Goal: Task Accomplishment & Management: Manage account settings

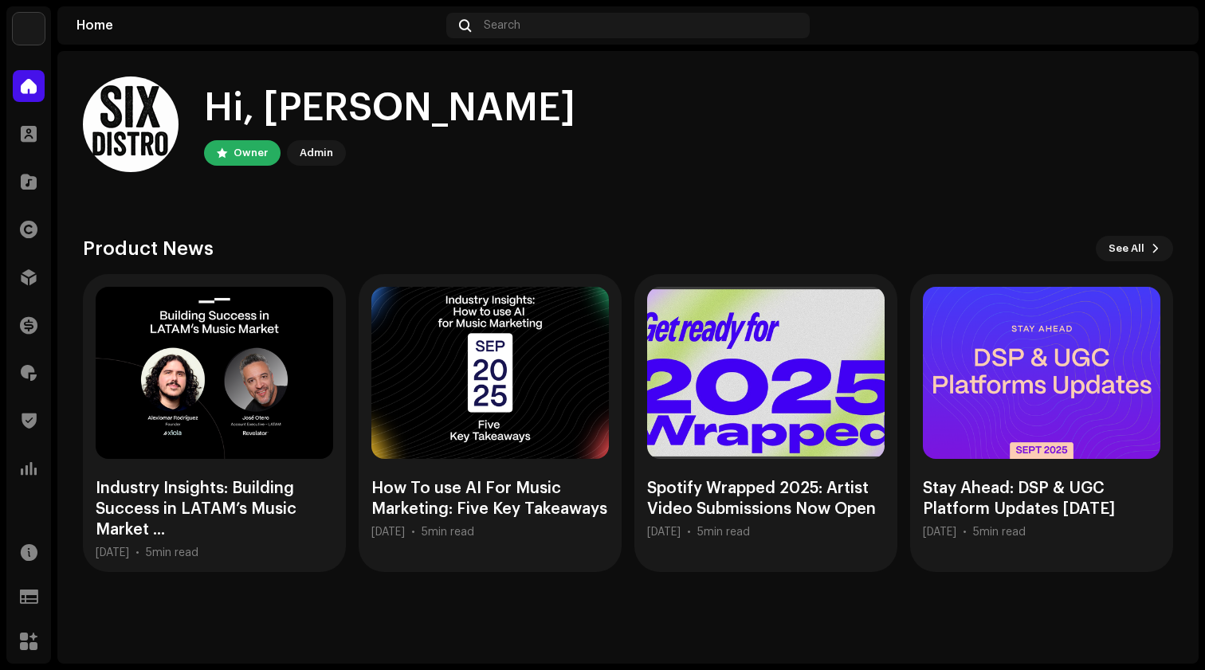
click at [29, 34] on img at bounding box center [29, 29] width 32 height 32
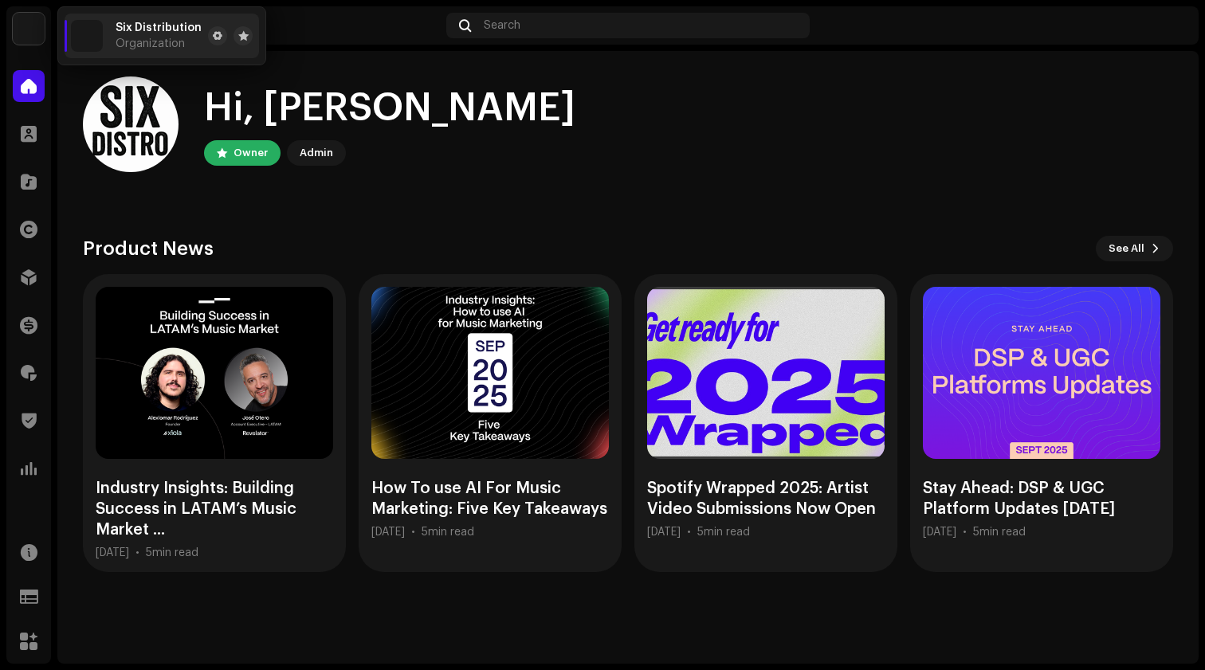
click at [49, 612] on div "Support Forms" at bounding box center [28, 596] width 45 height 45
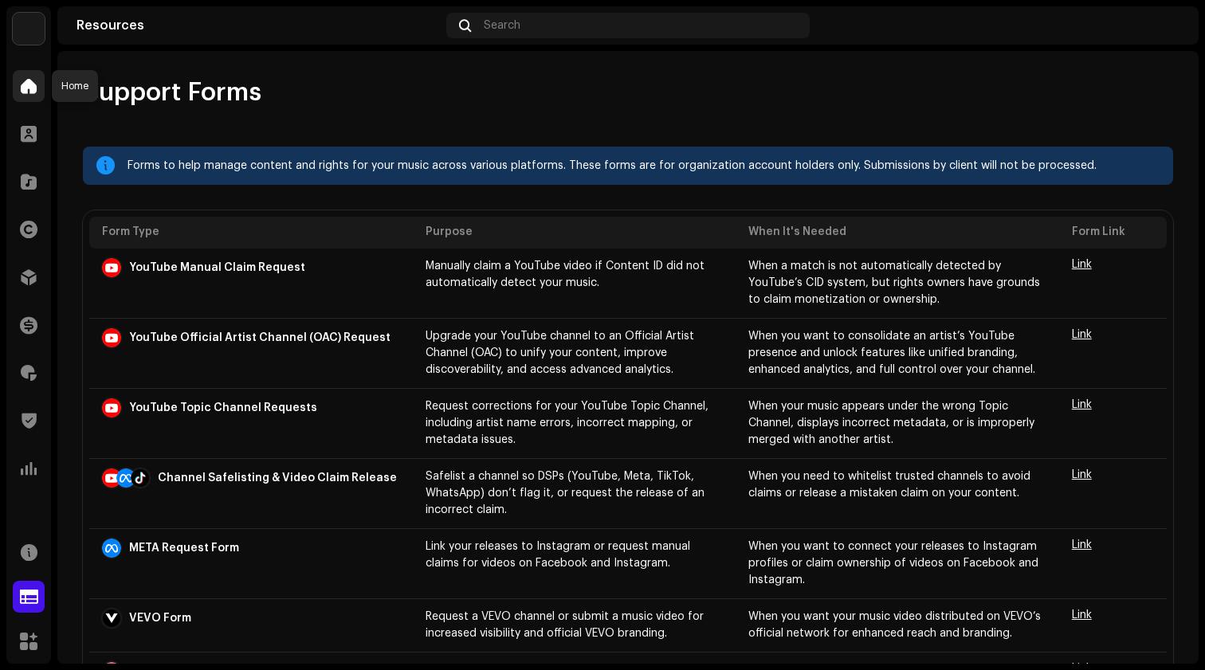
click at [35, 96] on div at bounding box center [29, 86] width 32 height 32
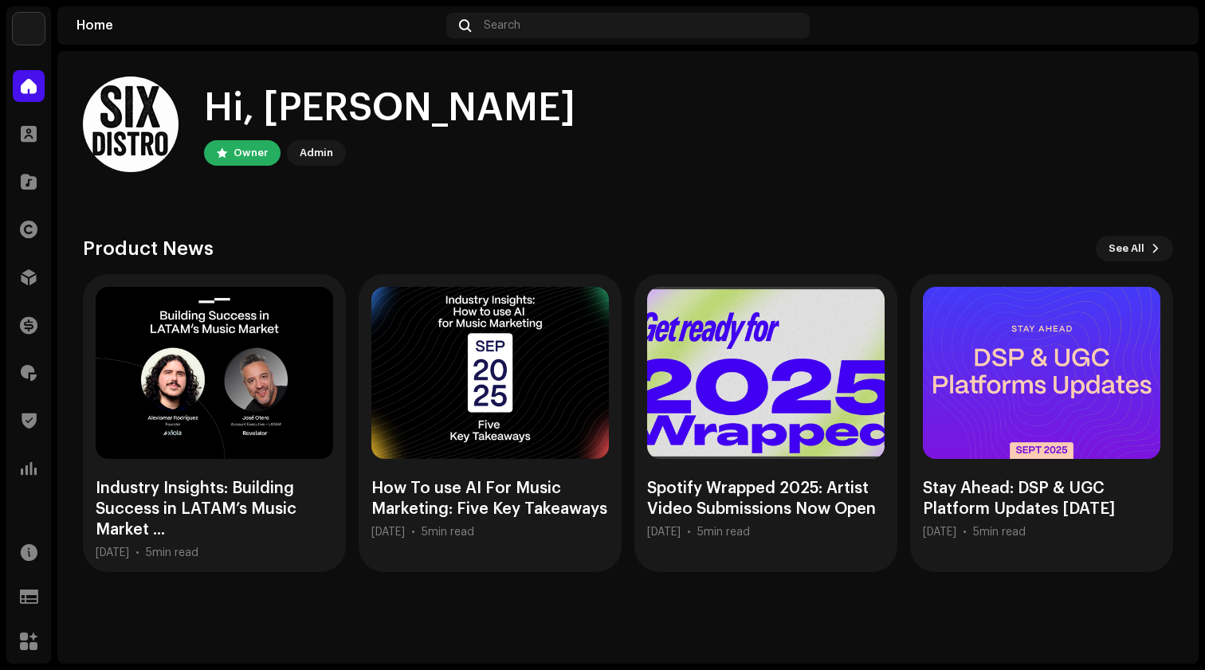
click at [1174, 24] on img at bounding box center [1166, 25] width 25 height 25
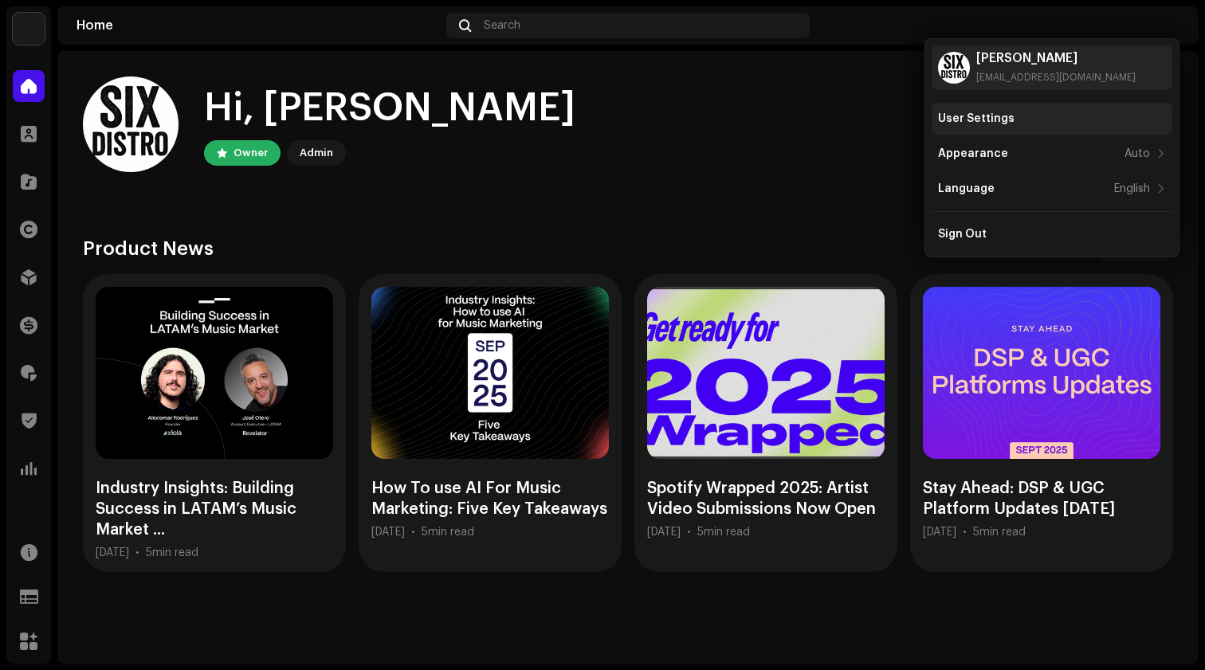
click at [985, 127] on div "User Settings" at bounding box center [1051, 119] width 241 height 32
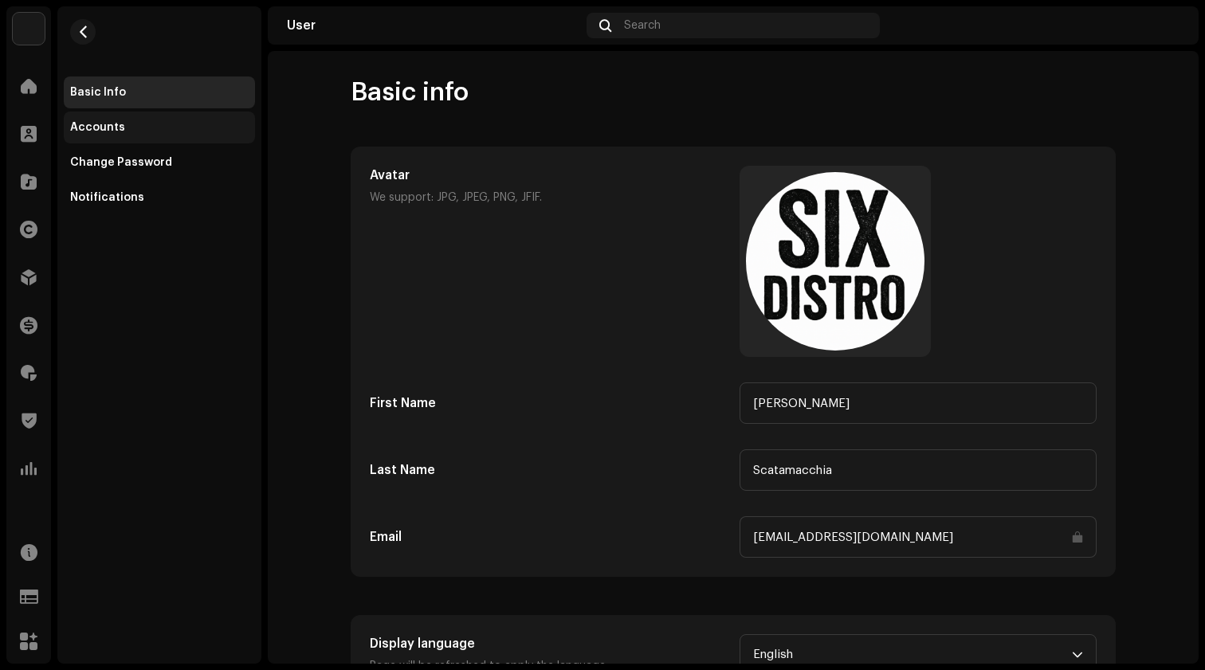
click at [106, 126] on div "Accounts" at bounding box center [97, 127] width 55 height 13
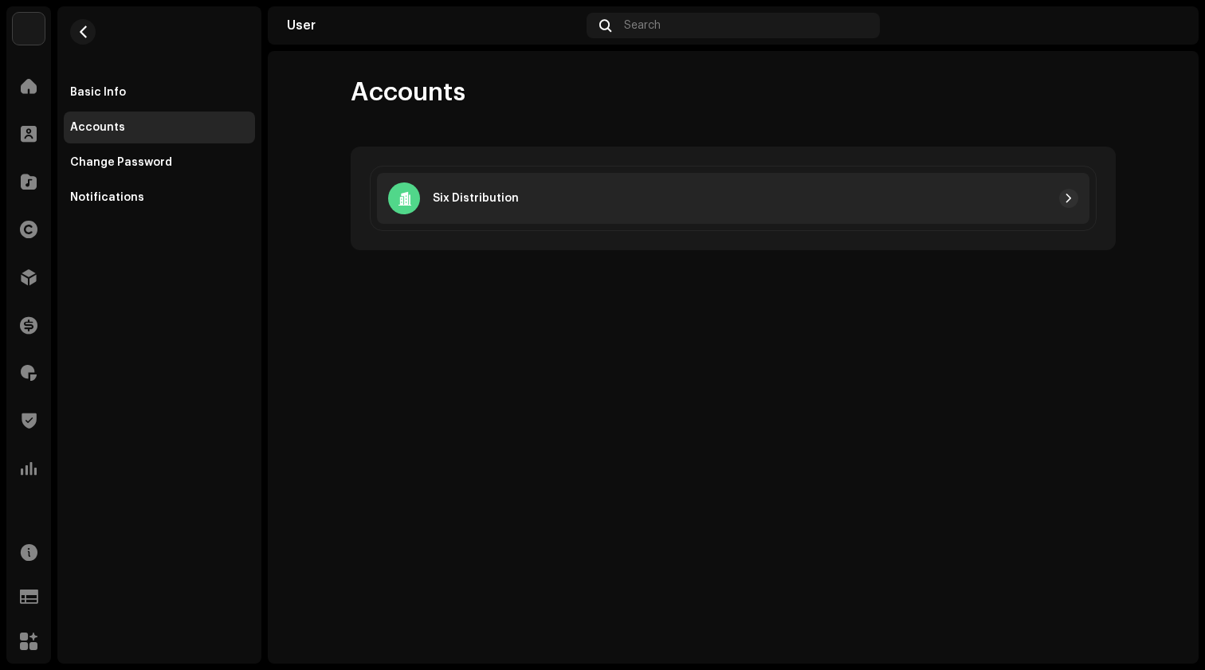
click at [605, 214] on div "Six Distribution" at bounding box center [733, 198] width 712 height 51
click at [755, 190] on div at bounding box center [798, 198] width 559 height 19
click at [1069, 197] on span "button" at bounding box center [1069, 198] width 10 height 13
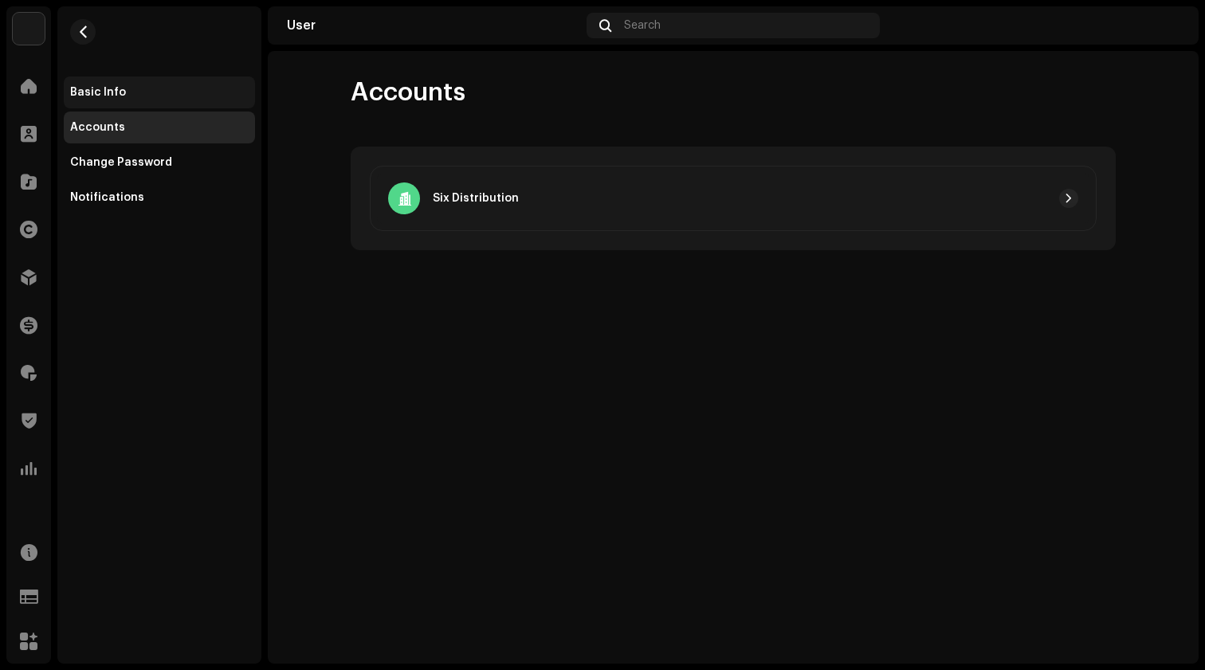
click at [93, 91] on div "Basic Info" at bounding box center [98, 92] width 56 height 13
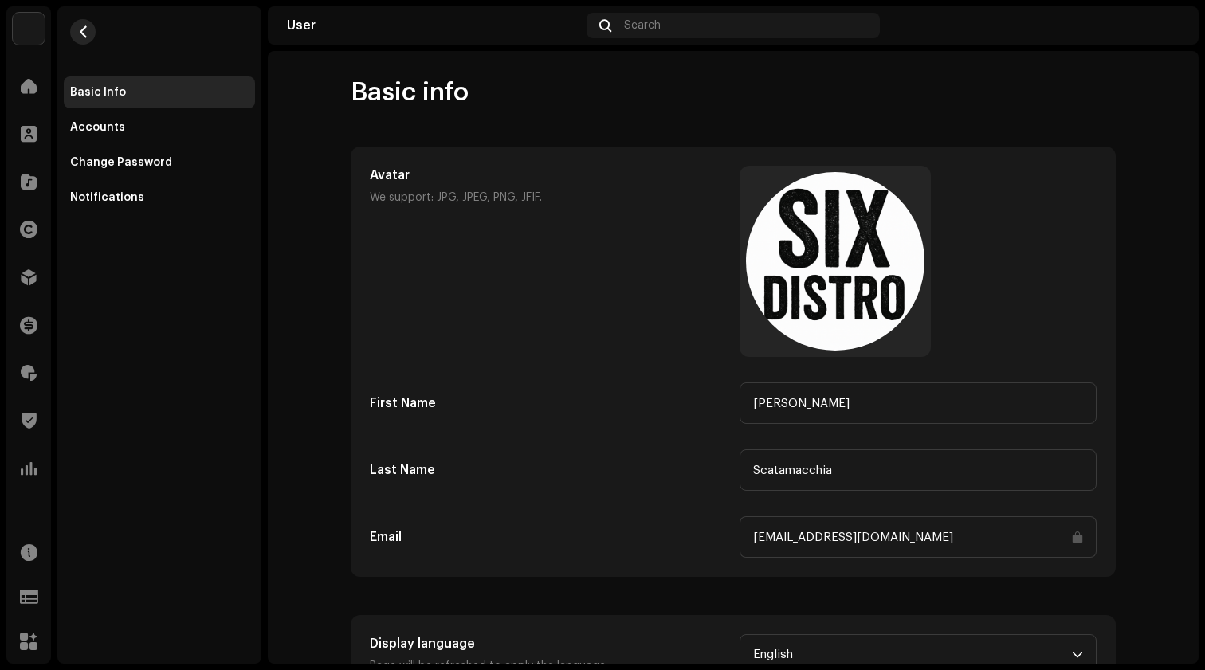
click at [77, 28] on span "button" at bounding box center [83, 31] width 12 height 13
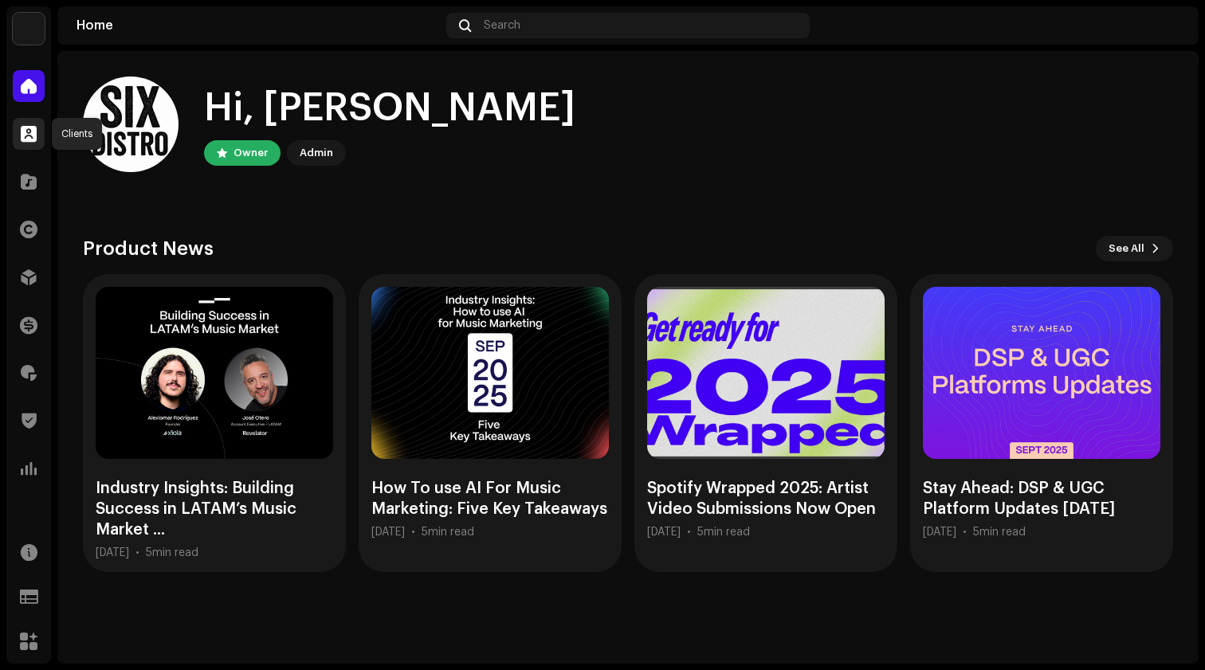
click at [38, 138] on div at bounding box center [29, 134] width 32 height 32
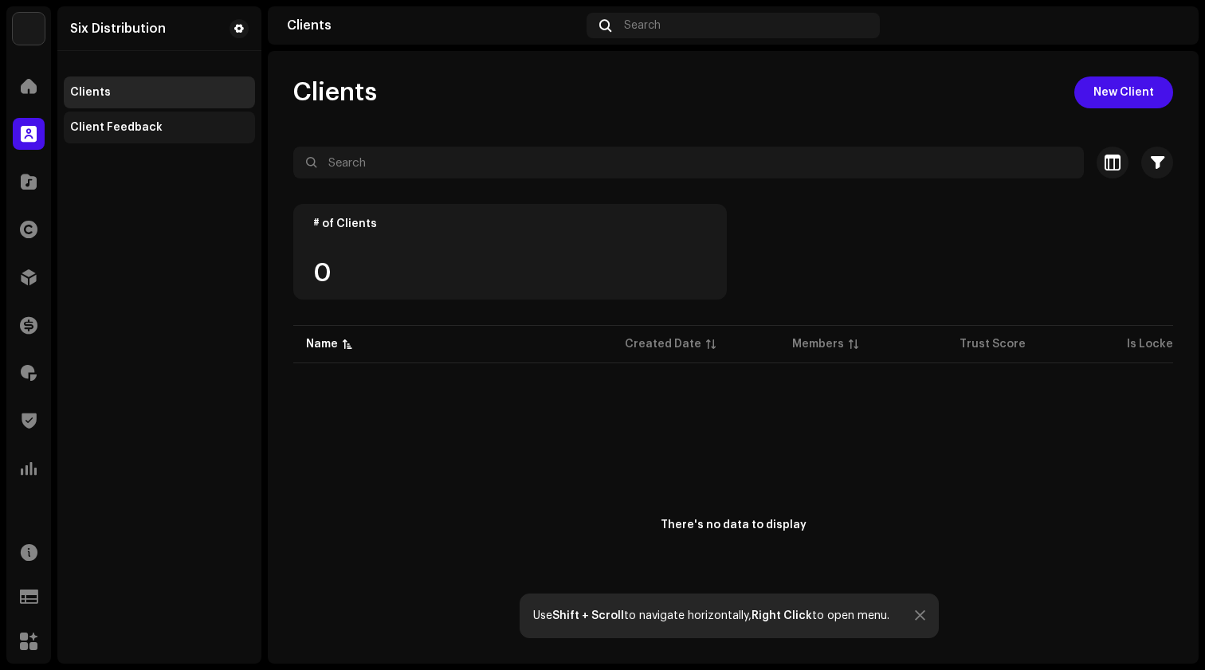
click at [178, 135] on div "Client Feedback" at bounding box center [159, 128] width 191 height 32
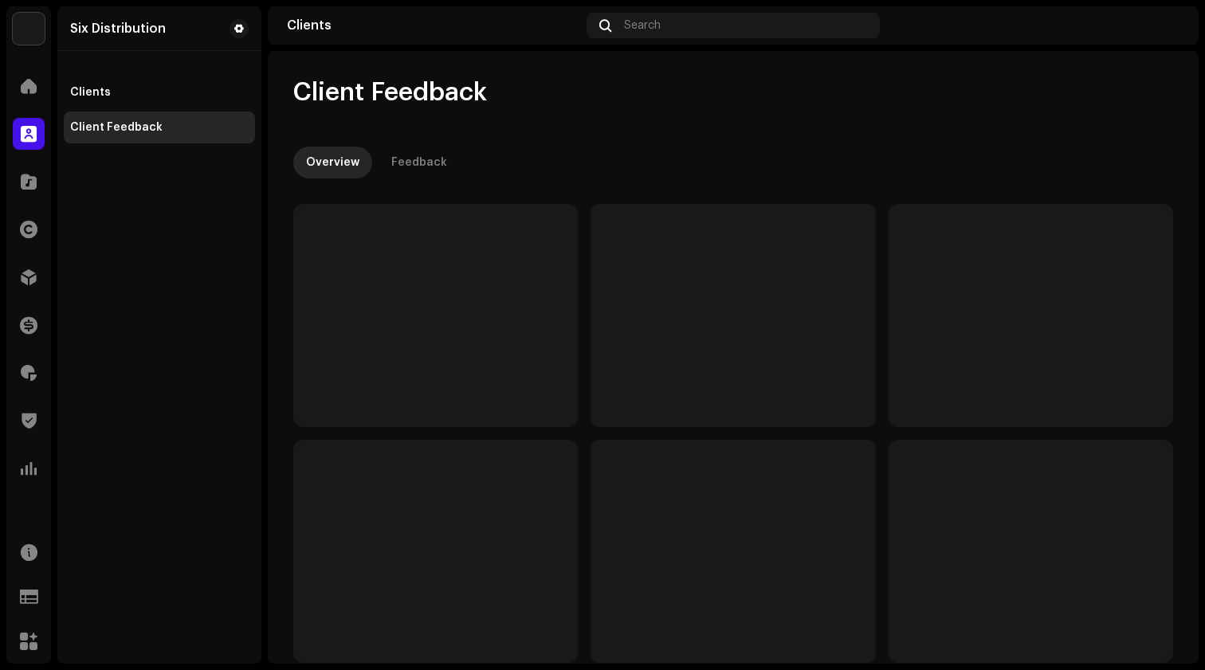
click at [149, 127] on div "Client Feedback" at bounding box center [116, 127] width 92 height 13
click at [235, 25] on span at bounding box center [239, 28] width 10 height 13
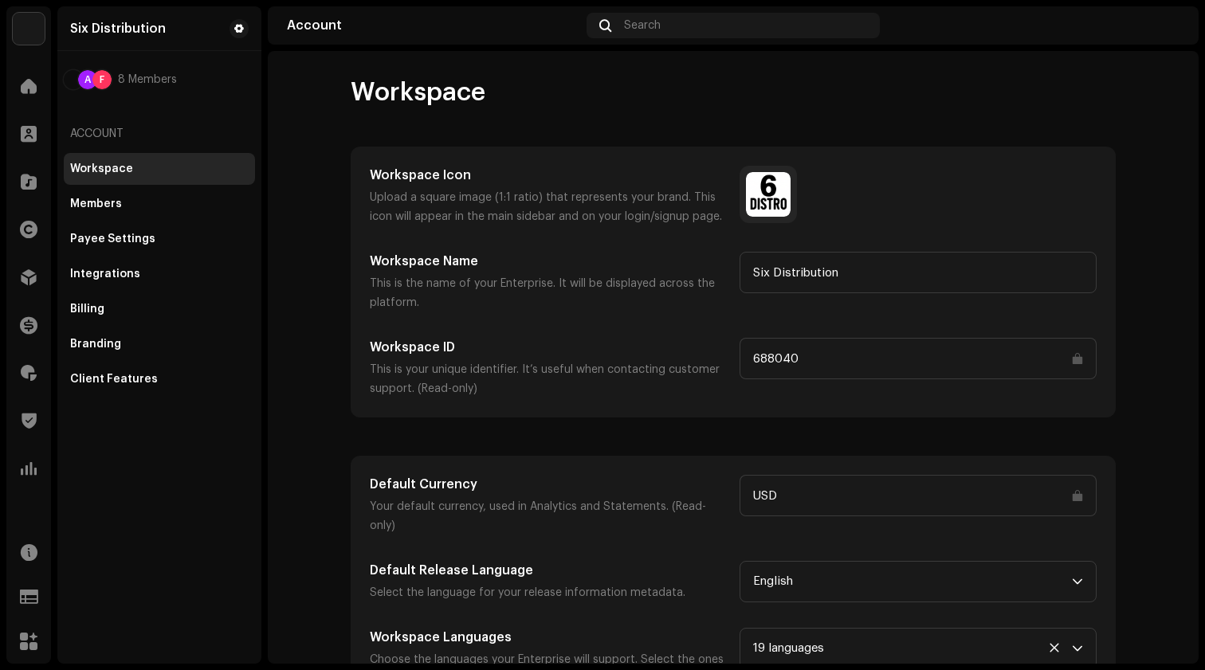
scroll to position [25, 0]
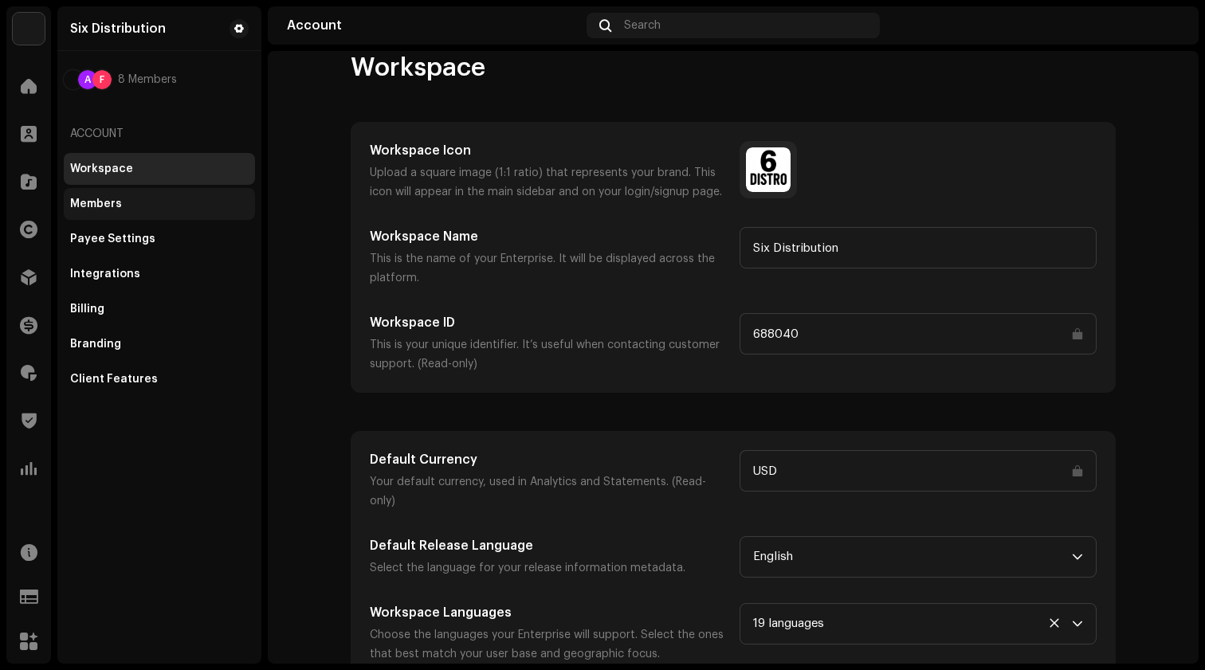
click at [105, 202] on div "Members" at bounding box center [96, 204] width 52 height 13
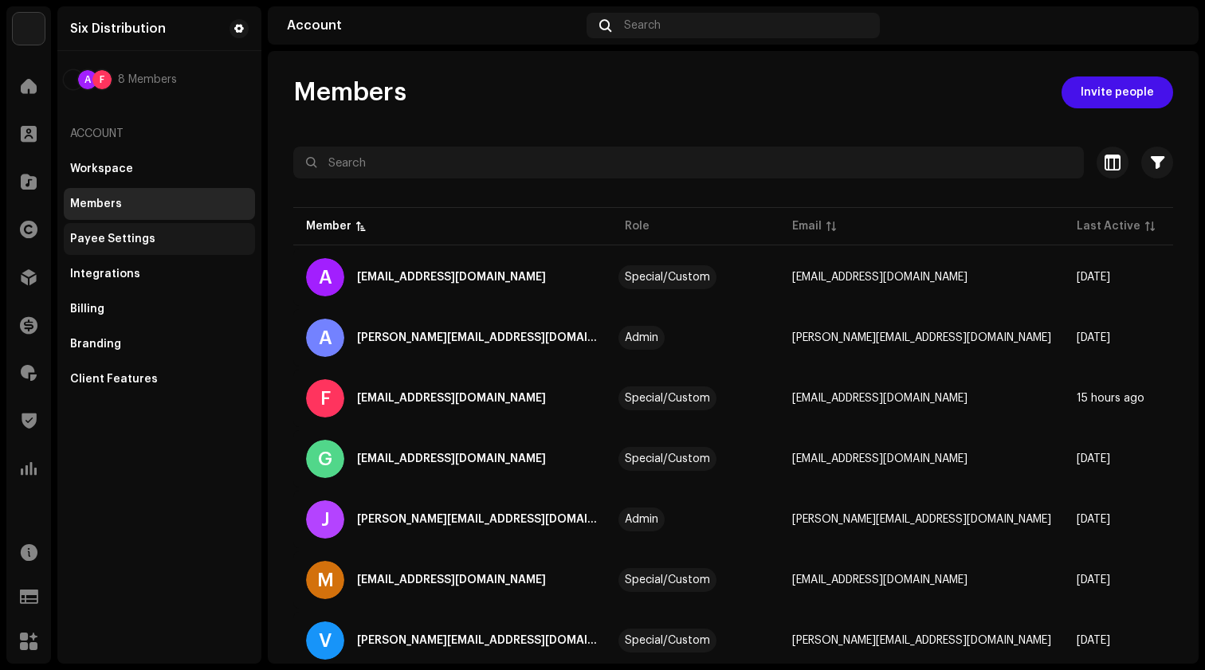
click at [91, 248] on div "Payee Settings" at bounding box center [159, 239] width 191 height 32
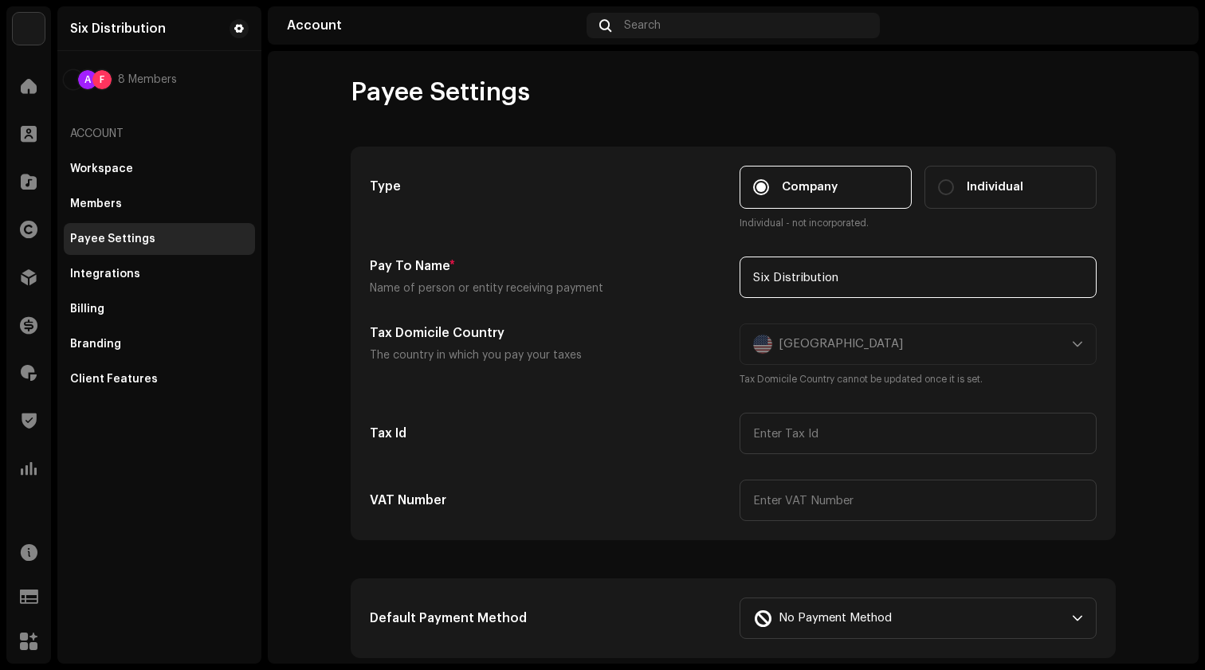
click at [900, 279] on input "Six Distribution" at bounding box center [917, 277] width 357 height 41
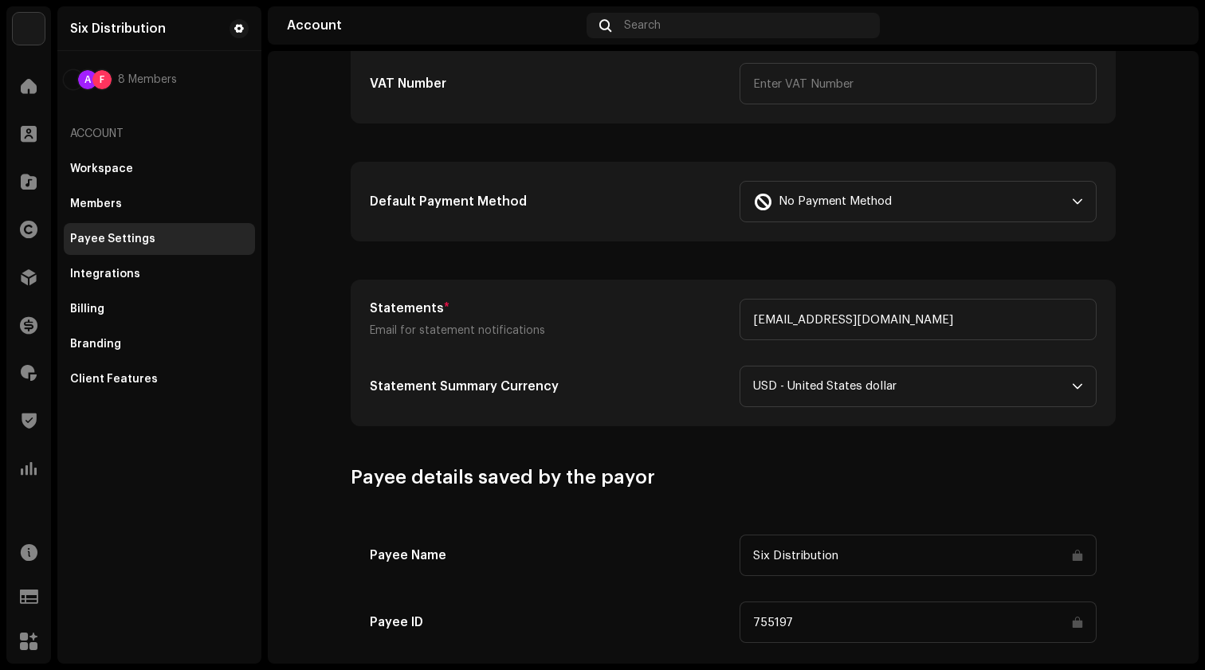
scroll to position [406, 0]
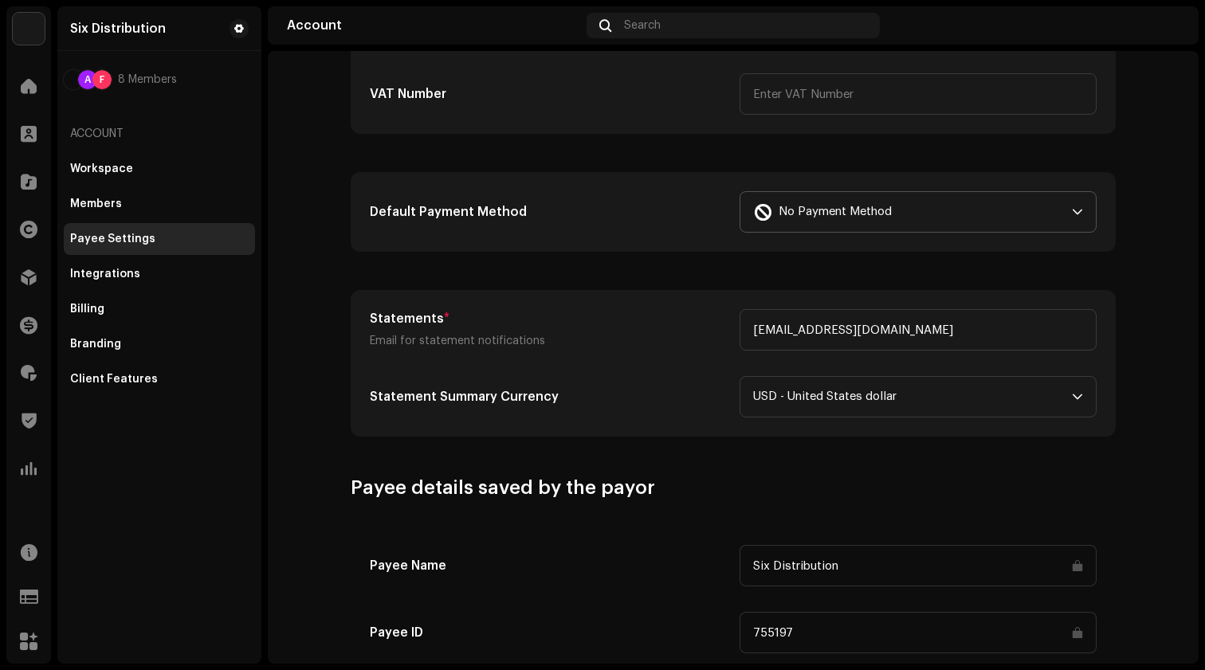
click at [863, 199] on span "No Payment Method" at bounding box center [834, 212] width 113 height 40
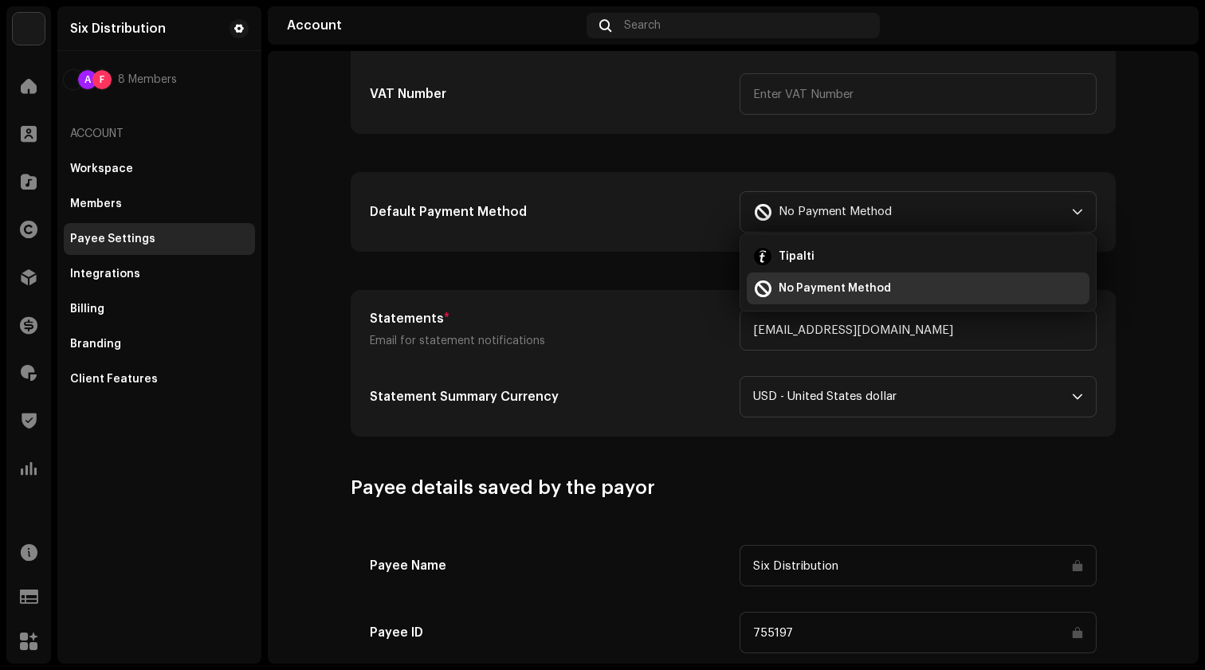
click at [696, 218] on h5 "Default Payment Method" at bounding box center [548, 211] width 357 height 19
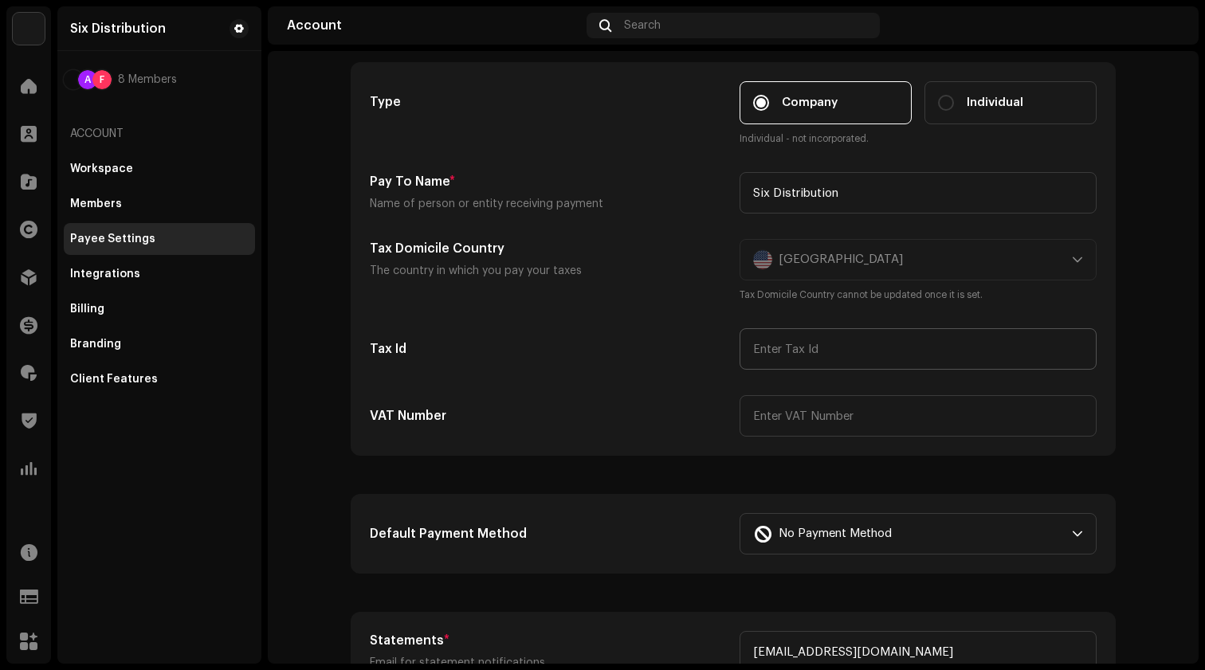
scroll to position [186, 0]
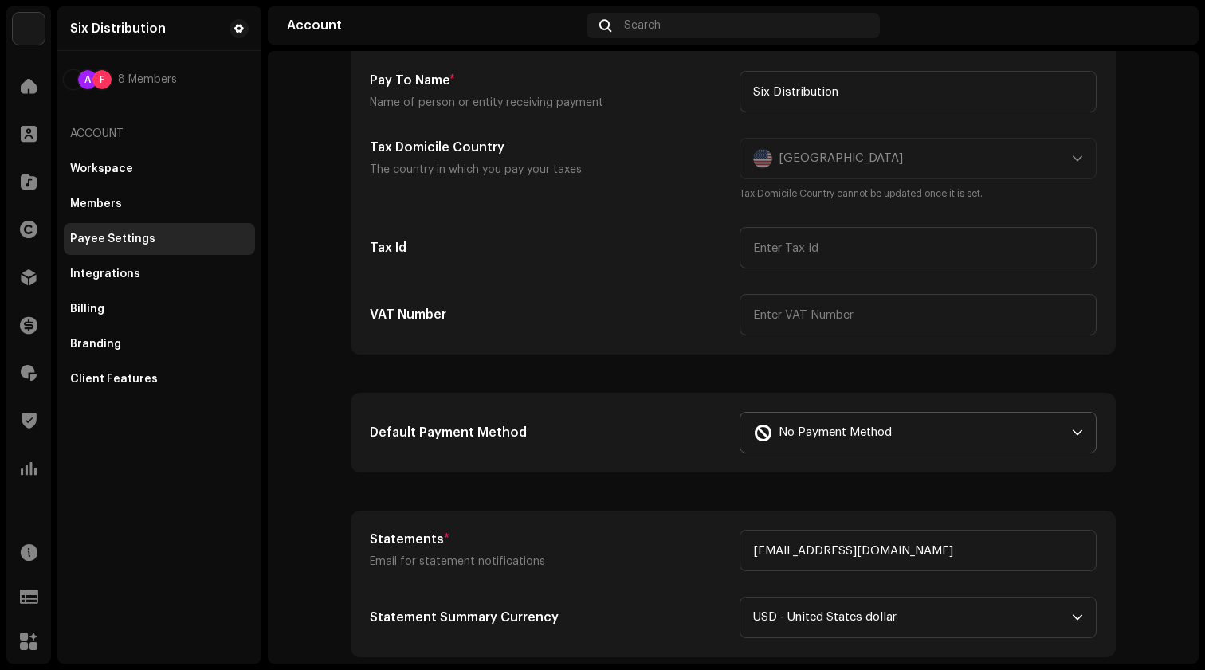
click at [818, 439] on span "No Payment Method" at bounding box center [834, 433] width 113 height 40
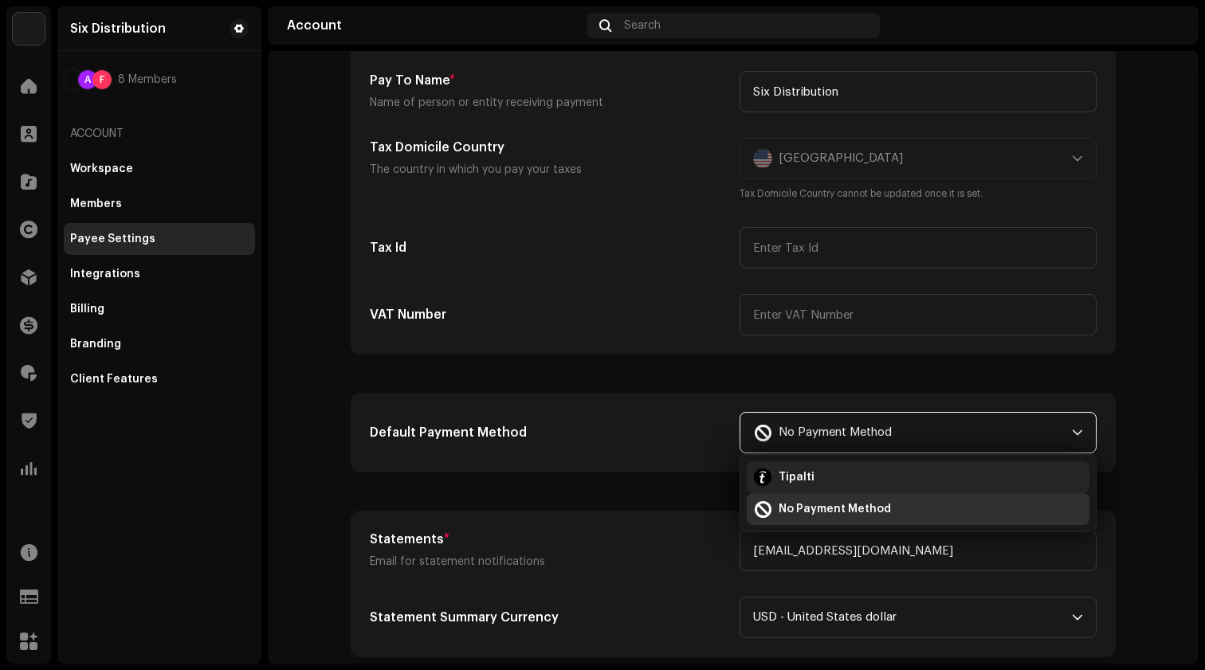
click at [805, 465] on li "Tipalti" at bounding box center [918, 477] width 343 height 32
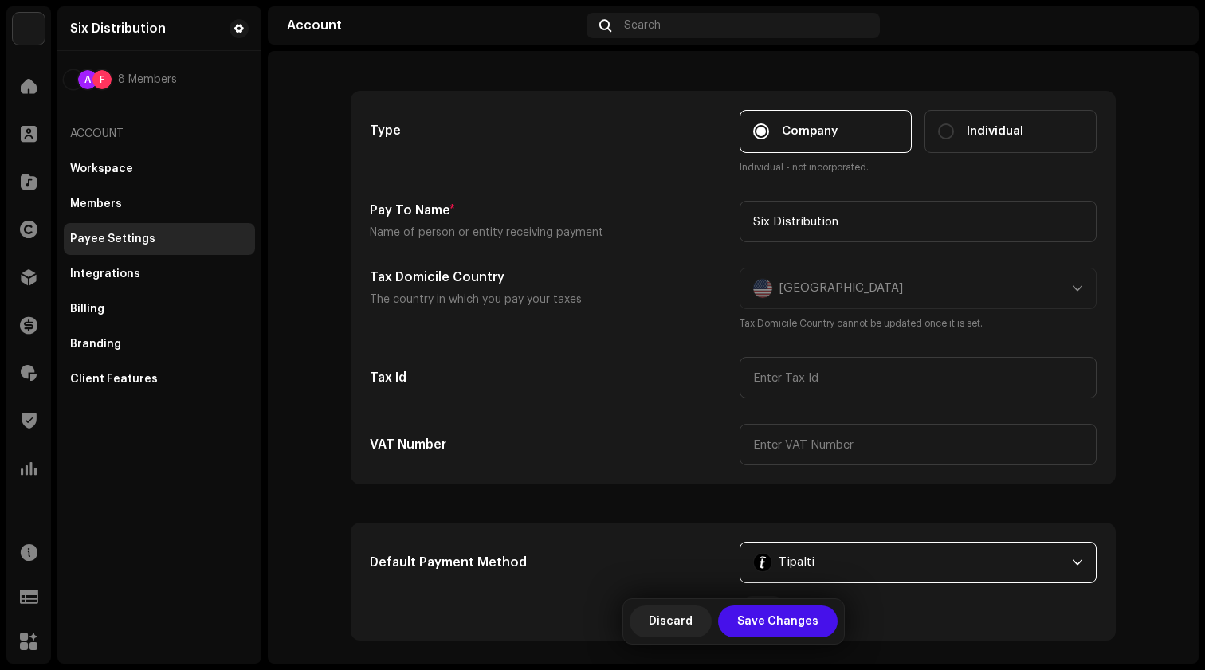
scroll to position [0, 0]
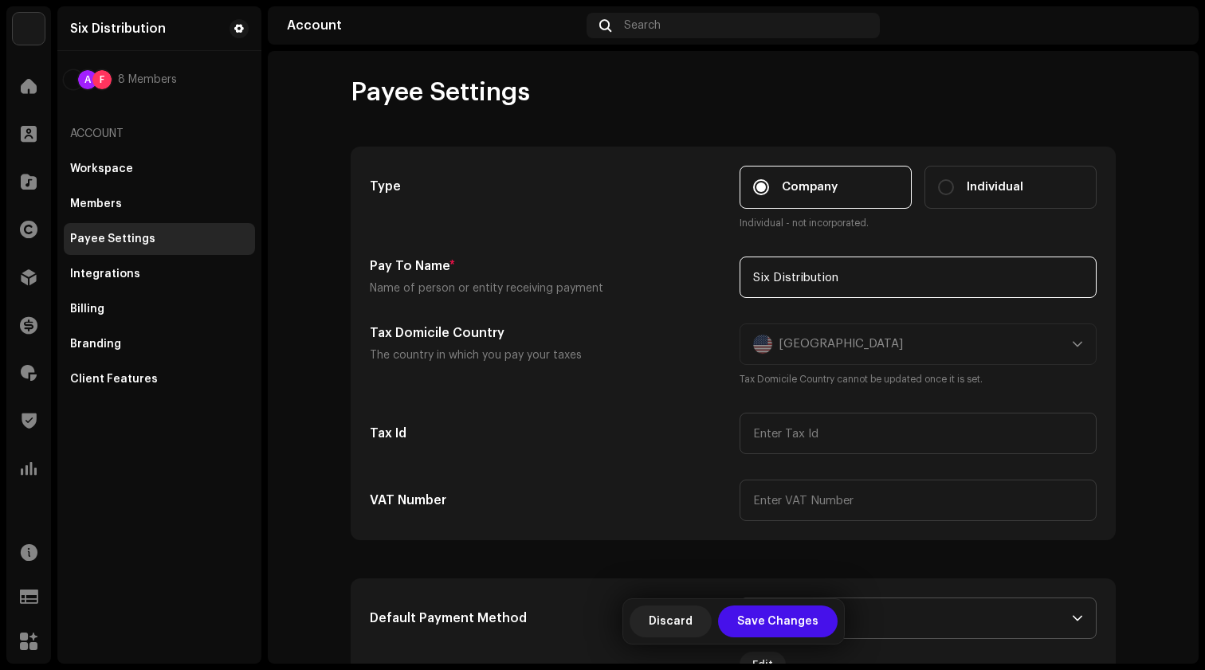
click at [849, 277] on input "Six Distribution" at bounding box center [917, 277] width 357 height 41
type input "ALL BUT 6 HOLDINGS LLC"
click at [863, 445] on input "text" at bounding box center [917, 433] width 357 height 41
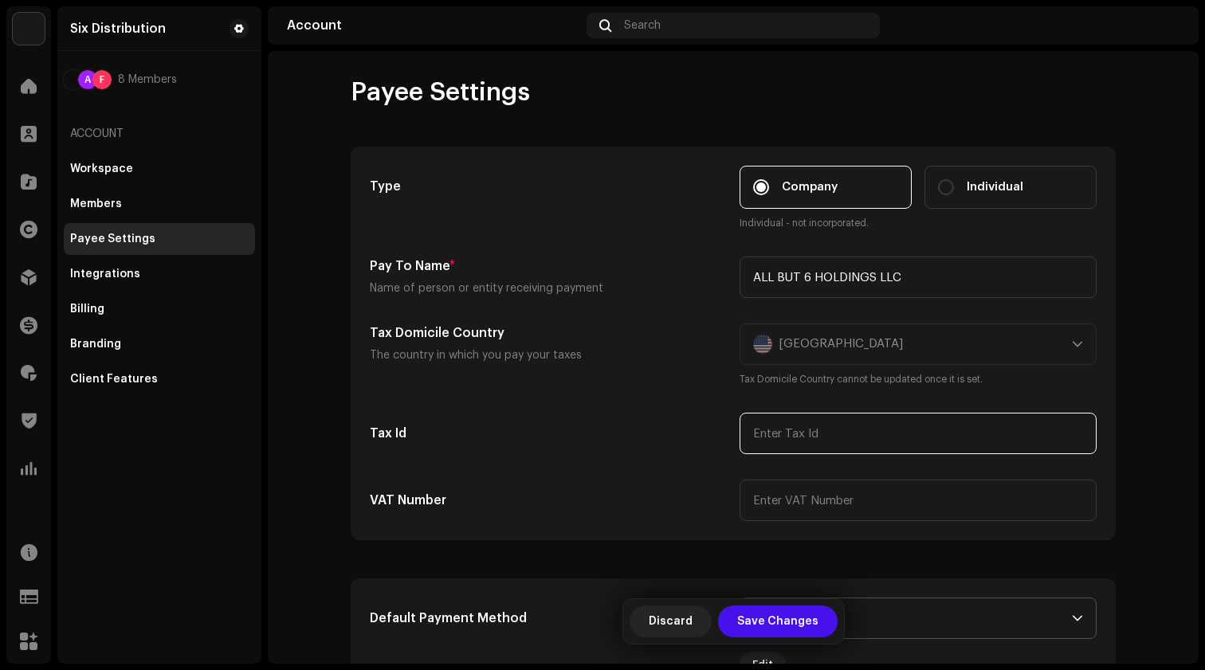
click at [812, 441] on input "text" at bounding box center [917, 433] width 357 height 41
paste input "ÿ ÿ"
click at [812, 441] on input "ÿ ÿ" at bounding box center [917, 433] width 357 height 41
type input "ÿ"
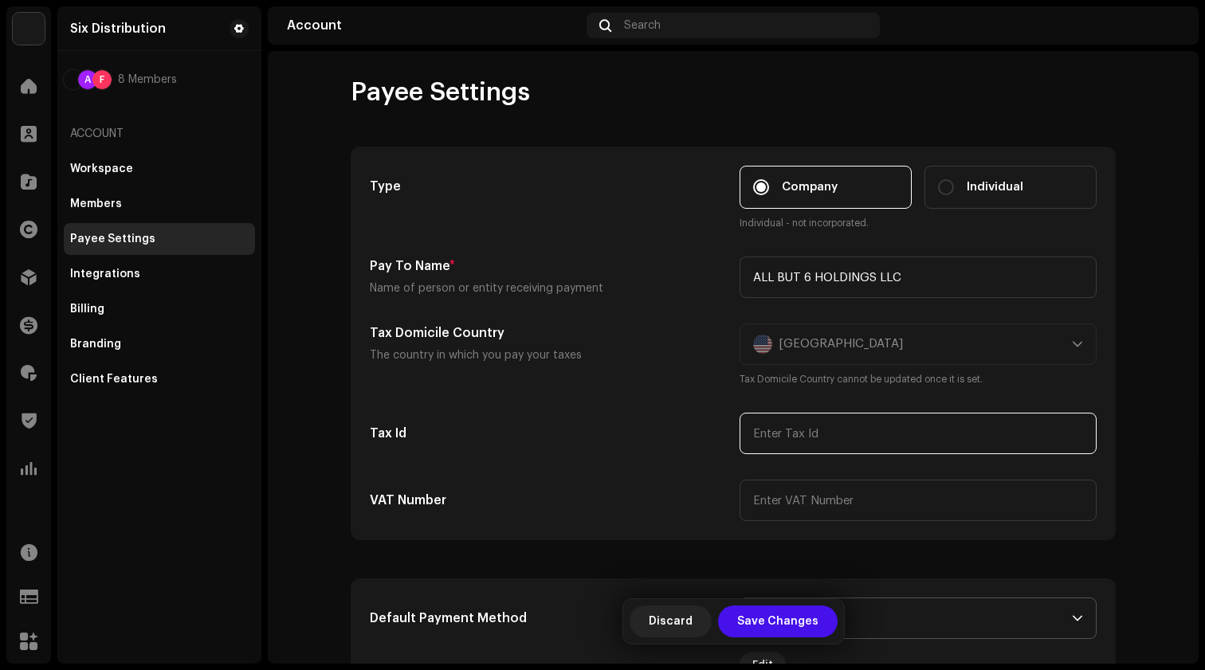
paste input "ÿ ÿ"
type input "ÿ"
type input "333994858"
click at [637, 471] on div "Type Company Individual Individual - not incorporated. Pay To Name * Name of pe…" at bounding box center [733, 343] width 727 height 355
click at [769, 505] on input "text" at bounding box center [917, 500] width 357 height 41
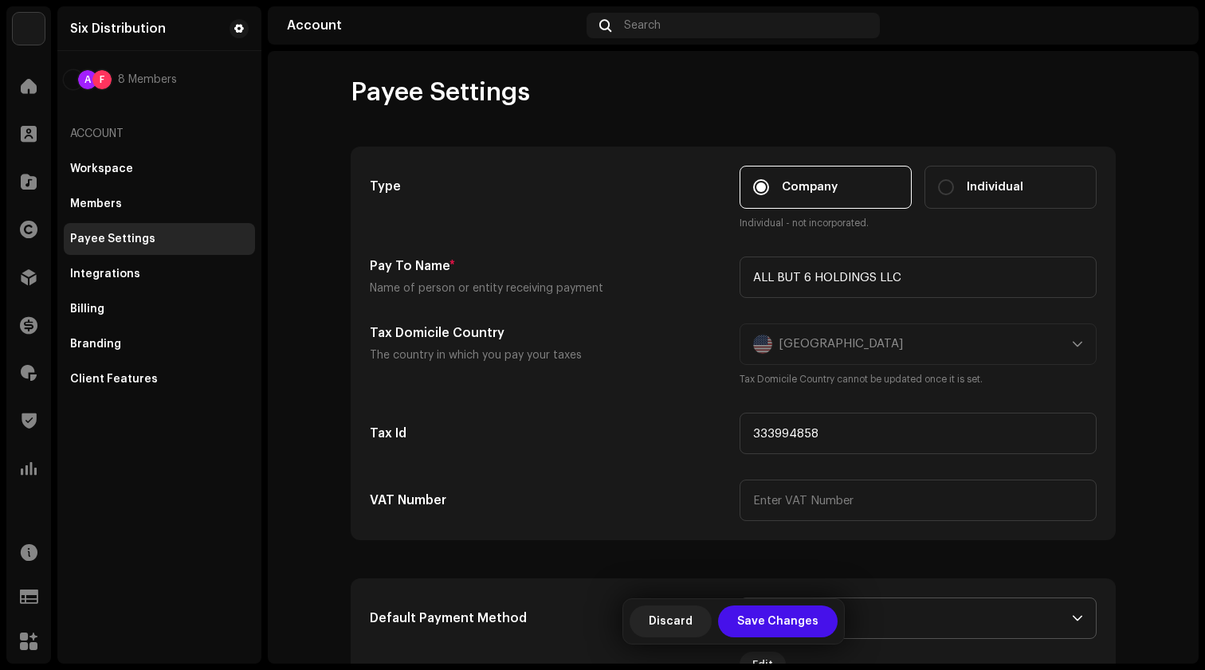
click at [708, 491] on h5 "VAT Number" at bounding box center [548, 500] width 357 height 19
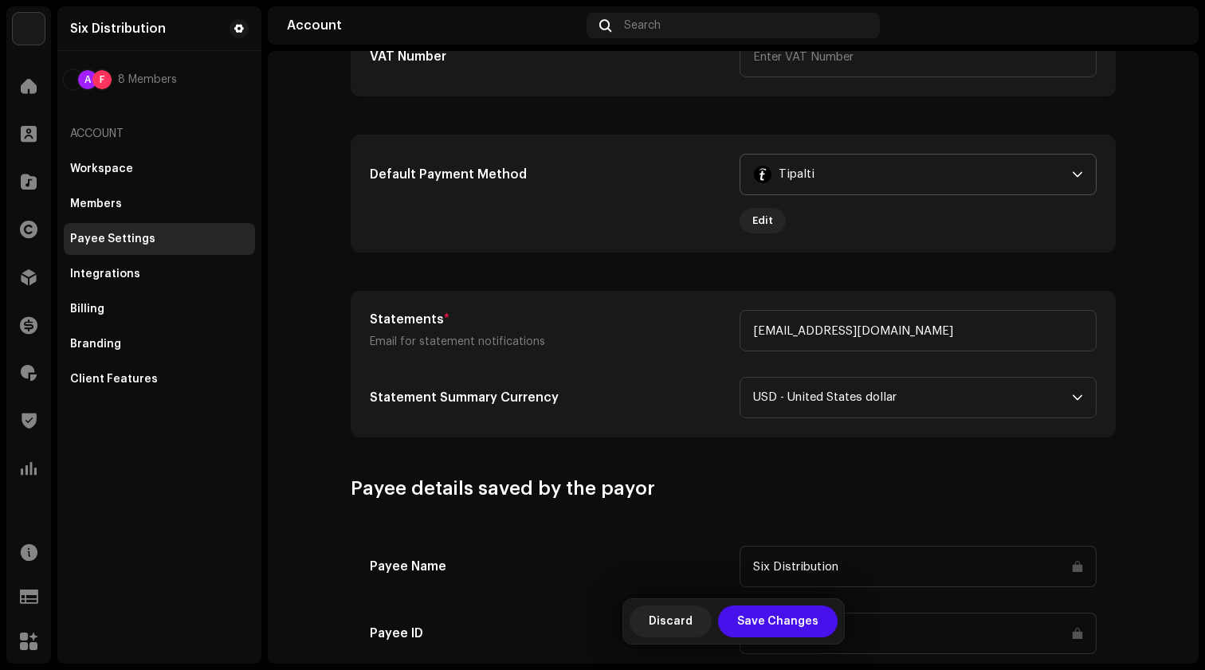
scroll to position [441, 0]
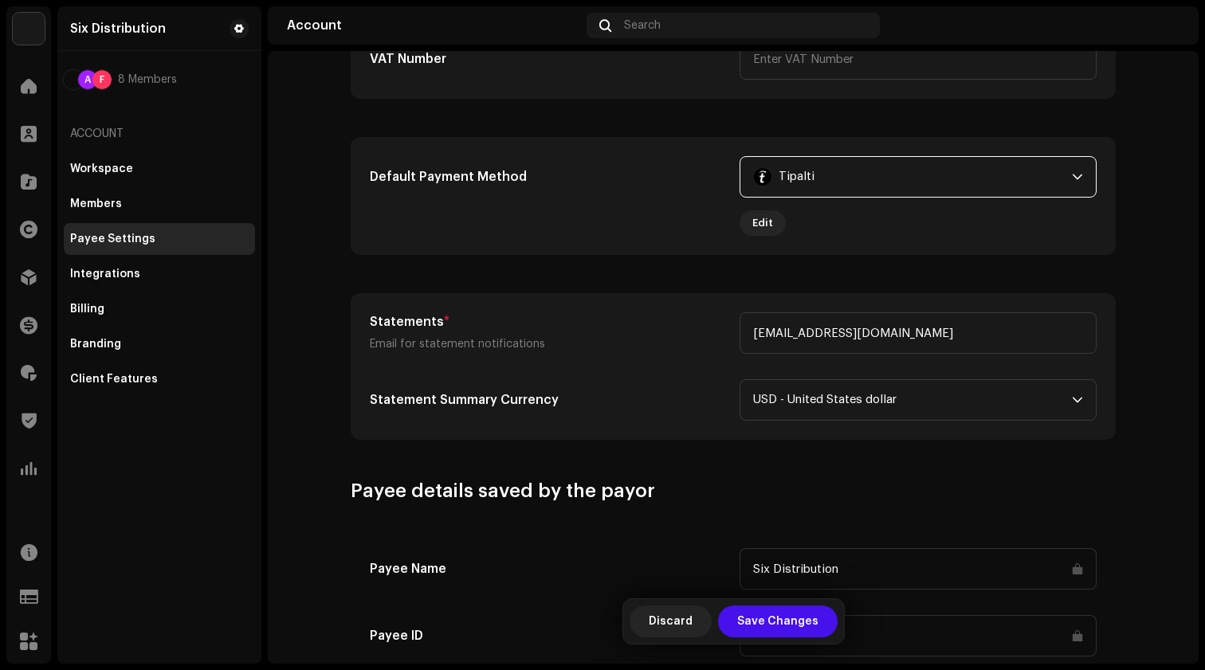
click at [798, 188] on span "Tipalti" at bounding box center [796, 177] width 36 height 40
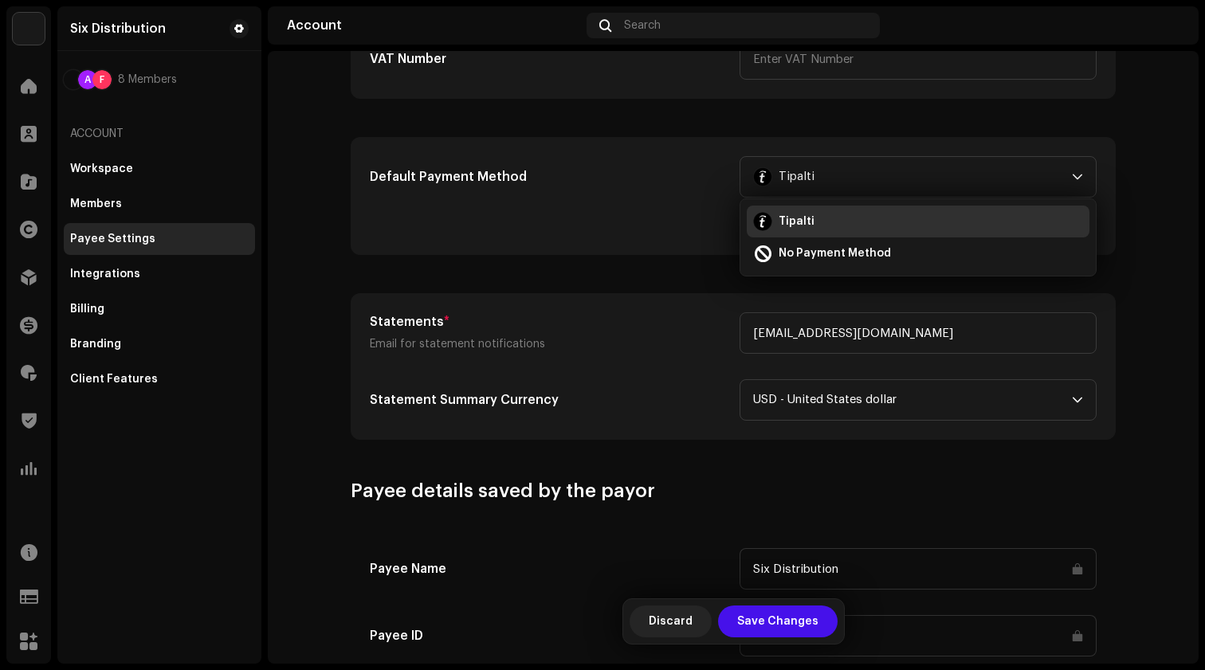
click at [680, 175] on h5 "Default Payment Method" at bounding box center [548, 176] width 357 height 19
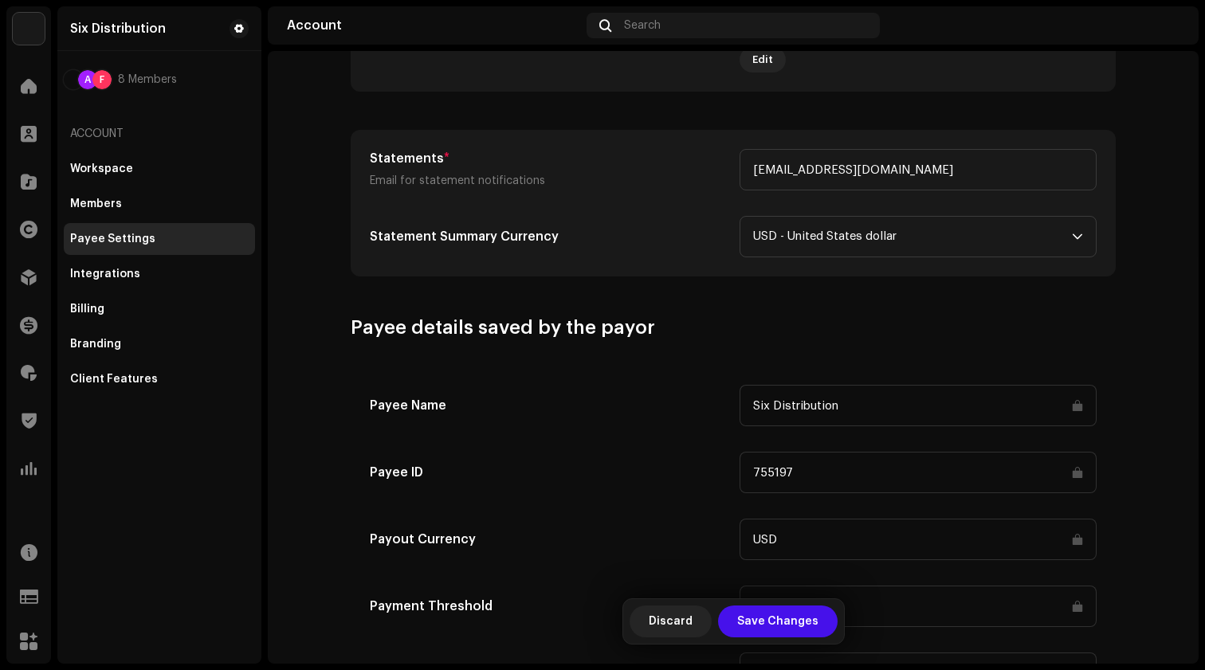
scroll to position [692, 0]
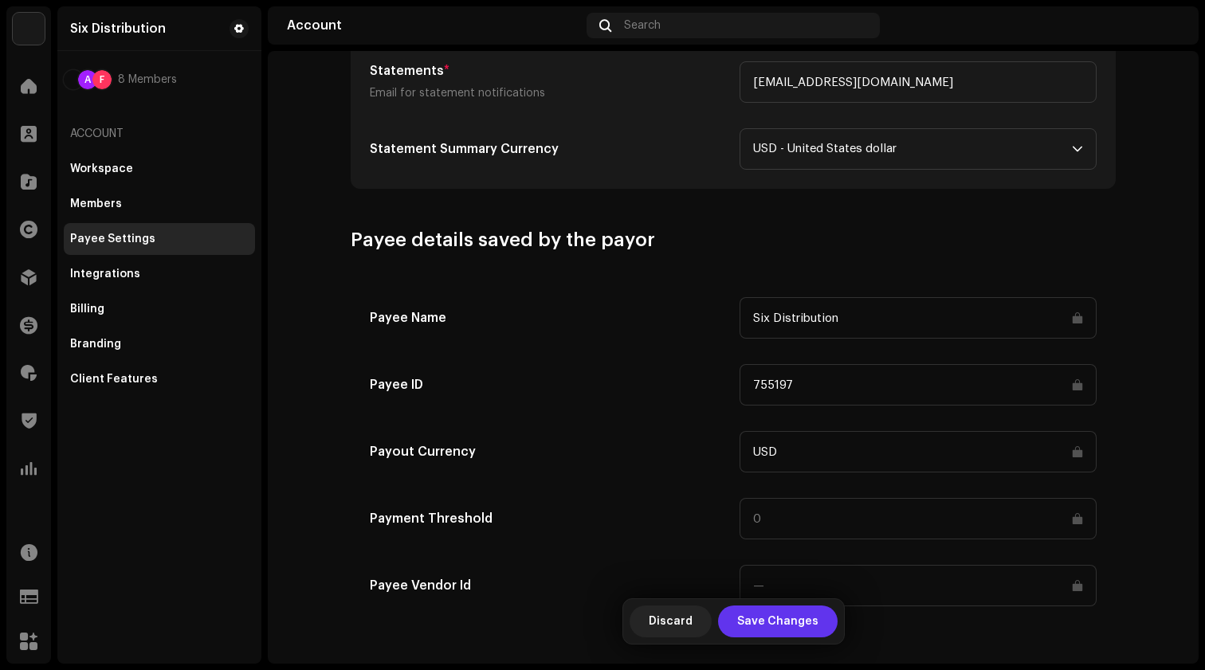
click at [772, 621] on span "Save Changes" at bounding box center [777, 622] width 81 height 32
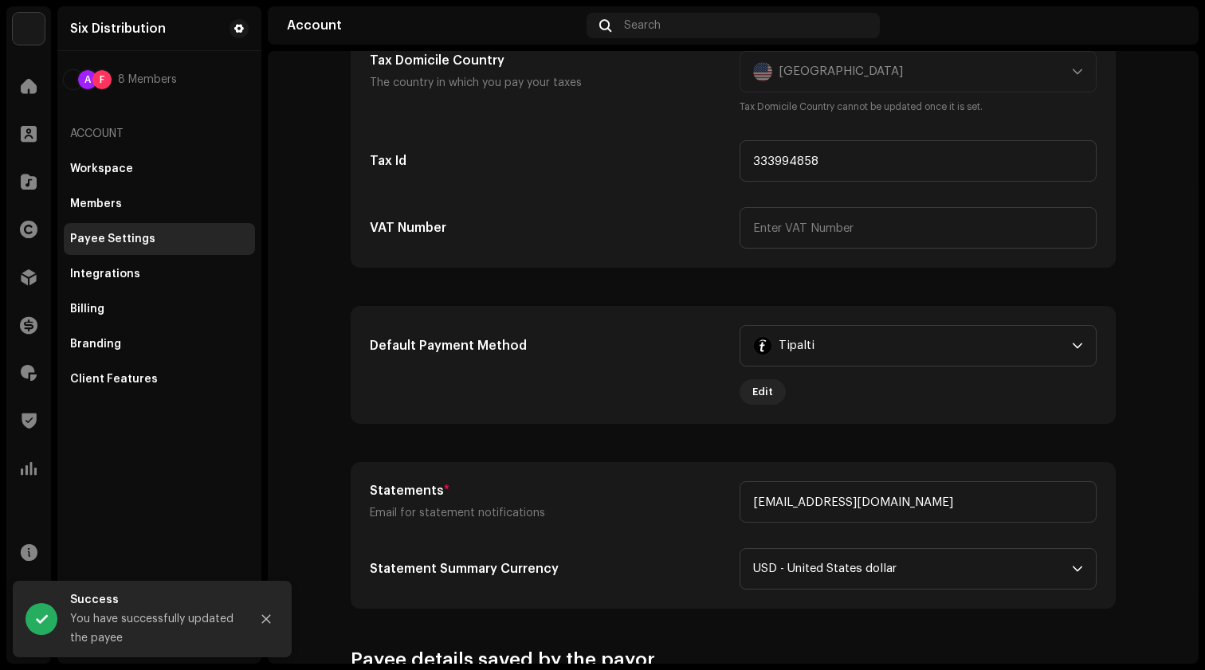
scroll to position [0, 0]
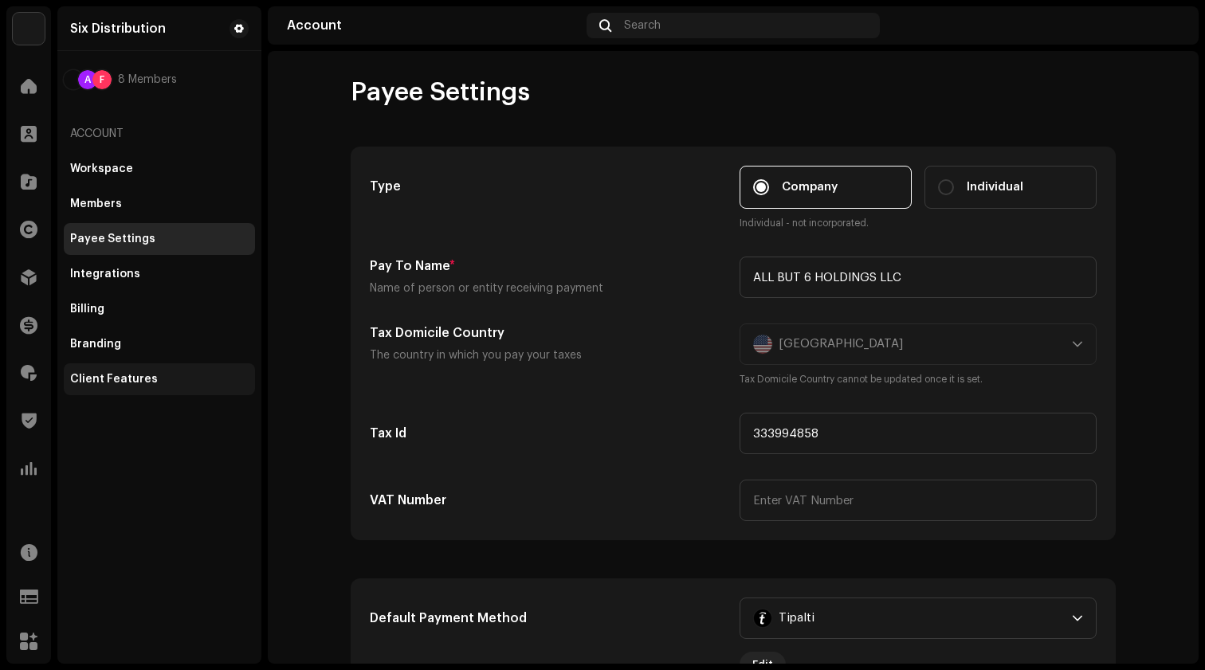
click at [115, 382] on div "Client Features" at bounding box center [114, 379] width 88 height 13
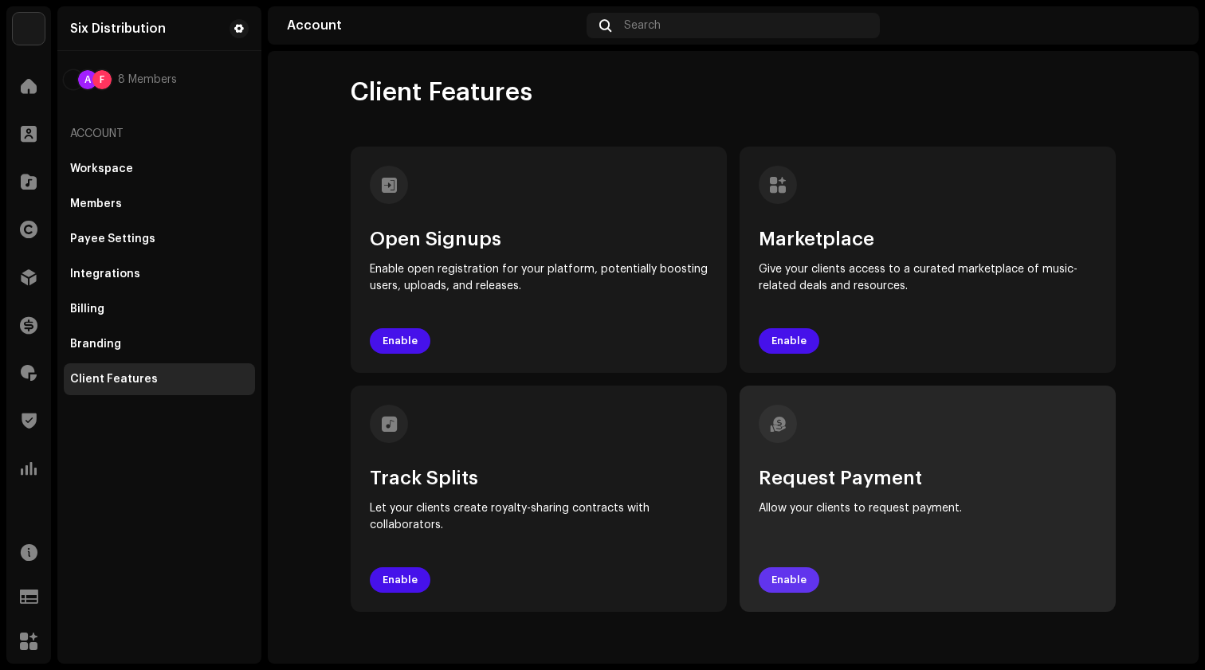
click at [786, 585] on span "Enable" at bounding box center [788, 580] width 35 height 32
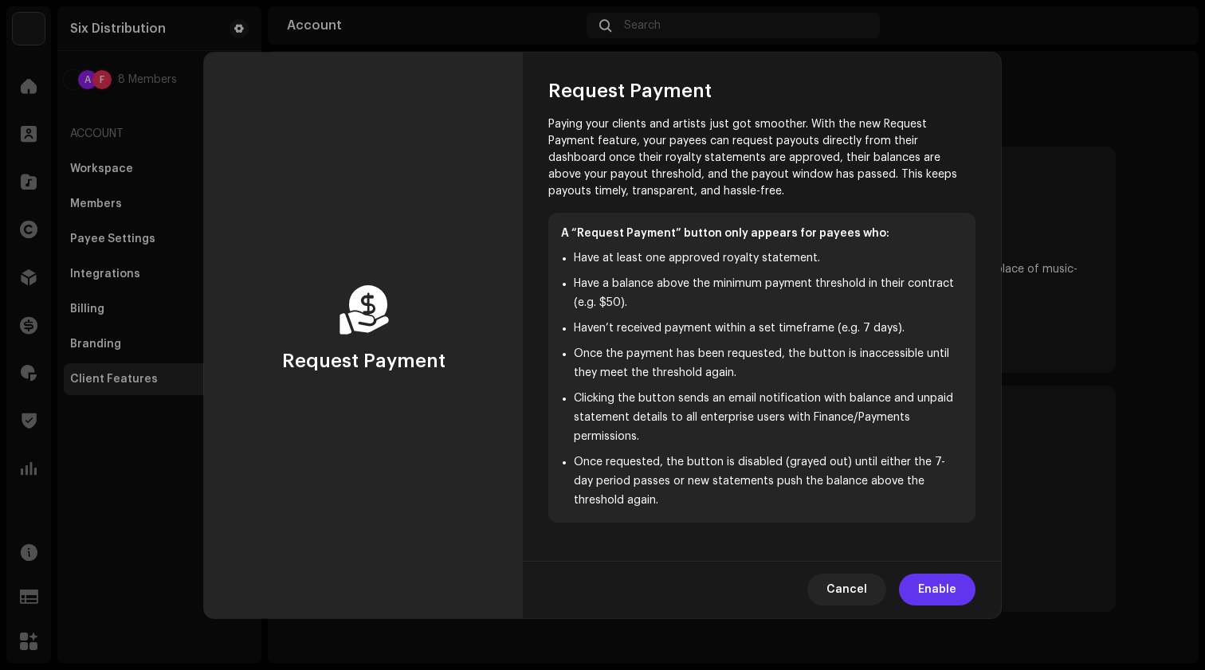
click at [943, 590] on span "Enable" at bounding box center [937, 590] width 38 height 32
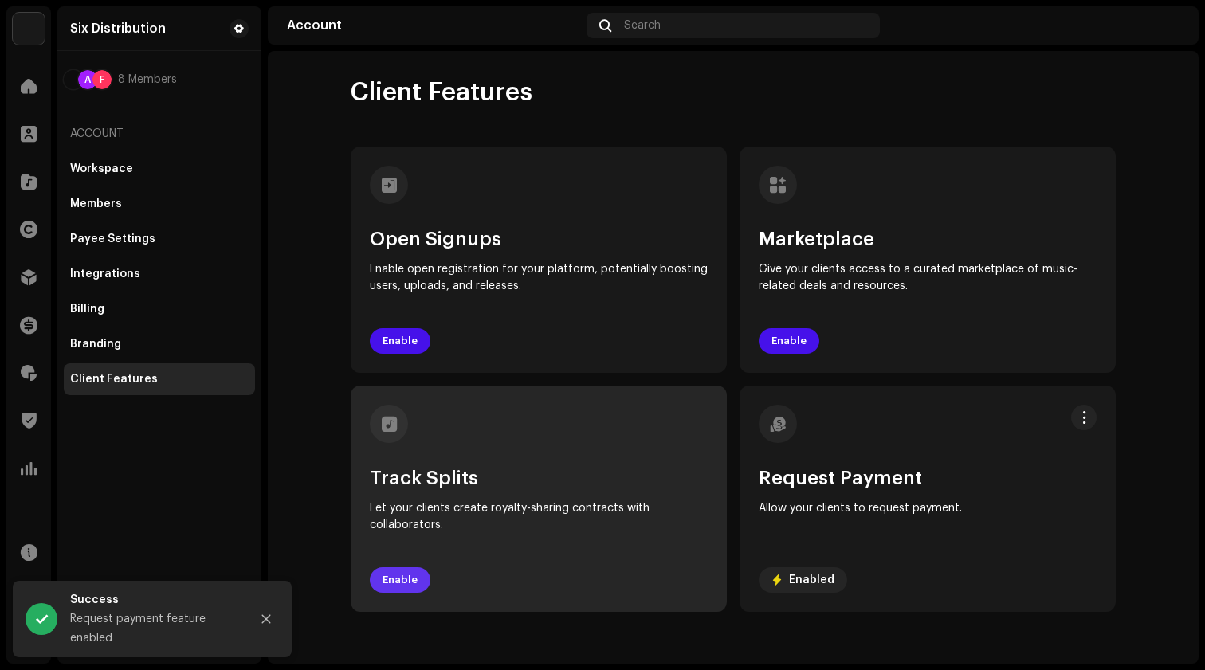
click at [383, 586] on span "Enable" at bounding box center [399, 580] width 35 height 32
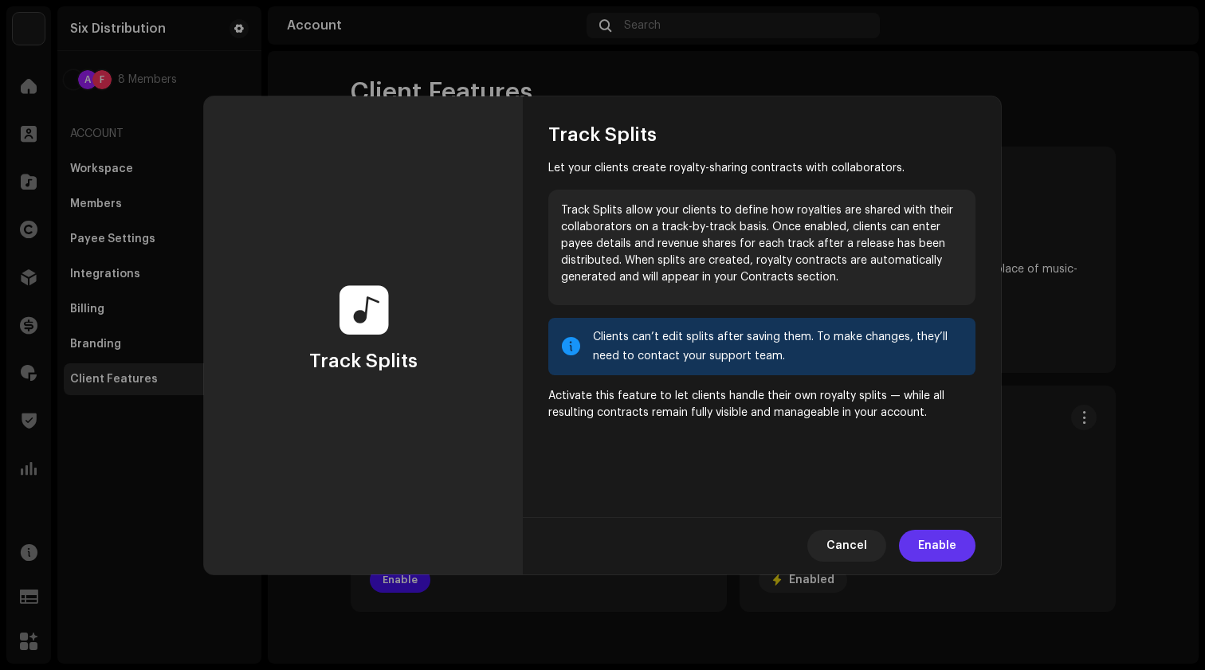
click at [941, 546] on span "Enable" at bounding box center [937, 546] width 38 height 32
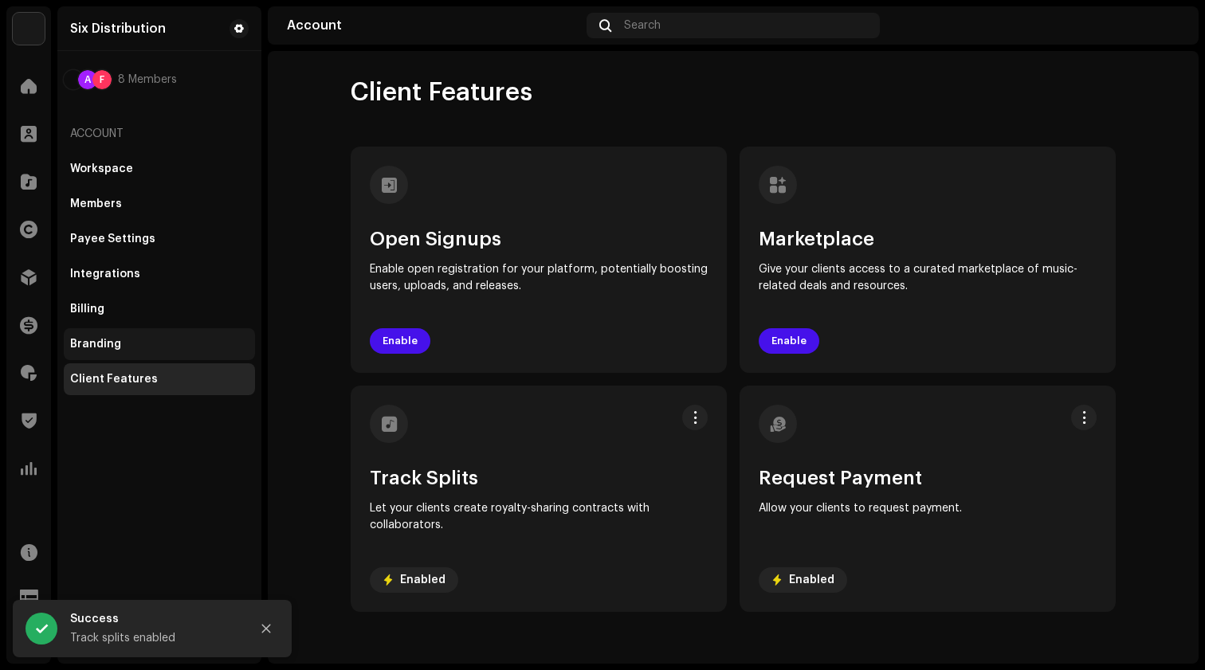
click at [106, 342] on div "Branding" at bounding box center [95, 344] width 51 height 13
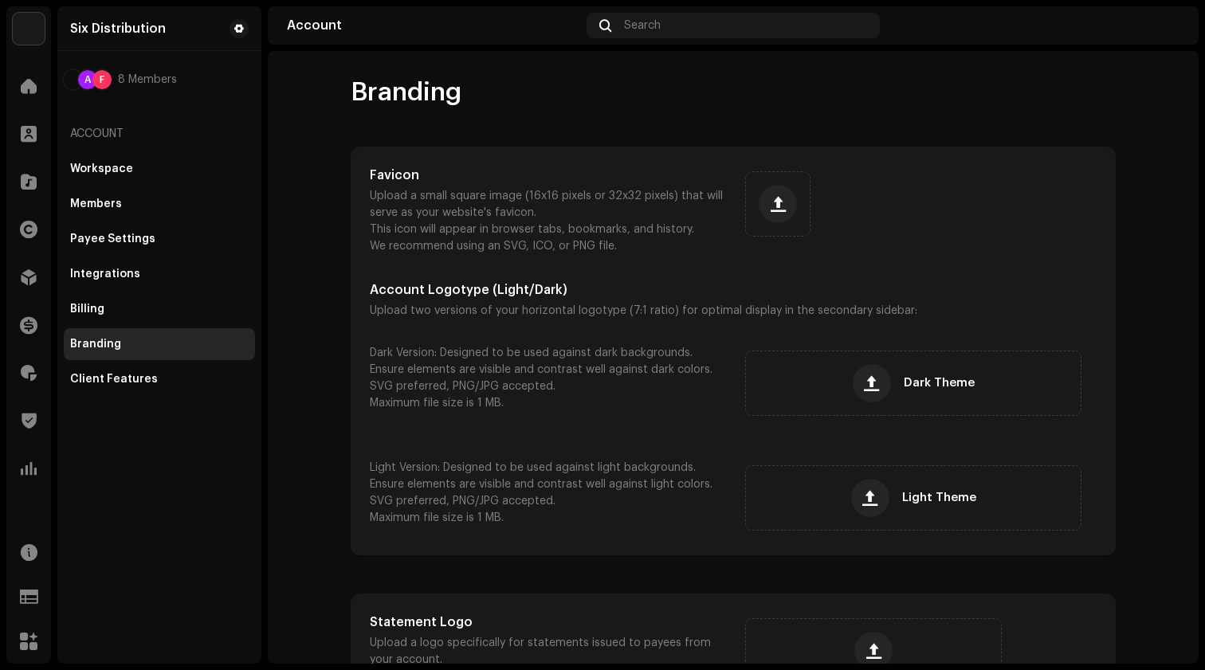
scroll to position [129, 0]
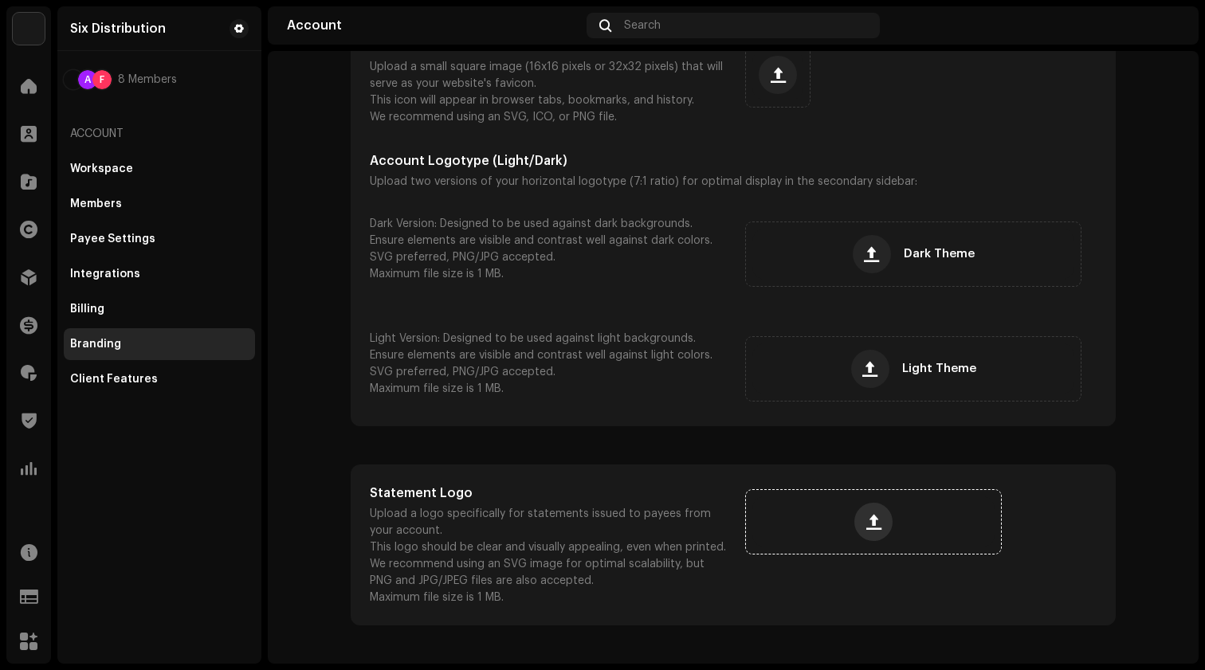
click at [879, 512] on button "button" at bounding box center [873, 522] width 38 height 38
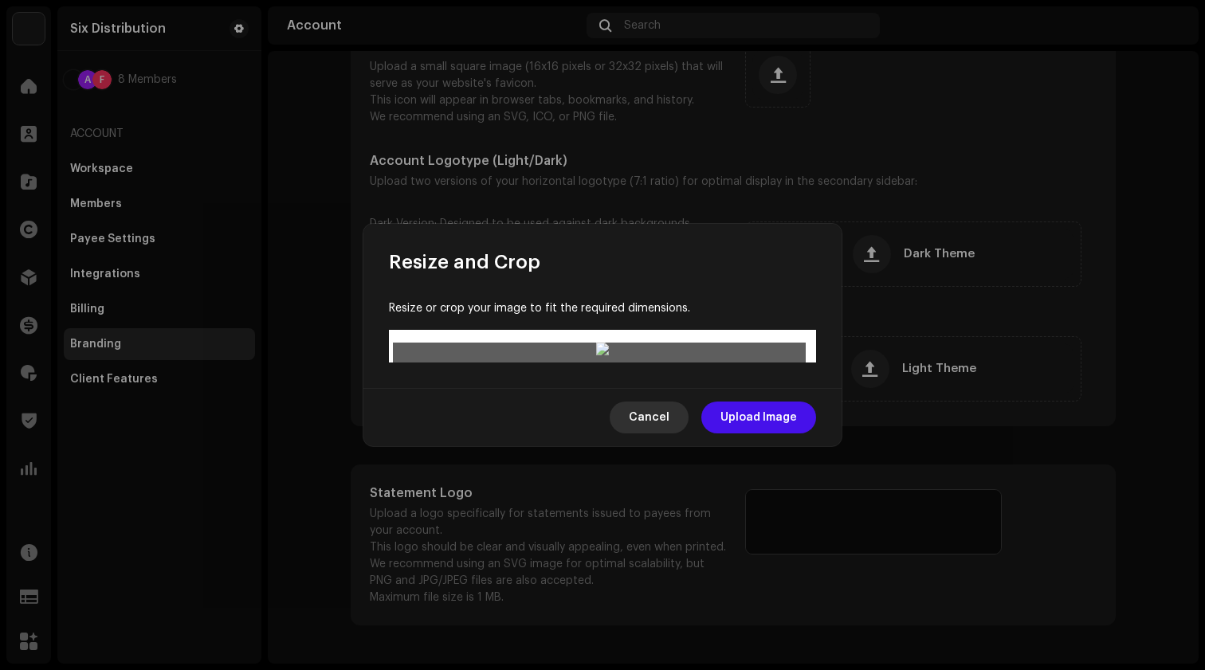
click at [649, 433] on span "Cancel" at bounding box center [649, 418] width 41 height 32
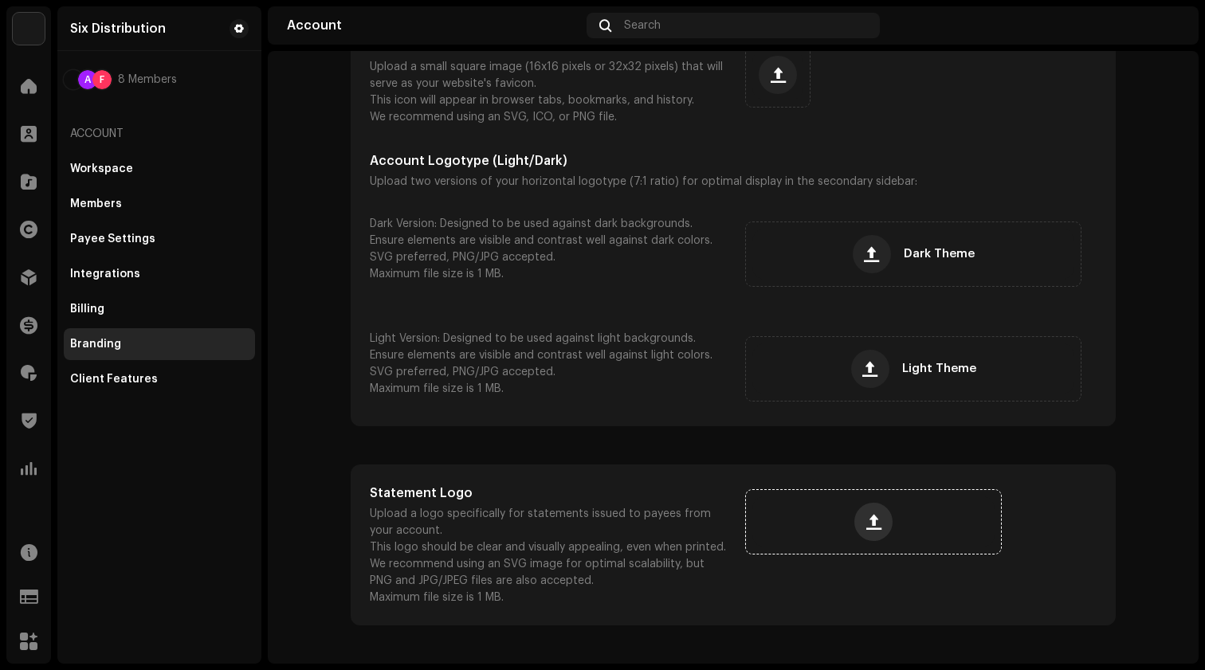
click at [868, 516] on span "button" at bounding box center [873, 522] width 15 height 13
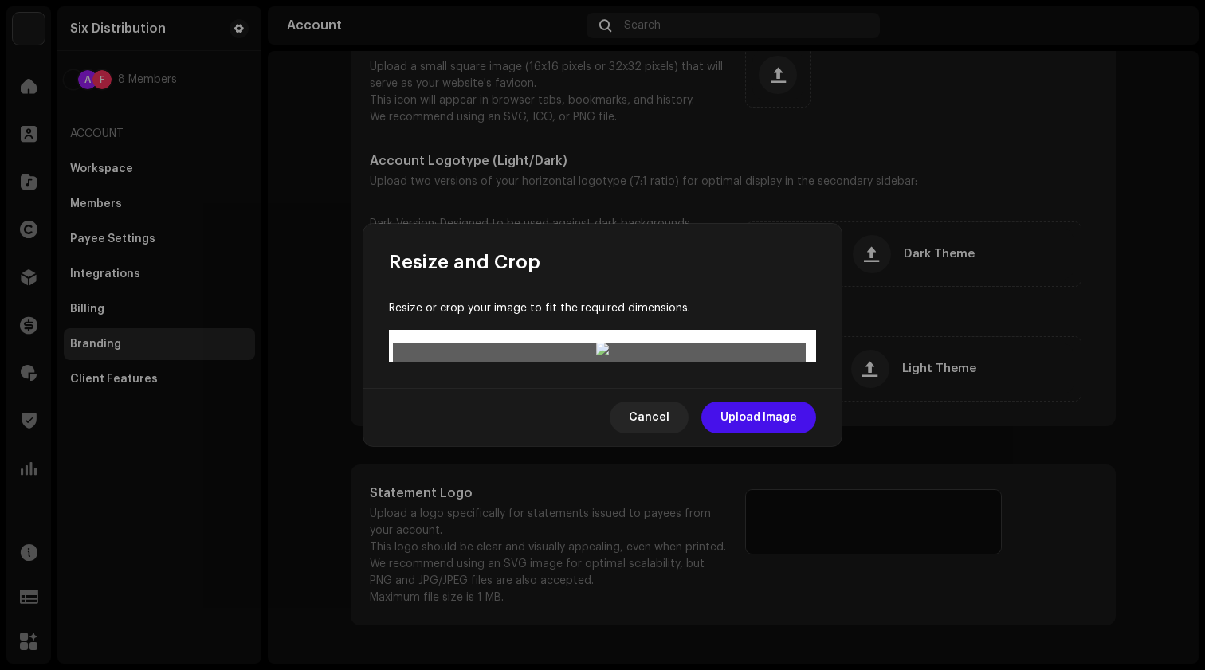
drag, startPoint x: 594, startPoint y: 306, endPoint x: 518, endPoint y: 17, distance: 299.2
click at [518, 17] on div "Resize and Crop Resize or crop your image to fit the required dimensions. Cance…" at bounding box center [602, 335] width 1205 height 670
drag, startPoint x: 597, startPoint y: 304, endPoint x: 591, endPoint y: 164, distance: 140.3
click at [591, 343] on div at bounding box center [602, 351] width 419 height 16
drag, startPoint x: 657, startPoint y: 400, endPoint x: 685, endPoint y: 483, distance: 87.4
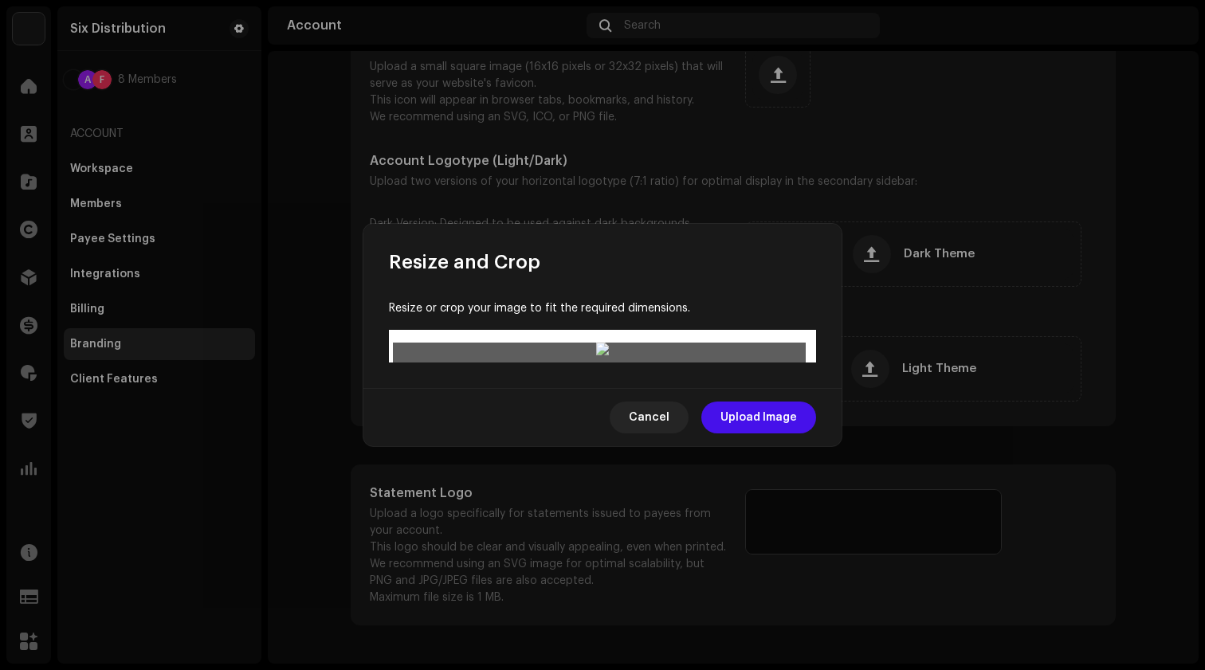
click at [685, 581] on div at bounding box center [602, 633] width 413 height 104
click at [667, 433] on span "Cancel" at bounding box center [649, 418] width 41 height 32
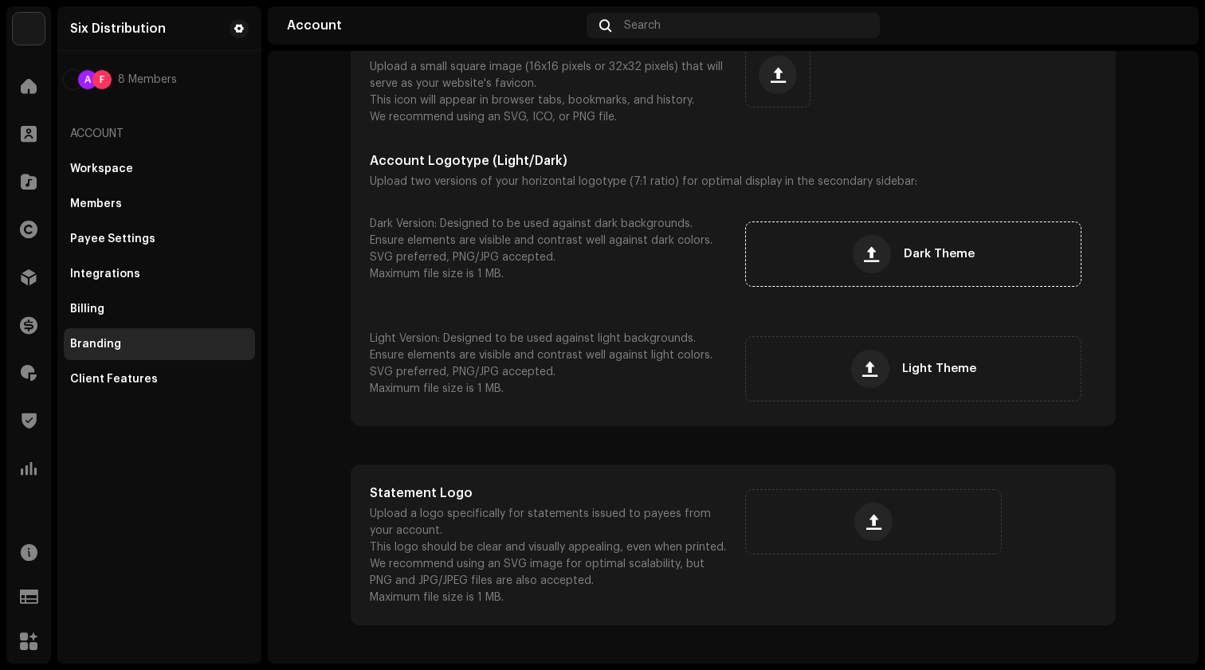
scroll to position [0, 0]
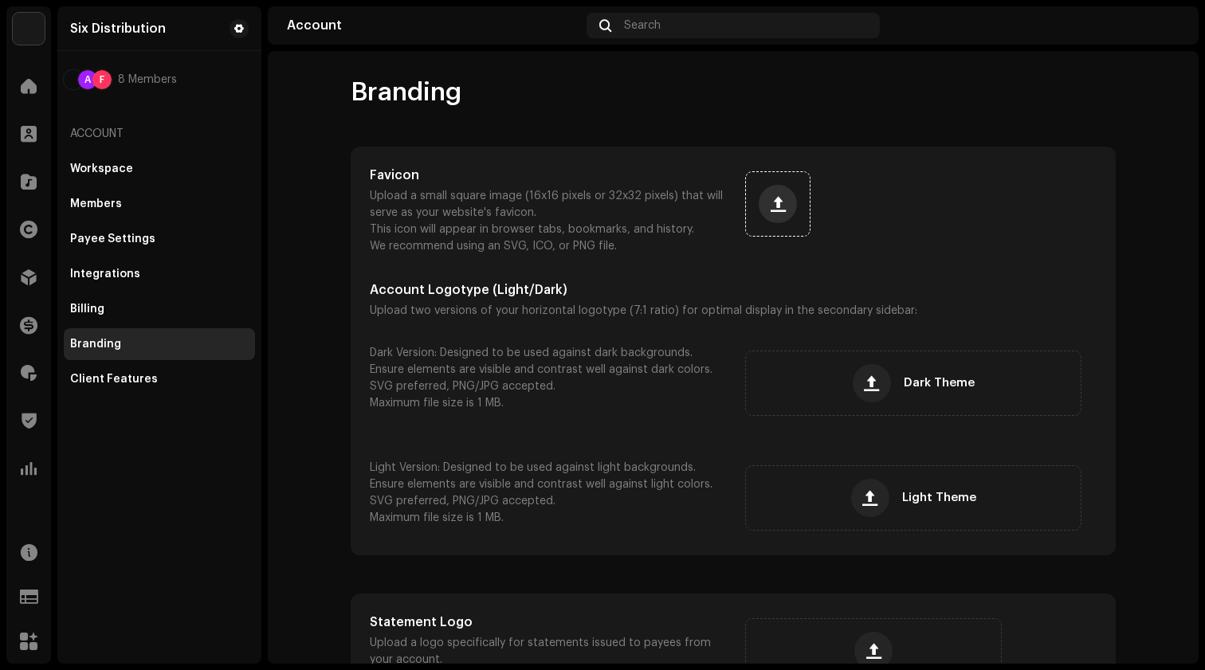
click at [770, 202] on span "button" at bounding box center [777, 204] width 15 height 13
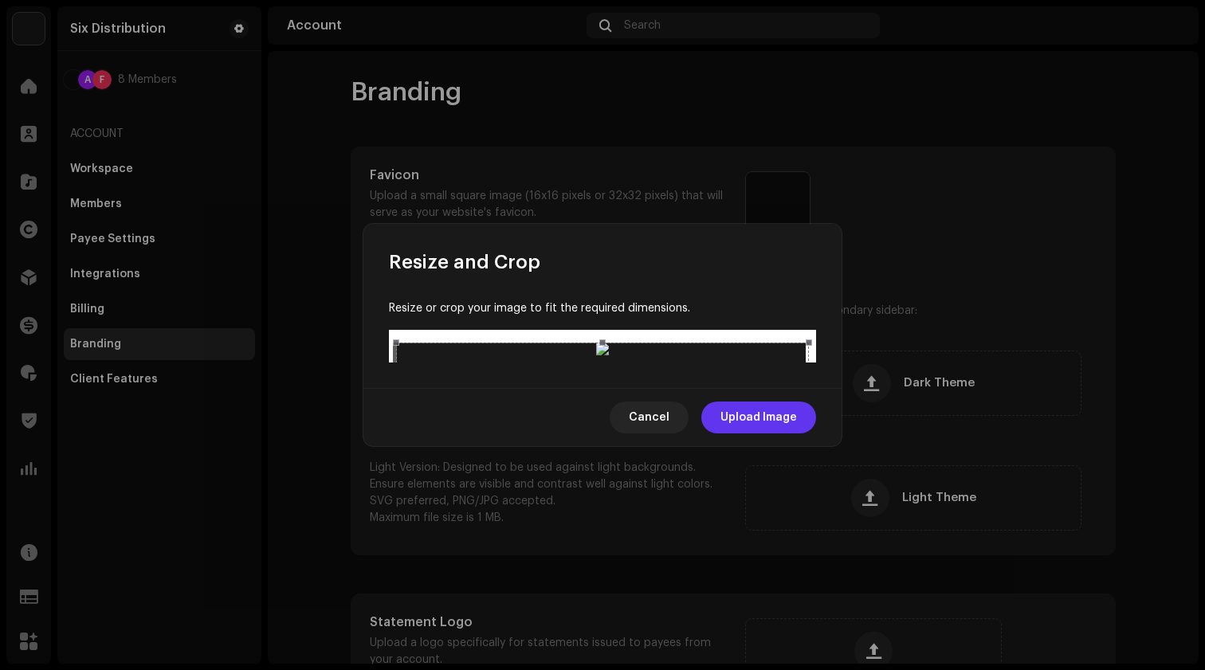
click at [769, 433] on span "Upload Image" at bounding box center [758, 418] width 76 height 32
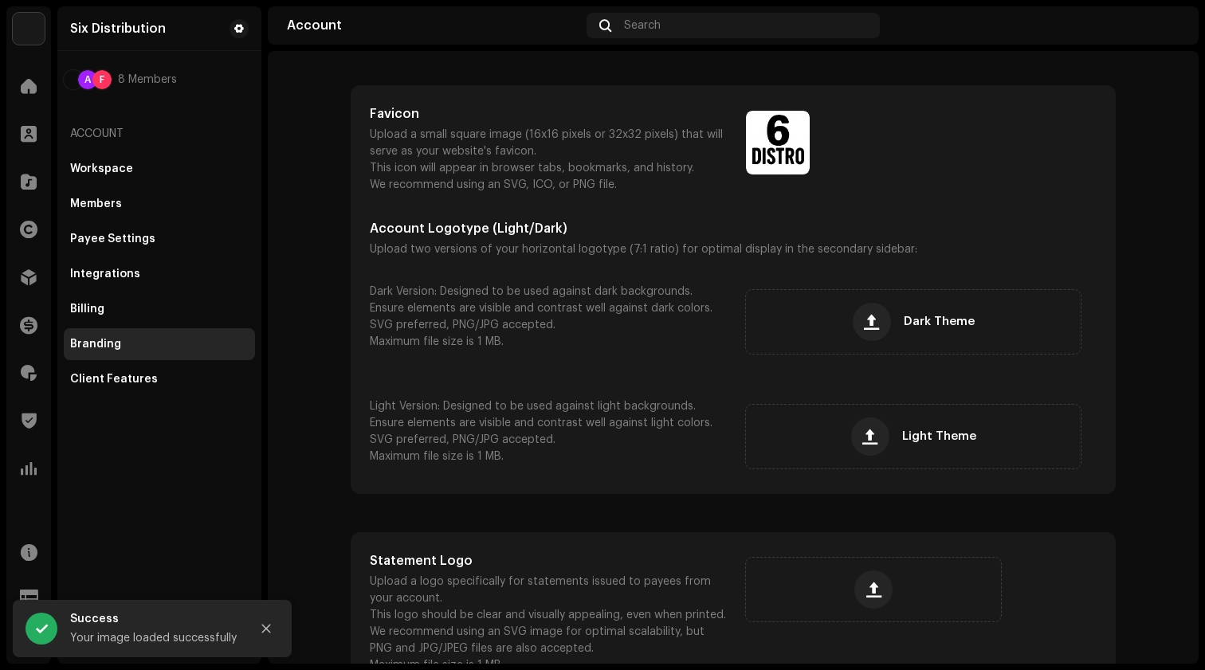
scroll to position [101, 0]
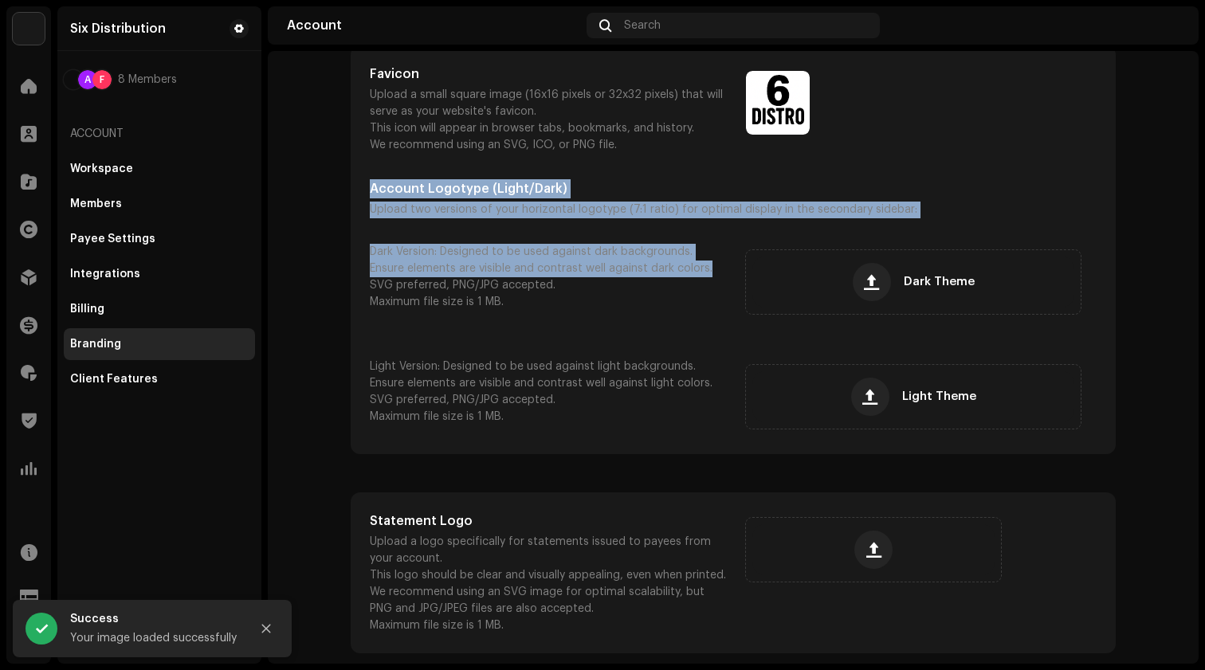
drag, startPoint x: 365, startPoint y: 185, endPoint x: 712, endPoint y: 261, distance: 355.5
click at [712, 261] on div "Favicon Upload a small square image (16x16 pixels or 32x32 pixels) that will se…" at bounding box center [733, 250] width 727 height 370
click at [672, 226] on div "Favicon Upload a small square image (16x16 pixels or 32x32 pixels) that will se…" at bounding box center [733, 250] width 727 height 370
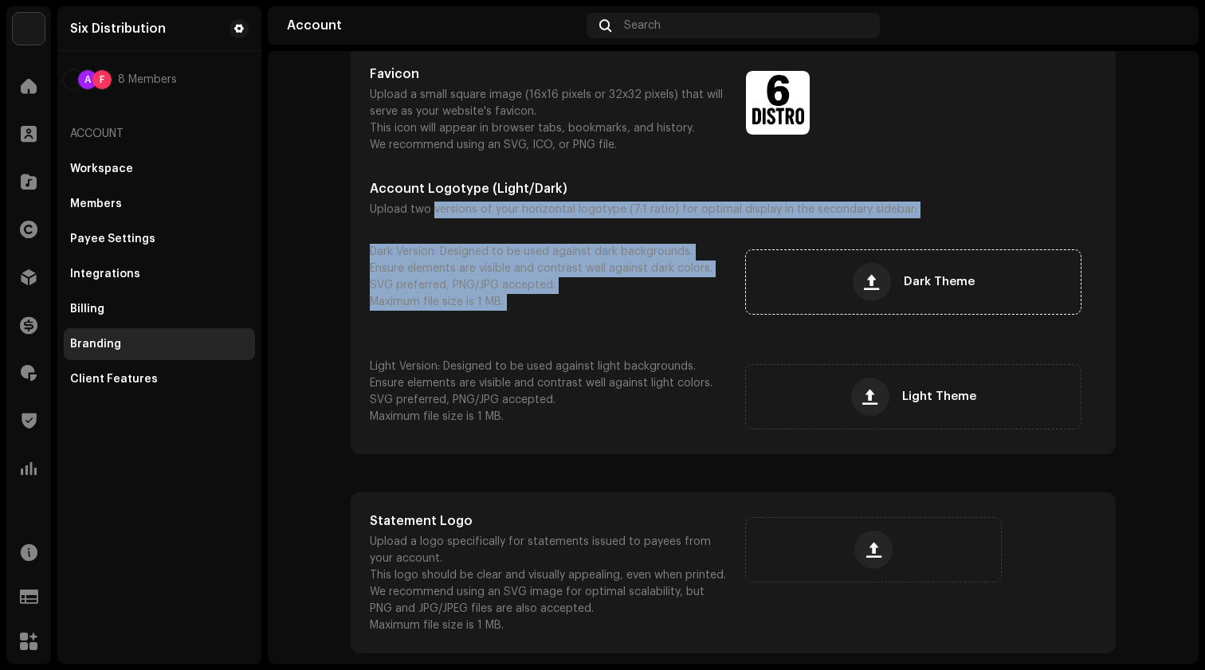
drag, startPoint x: 428, startPoint y: 210, endPoint x: 749, endPoint y: 277, distance: 328.0
click at [749, 277] on div "Favicon Upload a small square image (16x16 pixels or 32x32 pixels) that will se…" at bounding box center [733, 250] width 727 height 370
click at [676, 225] on div "Favicon Upload a small square image (16x16 pixels or 32x32 pixels) that will se…" at bounding box center [733, 250] width 727 height 370
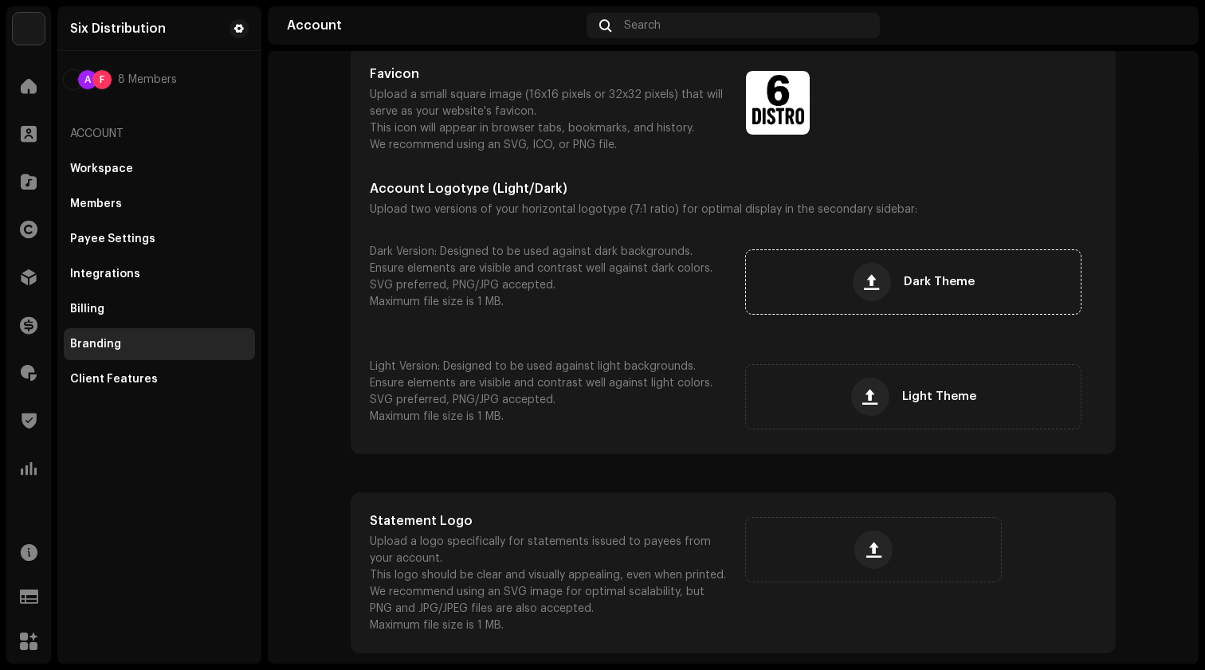
click at [913, 279] on span "Dark Theme" at bounding box center [939, 281] width 71 height 11
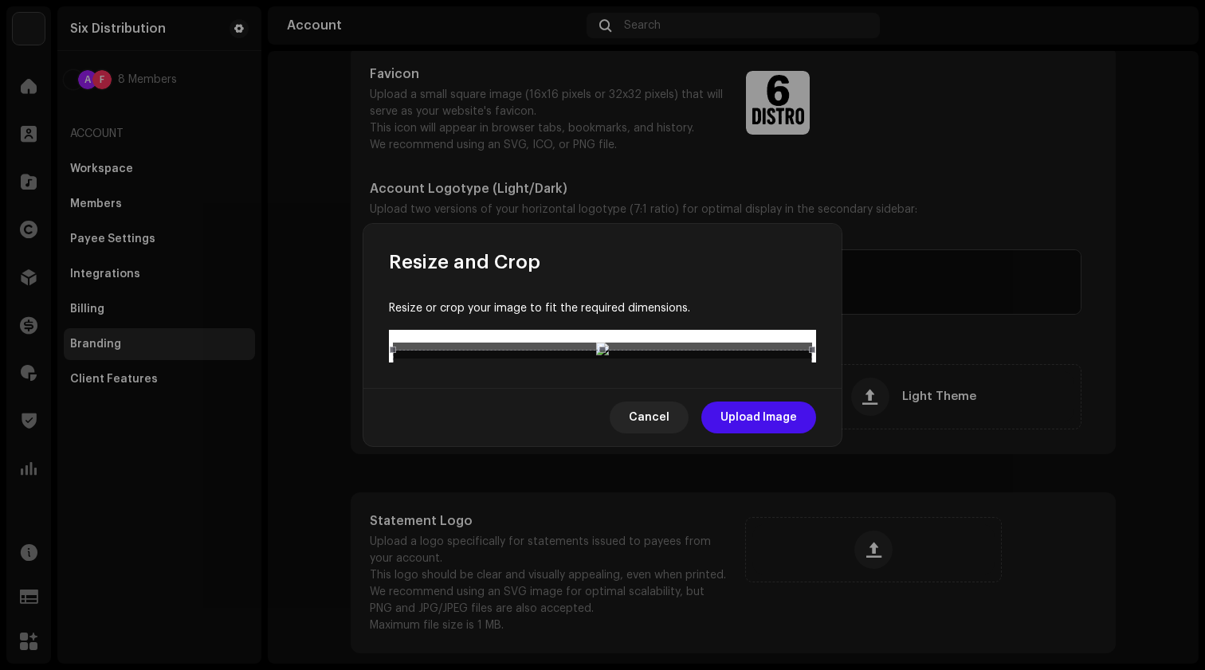
drag, startPoint x: 615, startPoint y: 348, endPoint x: 610, endPoint y: 325, distance: 23.8
click at [610, 350] on div at bounding box center [602, 380] width 419 height 60
drag, startPoint x: 601, startPoint y: 353, endPoint x: 609, endPoint y: 416, distance: 63.4
click at [609, 388] on div "Resize or crop your image to fit the required dimensions." at bounding box center [602, 331] width 478 height 113
click at [629, 433] on button "Cancel" at bounding box center [649, 418] width 79 height 32
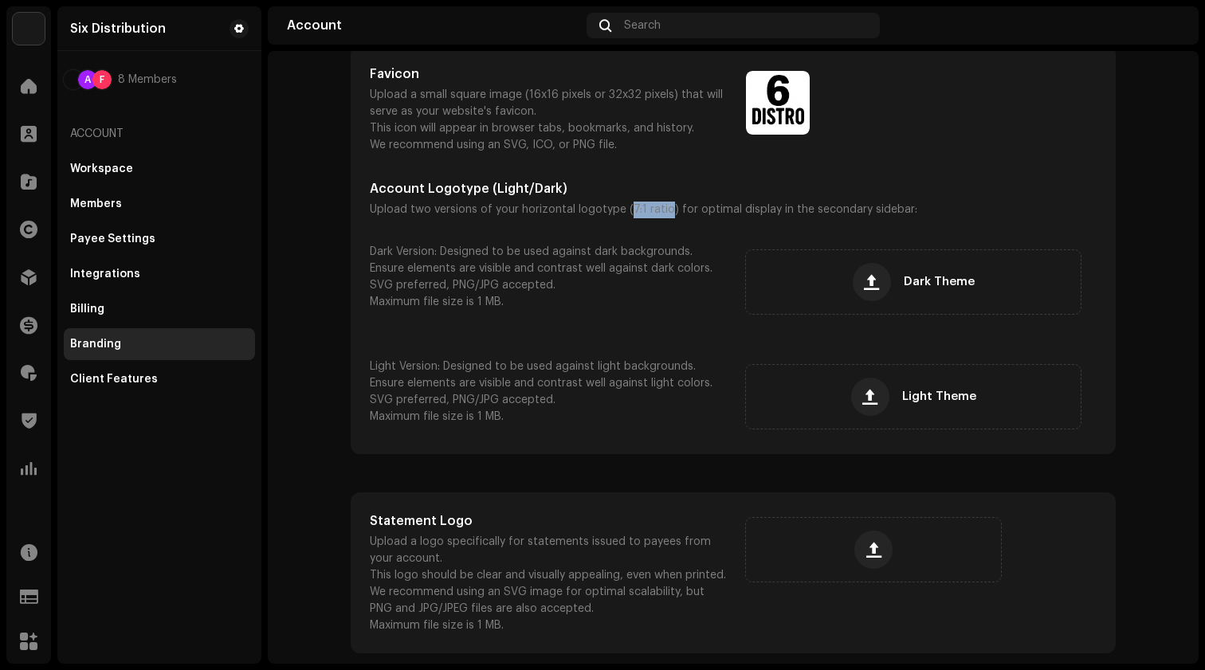
drag, startPoint x: 663, startPoint y: 210, endPoint x: 622, endPoint y: 214, distance: 40.8
click at [622, 214] on p "Upload two versions of your horizontal logotype (7:1 ratio) for optimal display…" at bounding box center [733, 210] width 727 height 17
copy p "7:1 ratio"
click at [869, 531] on button "button" at bounding box center [873, 550] width 38 height 38
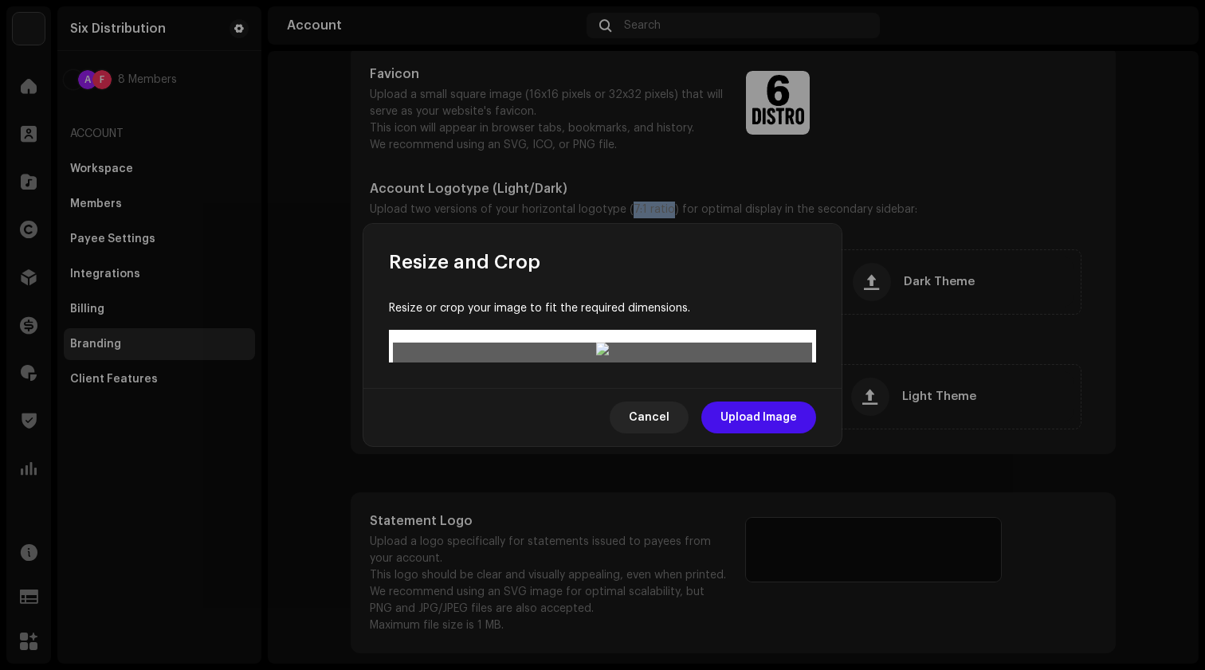
drag, startPoint x: 672, startPoint y: 351, endPoint x: 672, endPoint y: 316, distance: 35.1
click at [672, 395] on div at bounding box center [602, 447] width 419 height 104
drag, startPoint x: 605, startPoint y: 366, endPoint x: 605, endPoint y: 408, distance: 42.2
click at [605, 359] on div at bounding box center [602, 351] width 419 height 16
drag, startPoint x: 621, startPoint y: 325, endPoint x: 623, endPoint y: 365, distance: 39.9
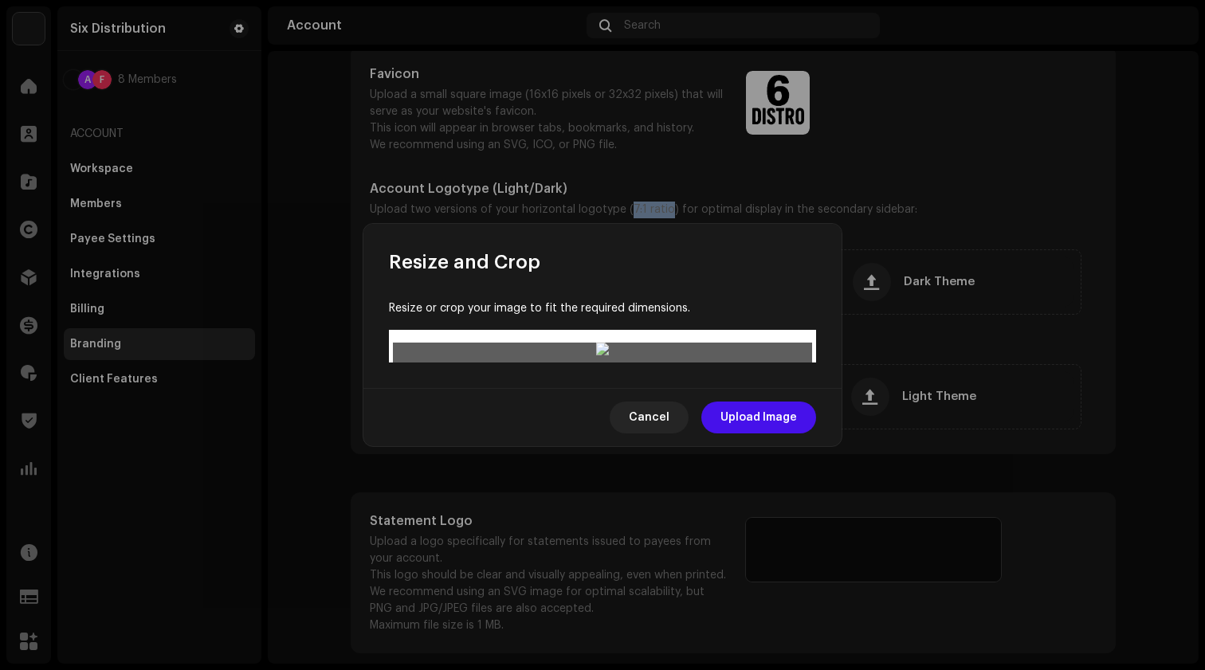
click at [623, 439] on div at bounding box center [602, 491] width 419 height 104
drag, startPoint x: 610, startPoint y: 334, endPoint x: 602, endPoint y: 359, distance: 26.7
click at [602, 429] on div at bounding box center [602, 481] width 419 height 104
drag, startPoint x: 810, startPoint y: 293, endPoint x: 680, endPoint y: 297, distance: 129.9
click at [680, 343] on div at bounding box center [602, 351] width 419 height 16
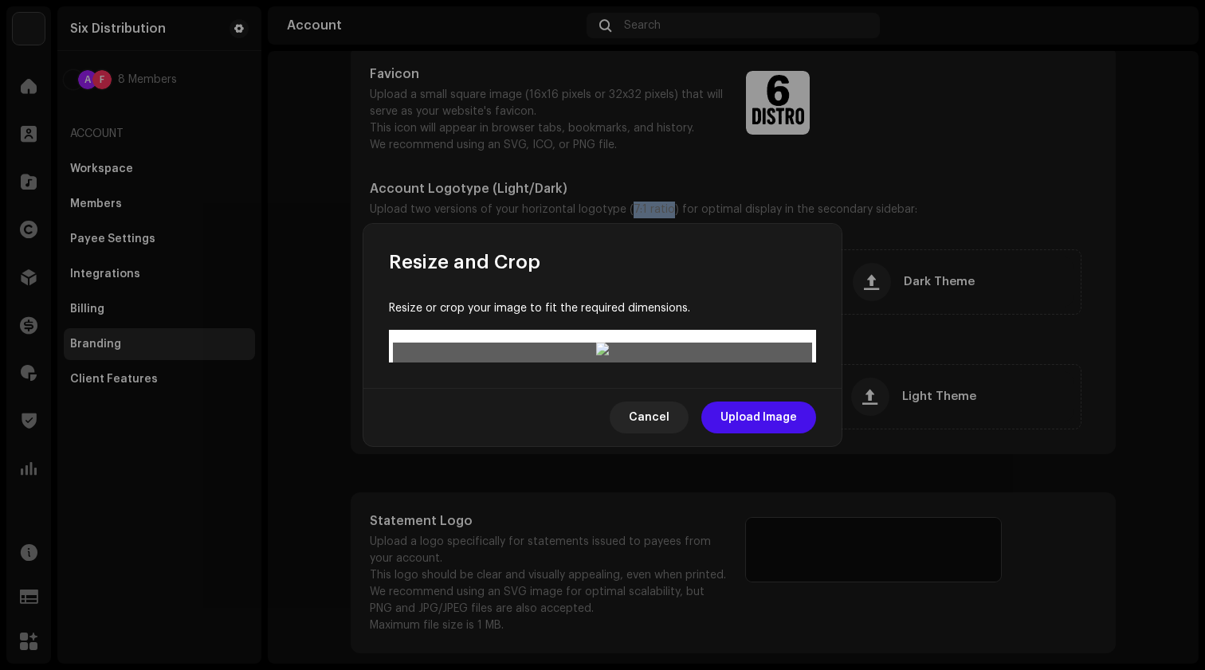
drag, startPoint x: 605, startPoint y: 344, endPoint x: 662, endPoint y: 285, distance: 82.3
click at [662, 402] on div at bounding box center [594, 438] width 289 height 73
drag, startPoint x: 596, startPoint y: 342, endPoint x: 587, endPoint y: 418, distance: 76.2
click at [587, 359] on div at bounding box center [602, 351] width 419 height 16
drag, startPoint x: 659, startPoint y: 291, endPoint x: 530, endPoint y: 309, distance: 130.4
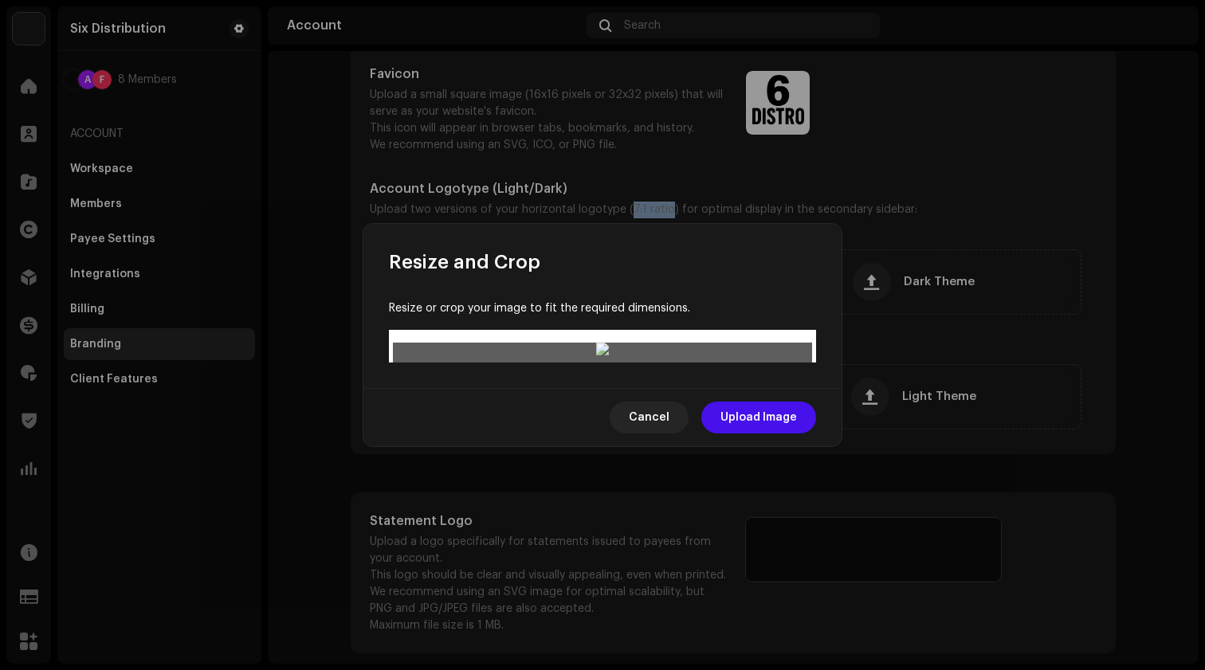
click at [527, 425] on div at bounding box center [574, 470] width 362 height 90
drag, startPoint x: 530, startPoint y: 309, endPoint x: 566, endPoint y: 304, distance: 36.3
click at [566, 416] on div at bounding box center [610, 461] width 362 height 90
drag, startPoint x: 790, startPoint y: 374, endPoint x: 861, endPoint y: 399, distance: 75.4
click at [861, 399] on div "Resize and Crop Resize or crop your image to fit the required dimensions. Cance…" at bounding box center [602, 335] width 1205 height 670
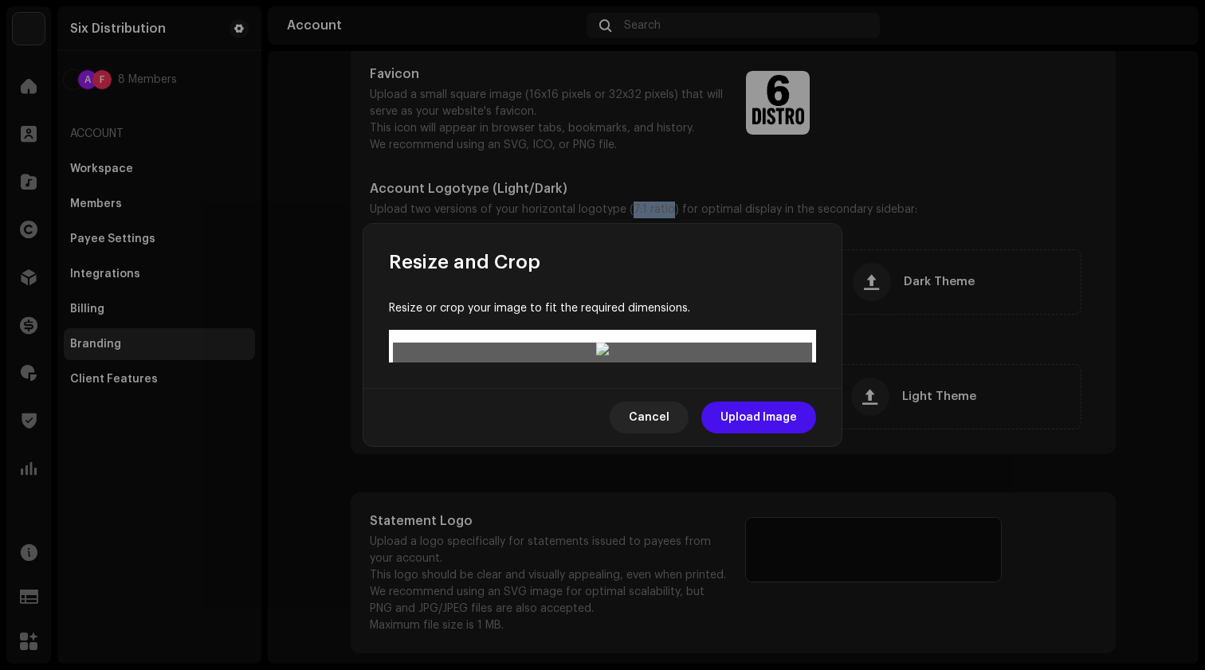
drag, startPoint x: 747, startPoint y: 345, endPoint x: 696, endPoint y: 327, distance: 54.7
click at [696, 399] on div at bounding box center [584, 447] width 383 height 96
drag, startPoint x: 774, startPoint y: 363, endPoint x: 834, endPoint y: 422, distance: 83.9
click at [834, 388] on div "Resize or crop your image to fit the required dimensions." at bounding box center [602, 331] width 478 height 113
click at [692, 398] on div at bounding box center [602, 450] width 419 height 104
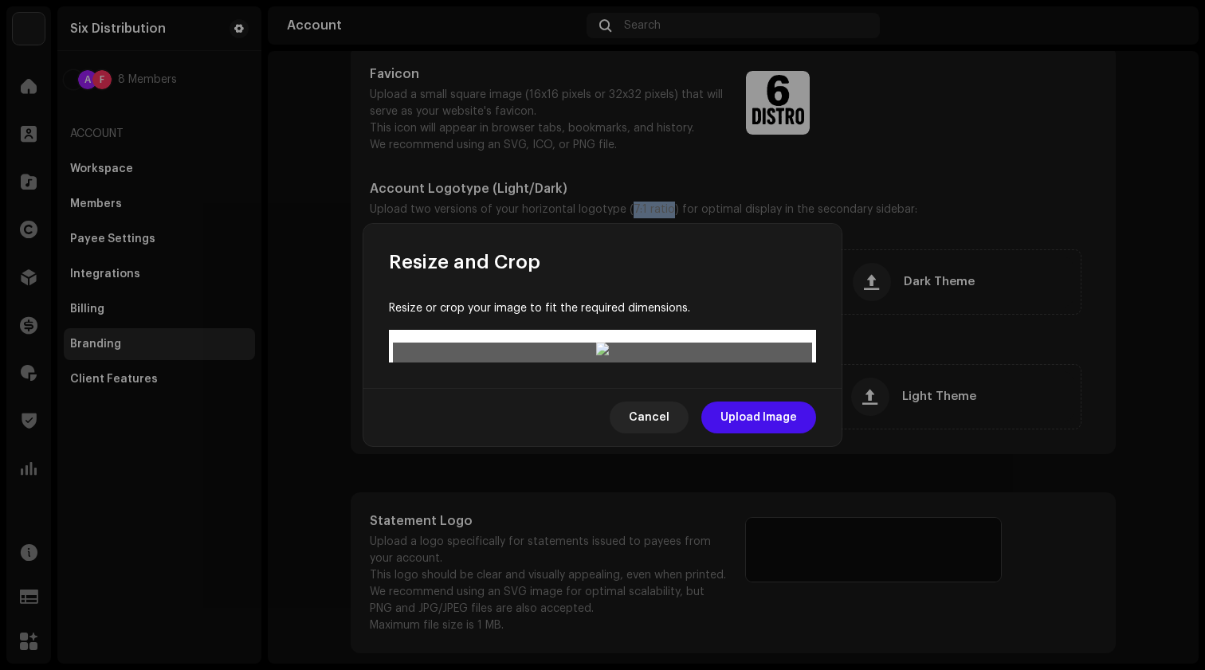
drag, startPoint x: 393, startPoint y: 370, endPoint x: 391, endPoint y: 400, distance: 29.5
click at [391, 363] on image-cropper at bounding box center [602, 346] width 427 height 33
drag, startPoint x: 603, startPoint y: 266, endPoint x: 602, endPoint y: 222, distance: 44.6
click at [602, 343] on div at bounding box center [602, 351] width 419 height 16
drag, startPoint x: 390, startPoint y: 318, endPoint x: 368, endPoint y: 363, distance: 50.6
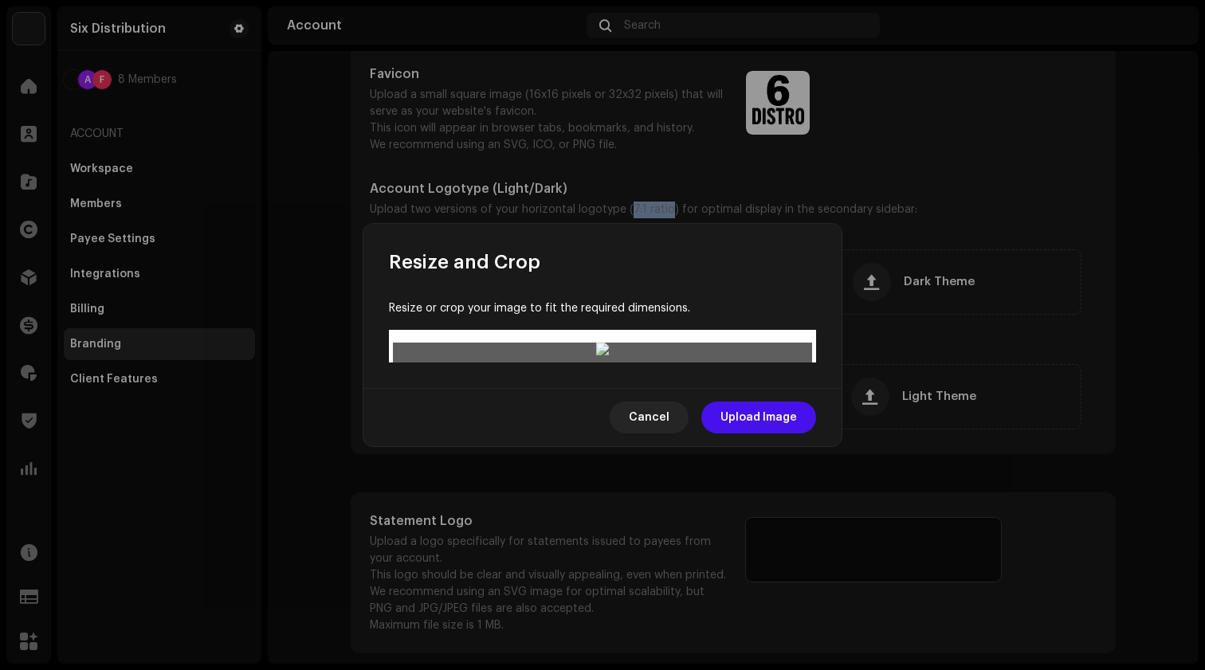
click at [368, 363] on div "Resize or crop your image to fit the required dimensions." at bounding box center [602, 331] width 478 height 113
drag, startPoint x: 602, startPoint y: 371, endPoint x: 610, endPoint y: 426, distance: 55.6
click at [610, 359] on div at bounding box center [602, 351] width 419 height 16
drag, startPoint x: 633, startPoint y: 338, endPoint x: 633, endPoint y: 364, distance: 26.3
click at [633, 427] on div at bounding box center [602, 479] width 419 height 104
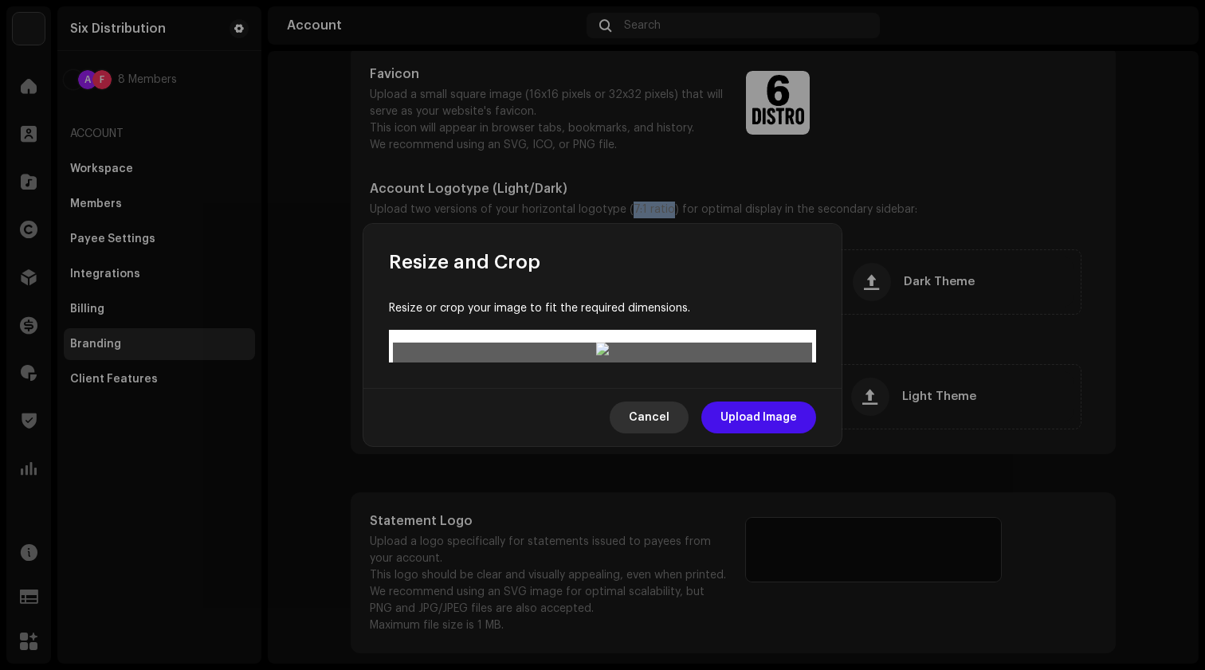
click at [653, 433] on span "Cancel" at bounding box center [649, 418] width 41 height 32
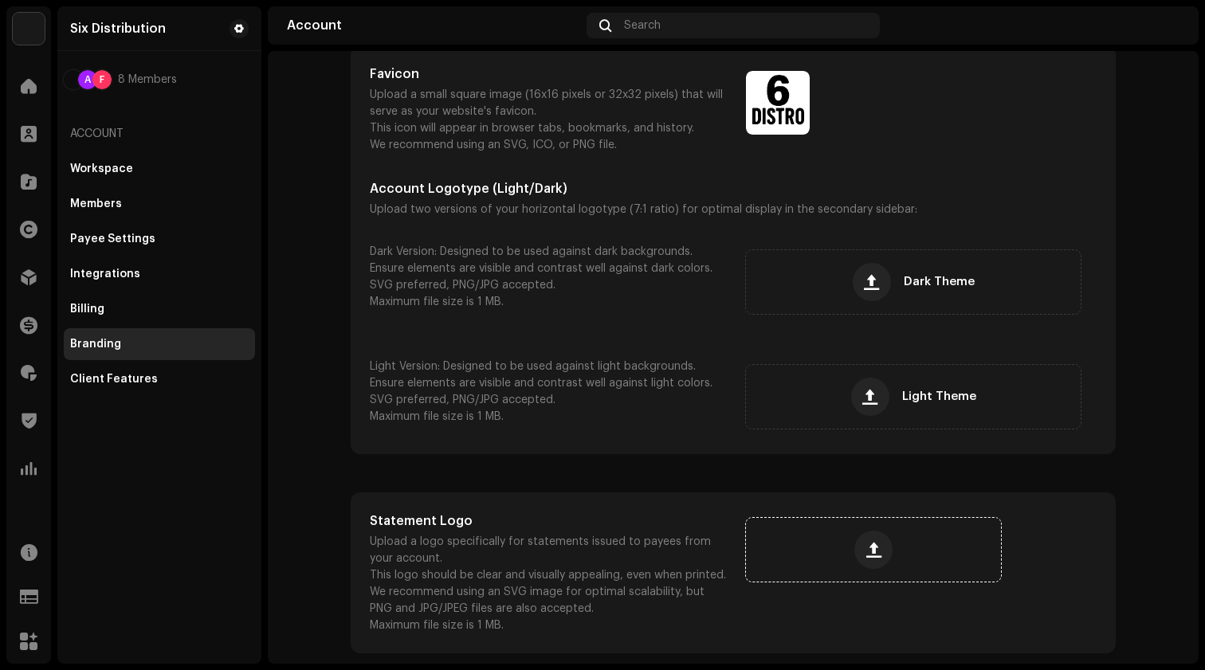
click at [923, 557] on div at bounding box center [873, 549] width 242 height 51
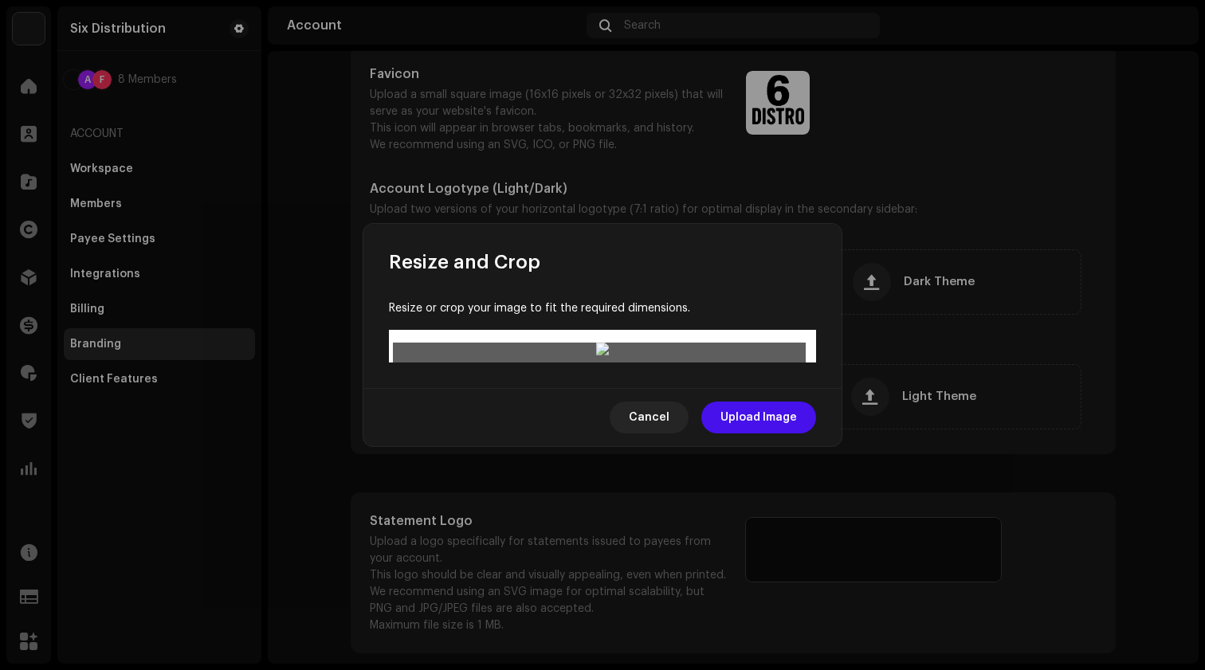
drag, startPoint x: 609, startPoint y: 359, endPoint x: 593, endPoint y: 433, distance: 75.8
click at [594, 574] on div at bounding box center [602, 626] width 413 height 104
click at [645, 433] on span "Cancel" at bounding box center [649, 418] width 41 height 32
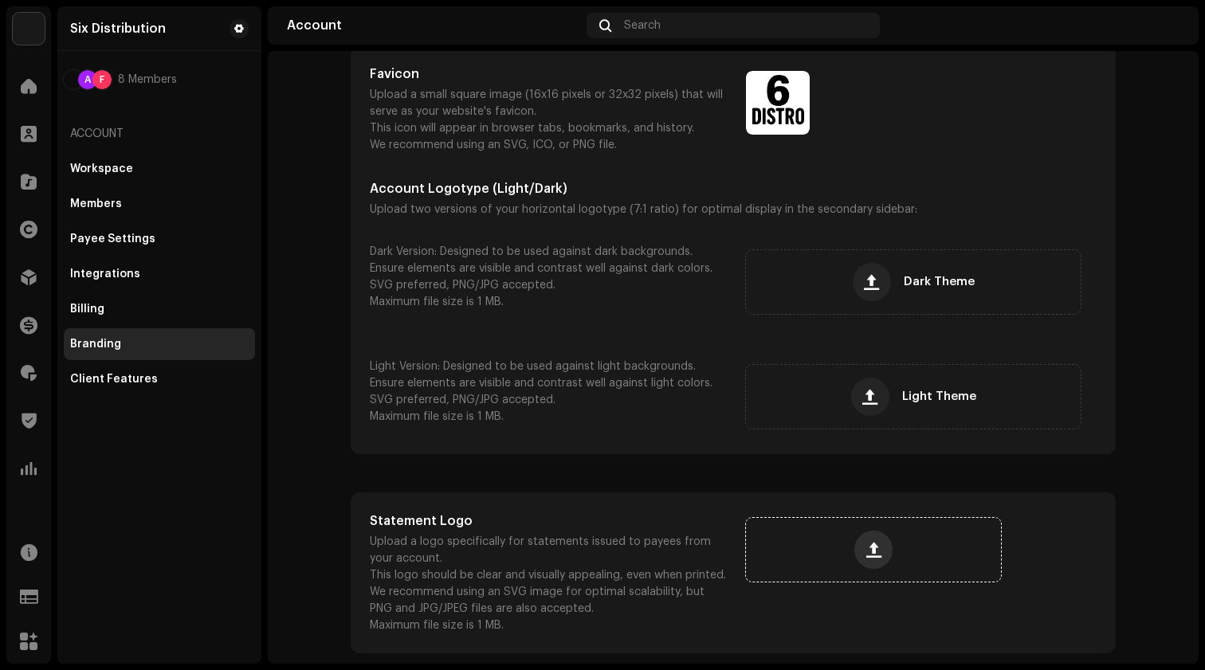
click at [856, 548] on button "button" at bounding box center [873, 550] width 38 height 38
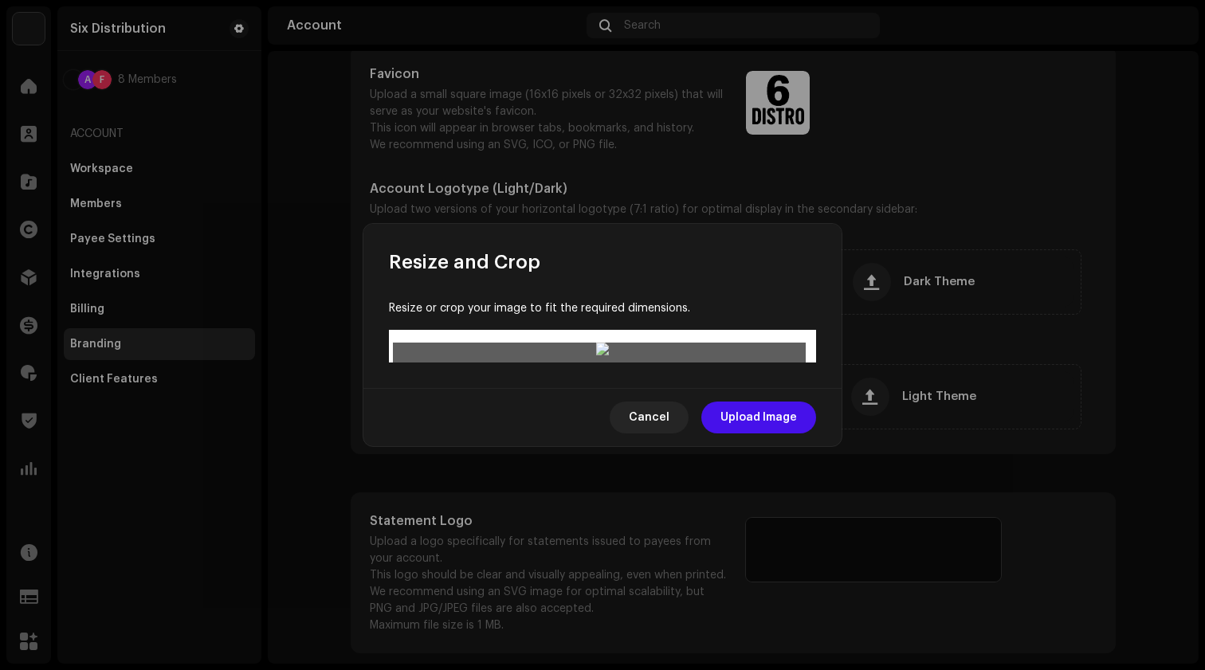
click at [629, 497] on div at bounding box center [602, 549] width 413 height 104
drag, startPoint x: 599, startPoint y: 305, endPoint x: 599, endPoint y: 235, distance: 70.1
click at [599, 343] on div at bounding box center [602, 351] width 419 height 16
drag, startPoint x: 598, startPoint y: 408, endPoint x: 610, endPoint y: 470, distance: 63.4
click at [609, 359] on div at bounding box center [602, 351] width 419 height 16
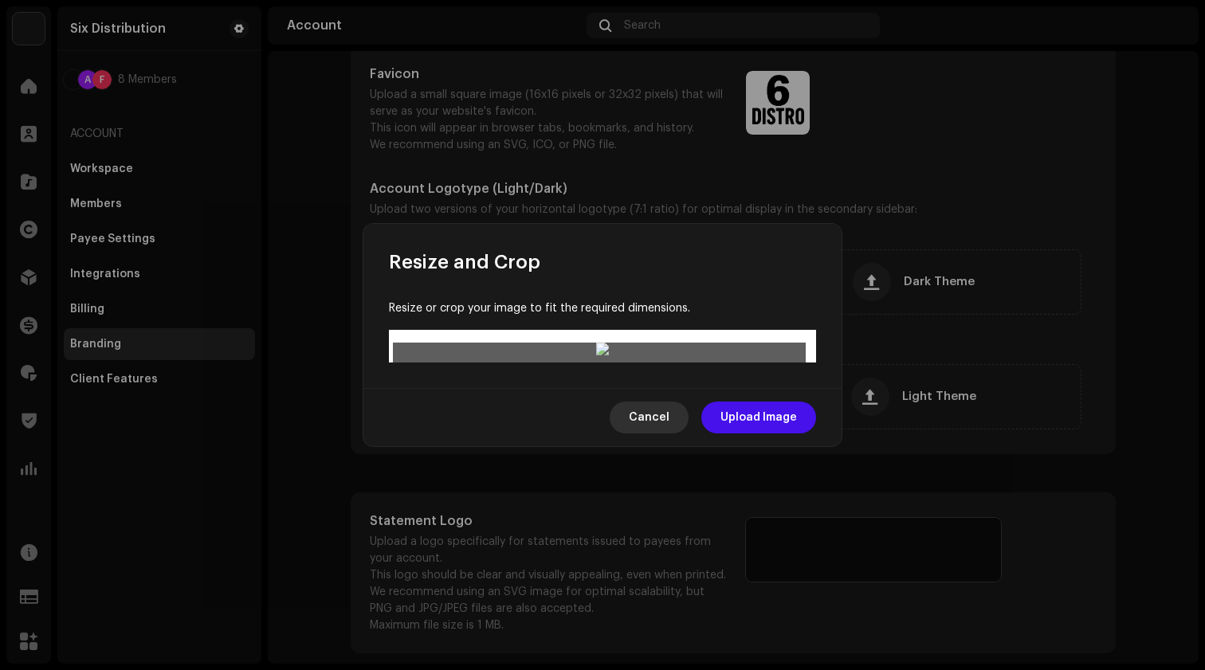
click at [645, 433] on span "Cancel" at bounding box center [649, 418] width 41 height 32
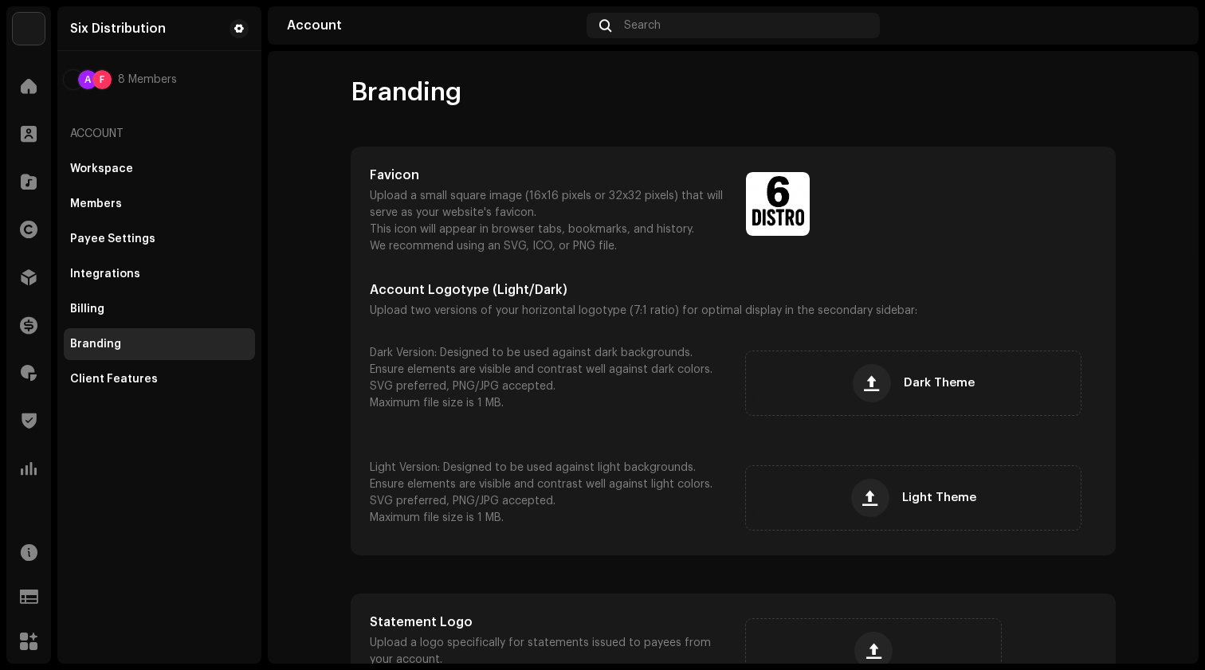
scroll to position [63, 0]
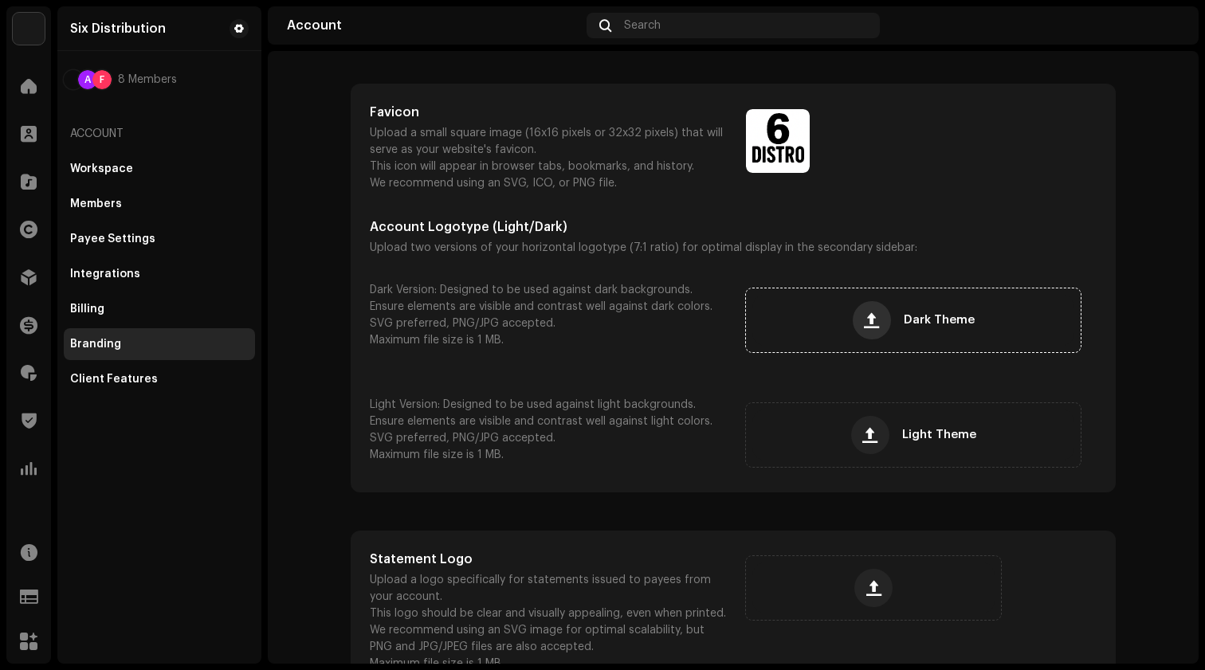
click at [874, 327] on span "button" at bounding box center [871, 320] width 15 height 13
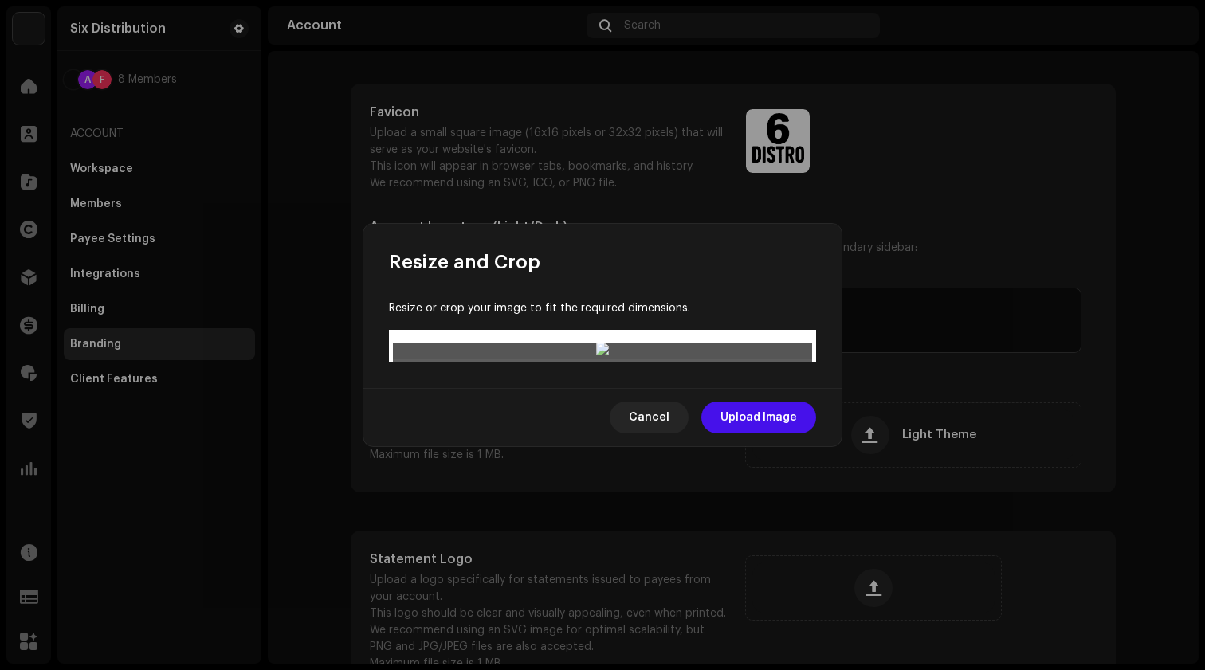
drag, startPoint x: 603, startPoint y: 347, endPoint x: 607, endPoint y: 297, distance: 49.6
click at [607, 373] on div at bounding box center [602, 403] width 419 height 60
drag, startPoint x: 602, startPoint y: 349, endPoint x: 605, endPoint y: 398, distance: 49.5
click at [605, 359] on div at bounding box center [602, 351] width 419 height 16
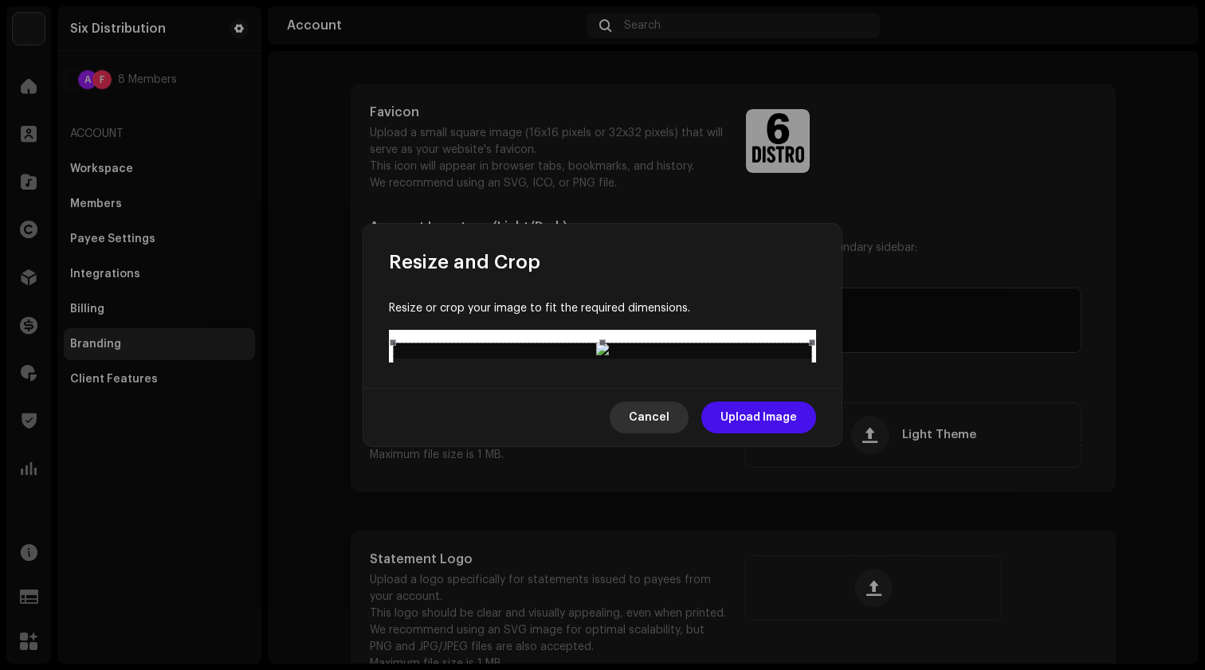
click at [639, 433] on span "Cancel" at bounding box center [649, 418] width 41 height 32
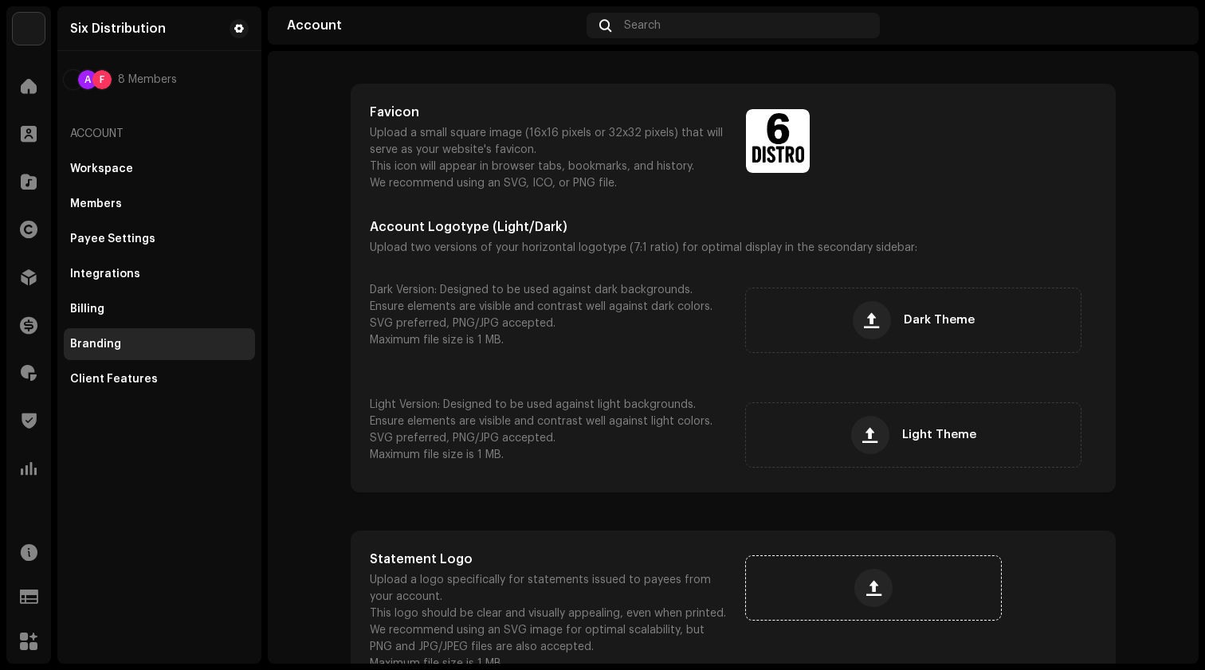
click at [844, 570] on div at bounding box center [873, 588] width 242 height 51
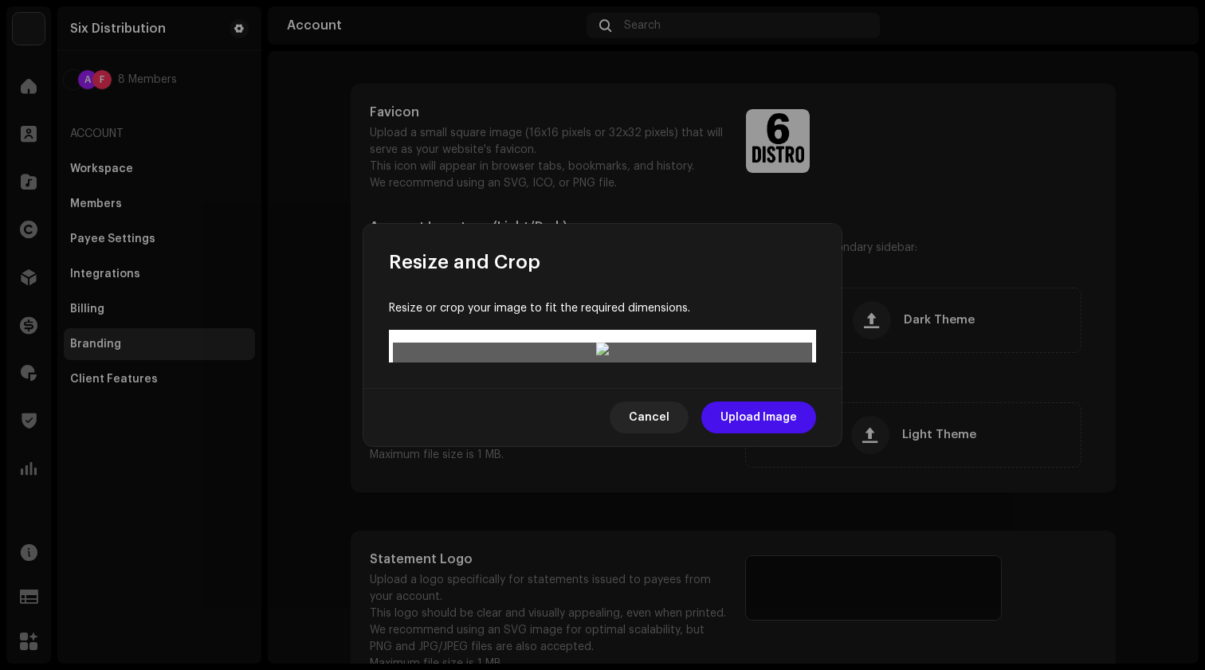
drag, startPoint x: 615, startPoint y: 370, endPoint x: 625, endPoint y: 384, distance: 16.6
click at [625, 445] on div at bounding box center [602, 497] width 419 height 104
drag, startPoint x: 602, startPoint y: 309, endPoint x: 606, endPoint y: 265, distance: 44.9
click at [606, 343] on div at bounding box center [602, 351] width 419 height 16
drag, startPoint x: 595, startPoint y: 336, endPoint x: 598, endPoint y: 280, distance: 56.6
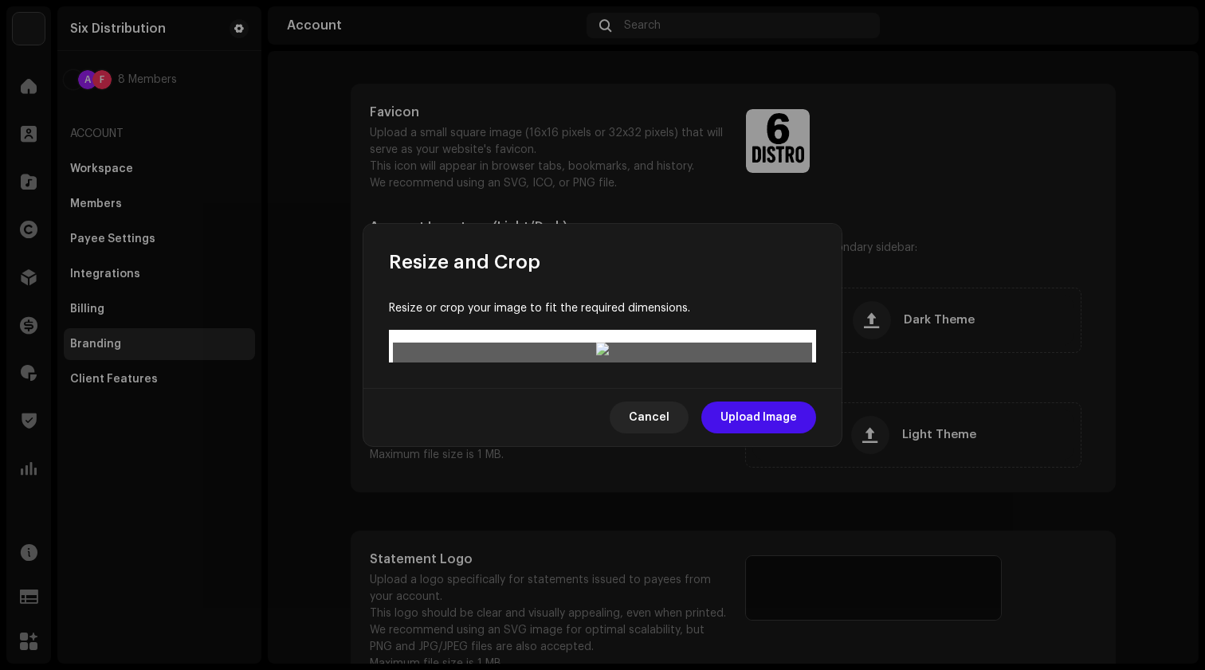
click at [598, 388] on div at bounding box center [602, 440] width 419 height 104
click at [595, 387] on div at bounding box center [602, 439] width 419 height 104
drag, startPoint x: 602, startPoint y: 358, endPoint x: 597, endPoint y: 367, distance: 10.7
click at [597, 387] on div at bounding box center [602, 439] width 419 height 104
drag, startPoint x: 623, startPoint y: 299, endPoint x: 610, endPoint y: 308, distance: 16.1
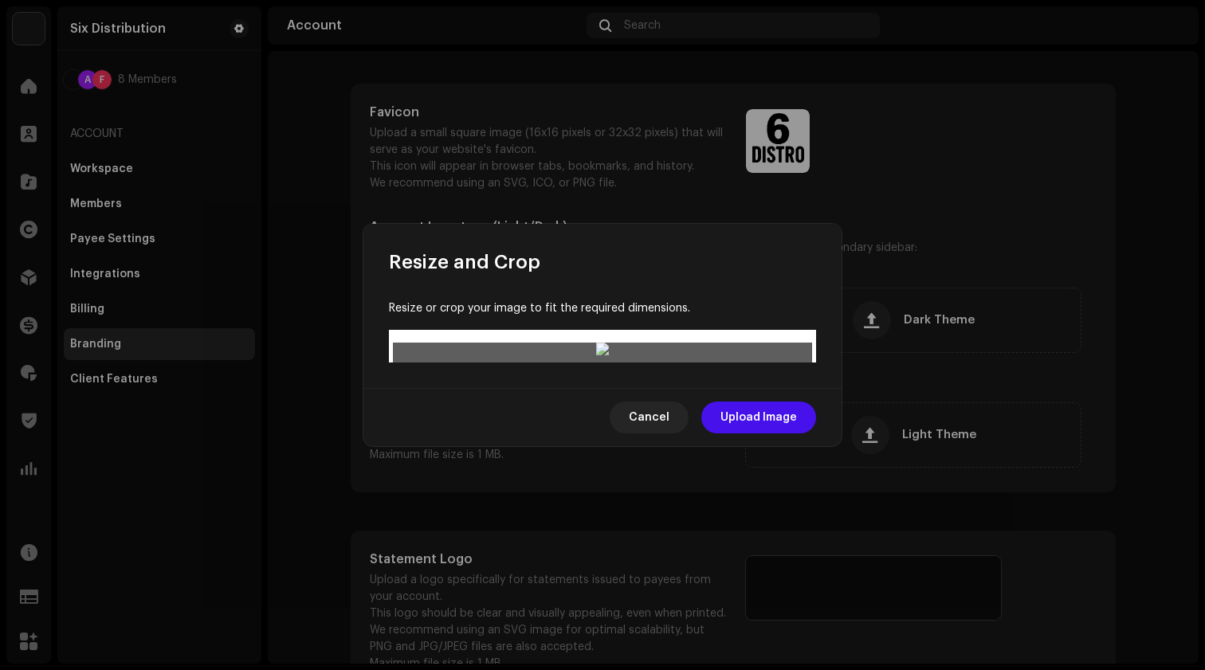
click at [610, 395] on div at bounding box center [602, 447] width 419 height 104
click at [628, 397] on div at bounding box center [602, 449] width 419 height 104
click at [649, 433] on span "Cancel" at bounding box center [649, 418] width 41 height 32
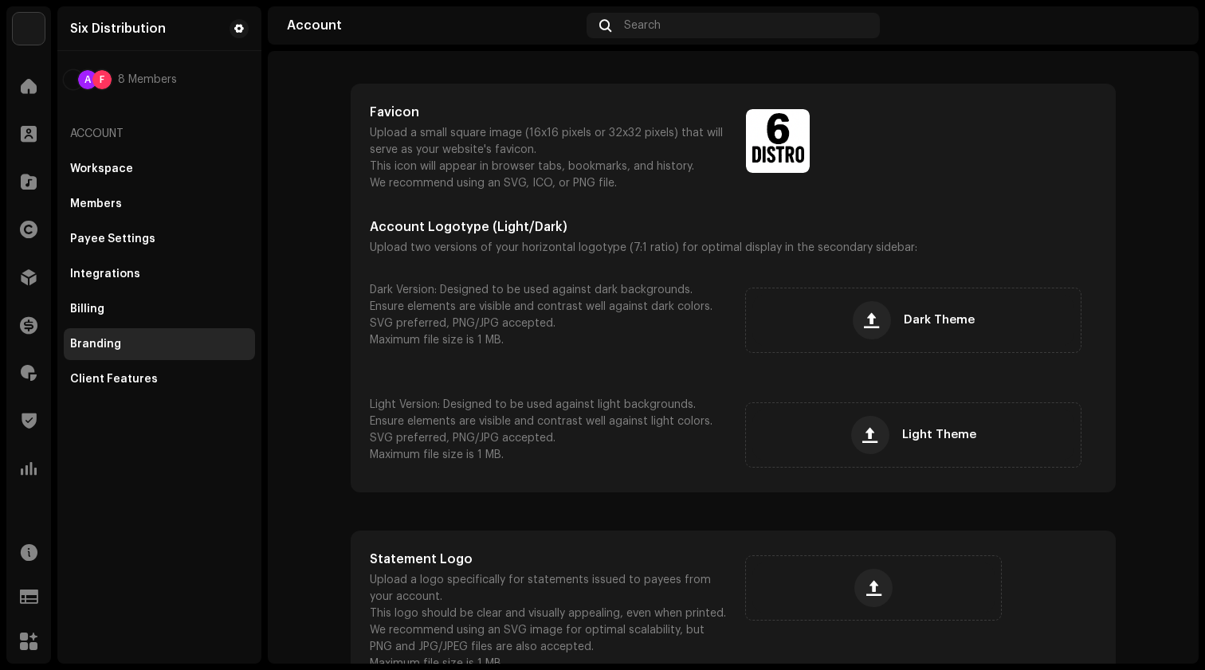
scroll to position [129, 0]
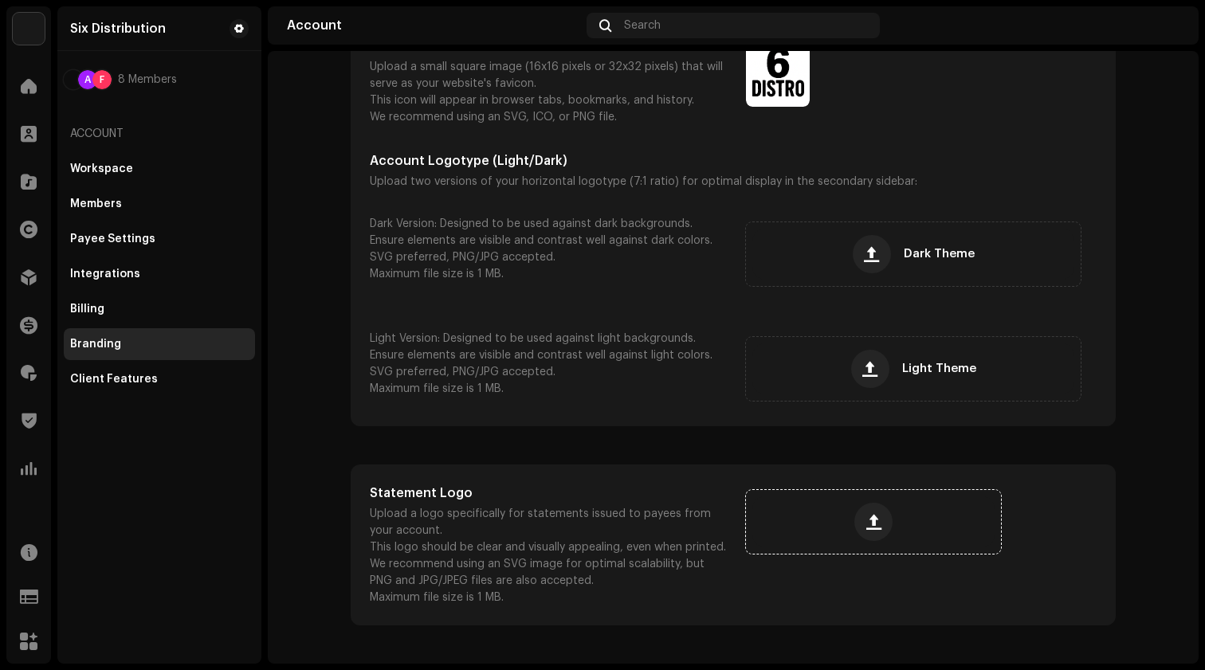
click at [838, 519] on div at bounding box center [873, 521] width 242 height 51
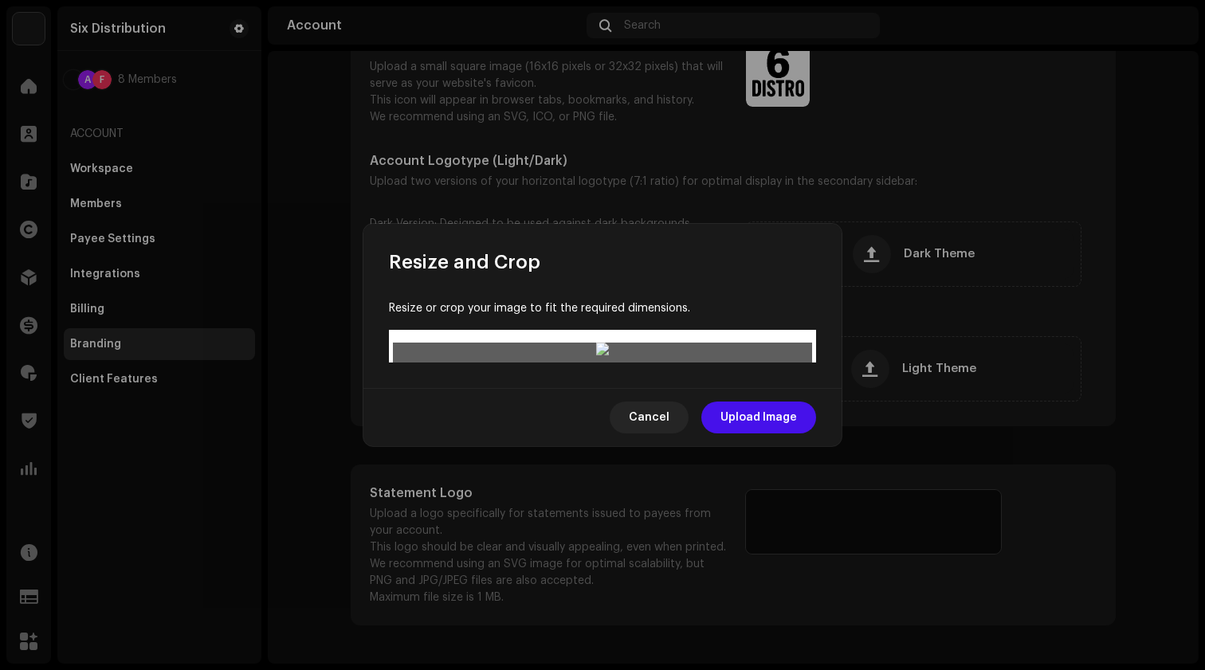
drag, startPoint x: 649, startPoint y: 360, endPoint x: 636, endPoint y: 327, distance: 36.1
click at [636, 397] on div at bounding box center [602, 449] width 419 height 104
click at [657, 433] on span "Cancel" at bounding box center [649, 418] width 41 height 32
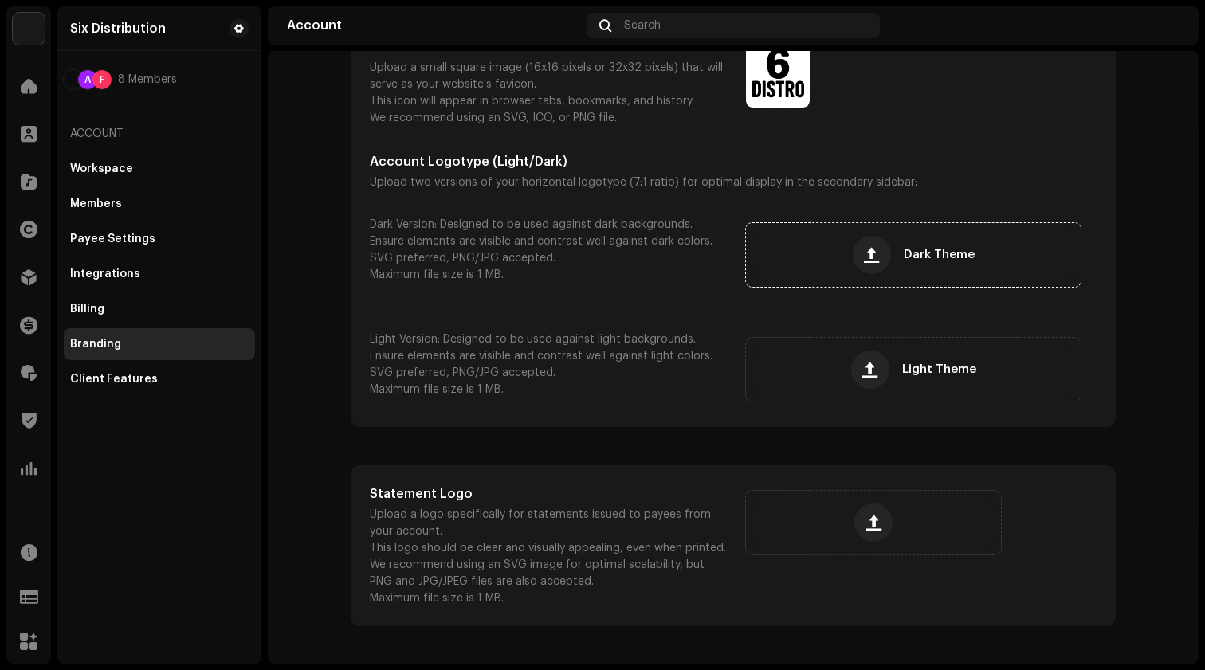
scroll to position [86, 0]
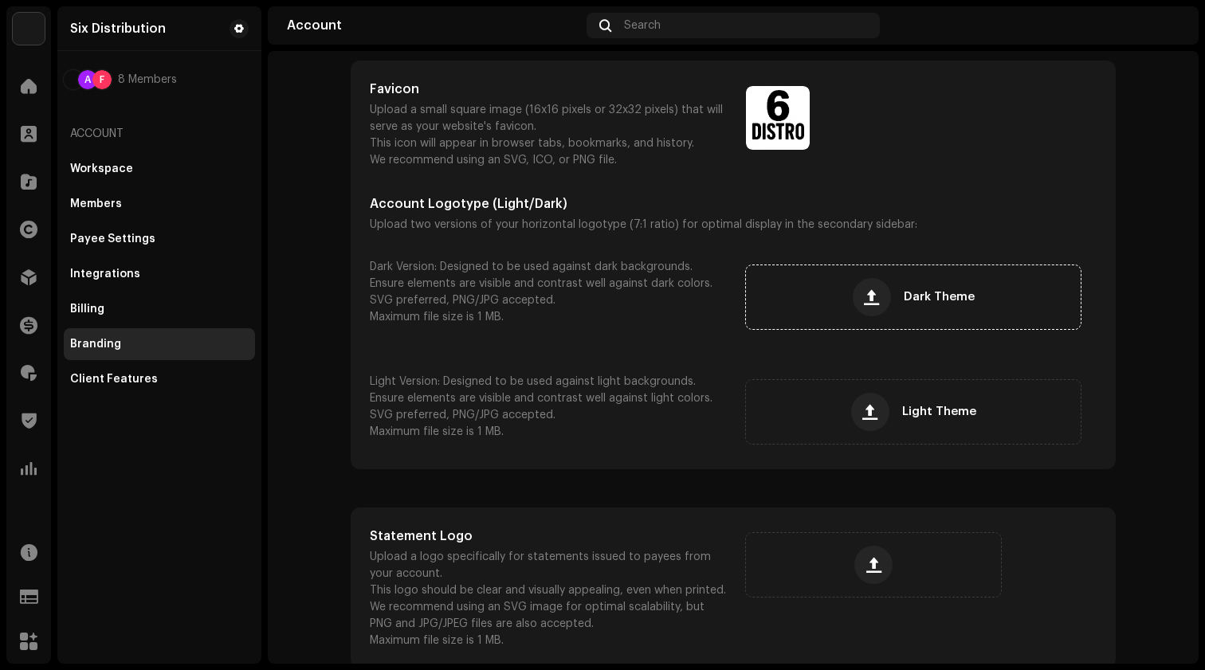
click at [929, 286] on div "Dark Theme" at bounding box center [913, 297] width 322 height 51
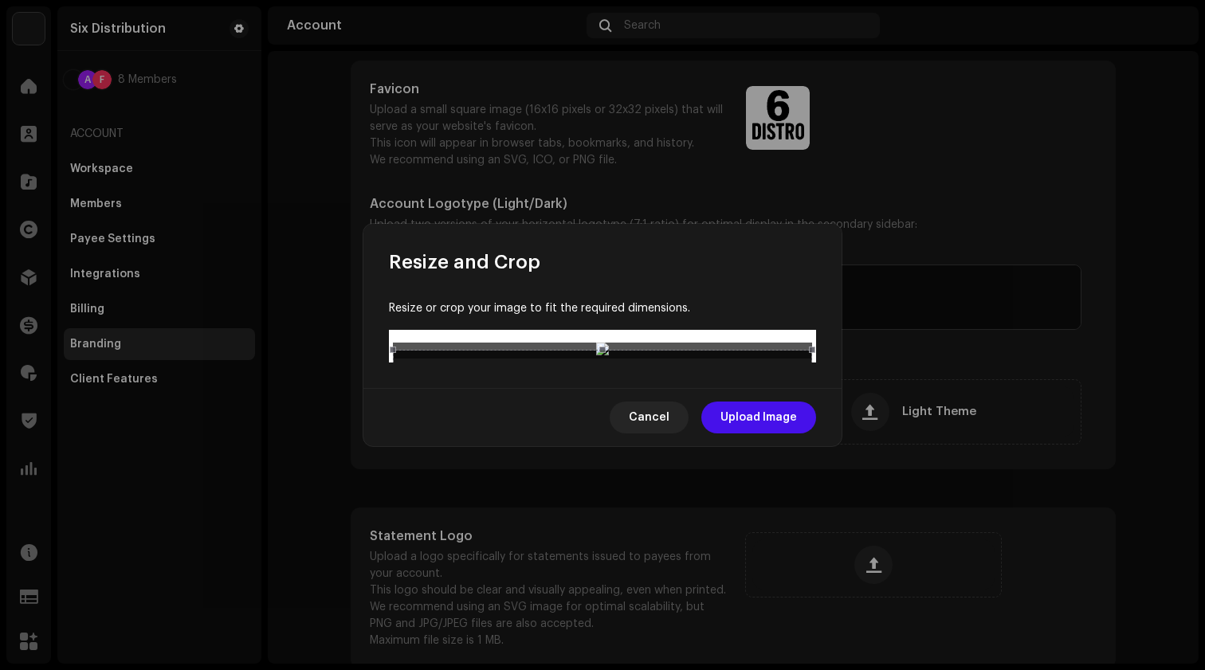
drag, startPoint x: 630, startPoint y: 355, endPoint x: 625, endPoint y: 331, distance: 24.5
click at [625, 350] on div at bounding box center [602, 380] width 419 height 60
drag, startPoint x: 604, startPoint y: 296, endPoint x: 604, endPoint y: 276, distance: 19.1
click at [604, 330] on image-cropper at bounding box center [602, 346] width 427 height 33
drag, startPoint x: 602, startPoint y: 354, endPoint x: 602, endPoint y: 363, distance: 8.8
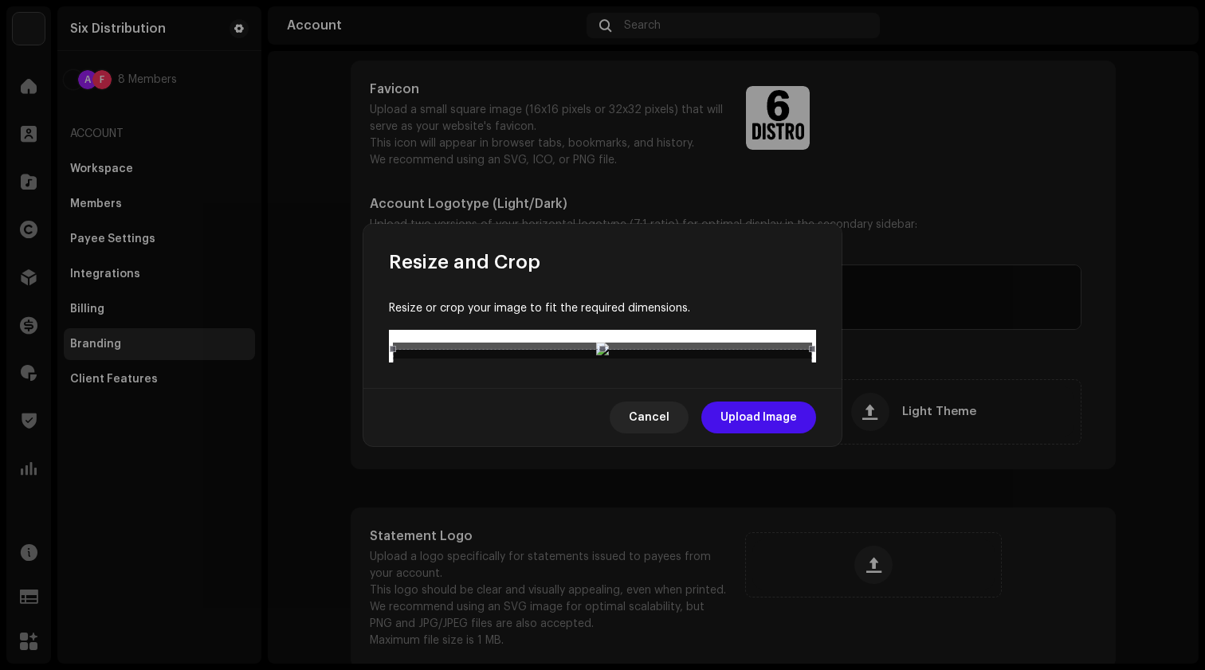
click at [602, 400] on span at bounding box center [603, 409] width 402 height 18
click at [615, 351] on div at bounding box center [602, 381] width 419 height 60
drag, startPoint x: 810, startPoint y: 355, endPoint x: 823, endPoint y: 362, distance: 14.3
click at [823, 362] on div "Resize or crop your image to fit the required dimensions." at bounding box center [602, 331] width 478 height 113
drag, startPoint x: 742, startPoint y: 316, endPoint x: 753, endPoint y: 316, distance: 11.2
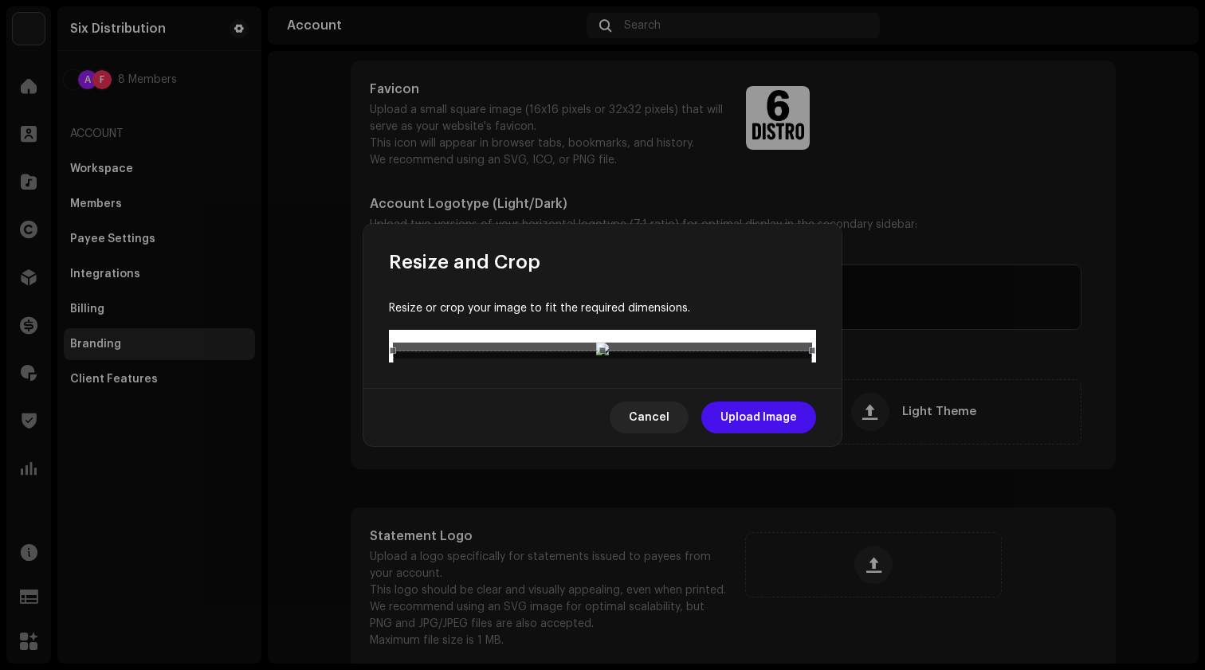
click at [753, 351] on div at bounding box center [602, 381] width 419 height 60
drag, startPoint x: 598, startPoint y: 355, endPoint x: 600, endPoint y: 373, distance: 17.6
click at [600, 359] on div at bounding box center [602, 351] width 419 height 16
drag, startPoint x: 601, startPoint y: 296, endPoint x: 601, endPoint y: 278, distance: 18.3
click at [601, 330] on image-cropper at bounding box center [602, 346] width 427 height 33
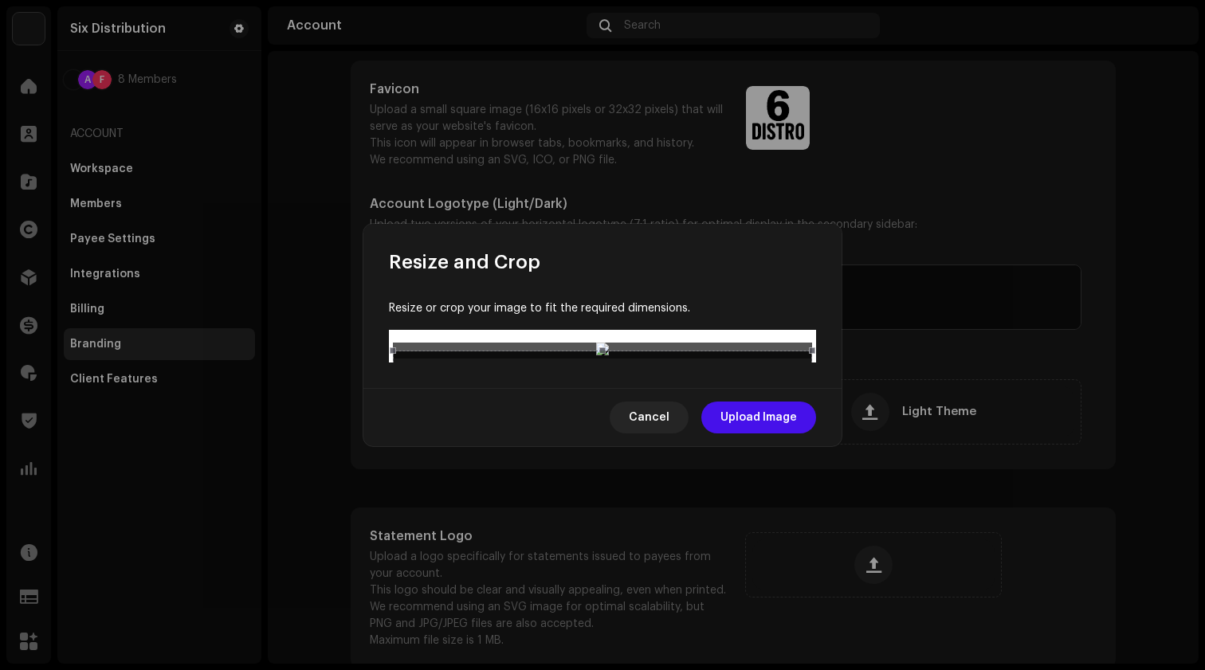
drag, startPoint x: 808, startPoint y: 355, endPoint x: 825, endPoint y: 358, distance: 17.8
click at [825, 358] on div "Resize or crop your image to fit the required dimensions." at bounding box center [602, 331] width 478 height 113
click at [743, 348] on div at bounding box center [602, 378] width 419 height 60
click at [649, 433] on span "Cancel" at bounding box center [649, 418] width 41 height 32
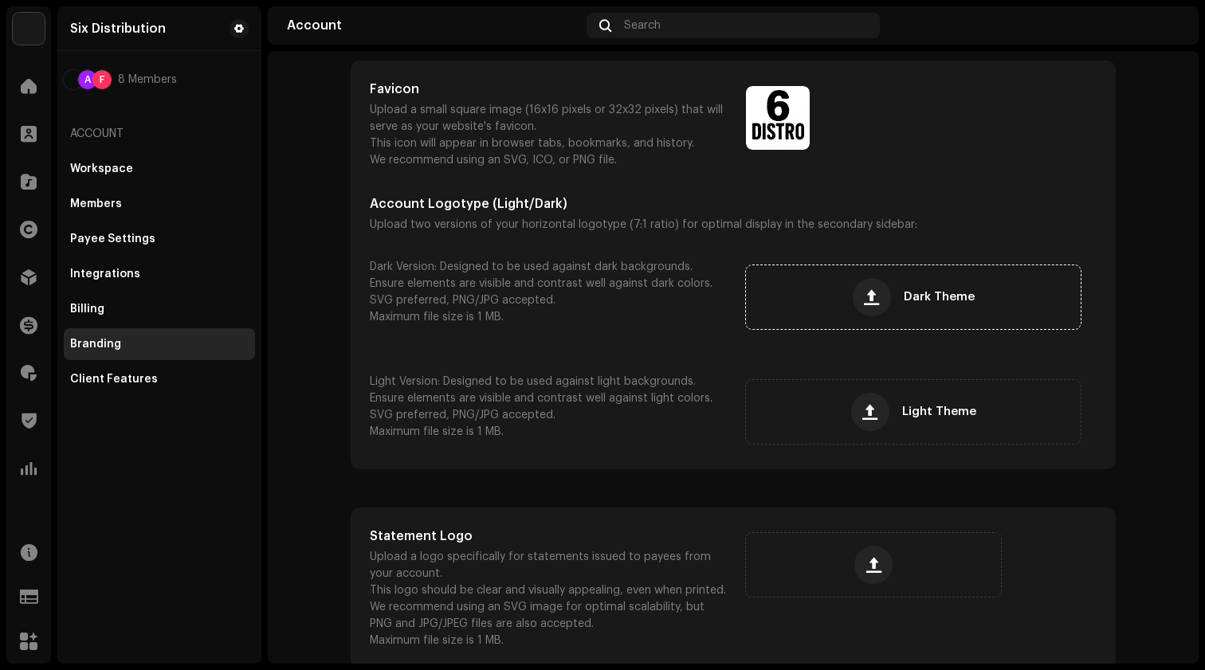
click at [905, 288] on div "Dark Theme" at bounding box center [913, 297] width 322 height 51
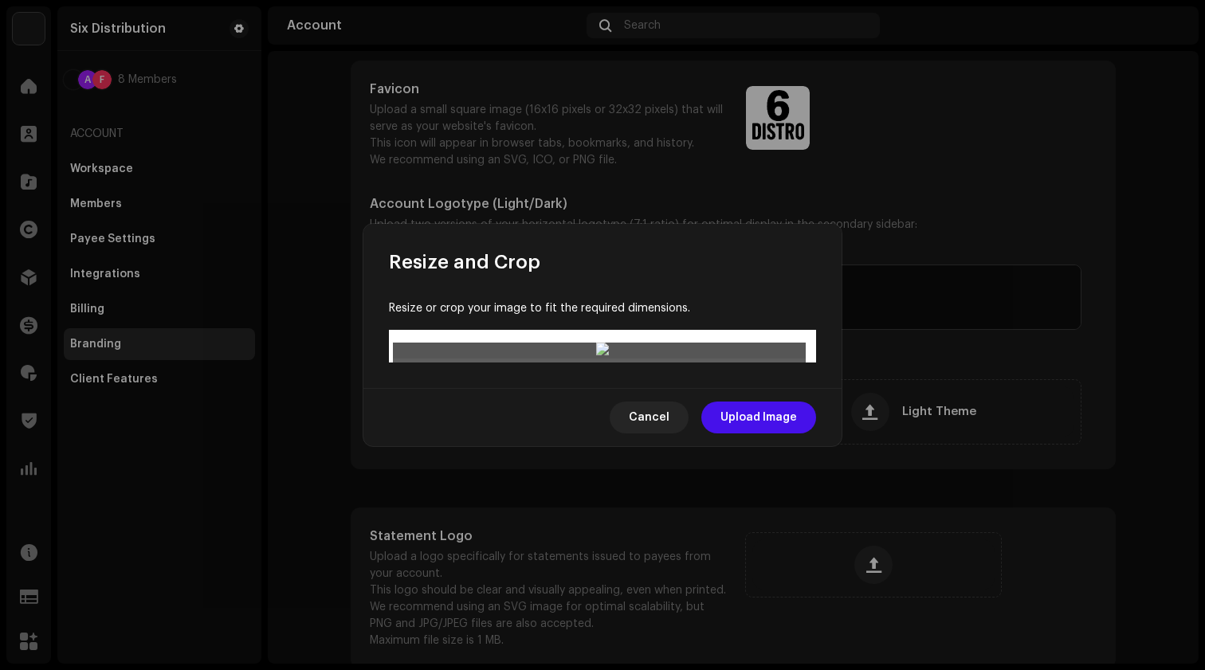
drag, startPoint x: 644, startPoint y: 366, endPoint x: 634, endPoint y: 427, distance: 62.1
click at [634, 580] on div at bounding box center [602, 609] width 413 height 59
drag, startPoint x: 597, startPoint y: 450, endPoint x: 604, endPoint y: 493, distance: 43.6
click at [603, 359] on div at bounding box center [602, 351] width 419 height 16
click at [648, 433] on span "Cancel" at bounding box center [649, 418] width 41 height 32
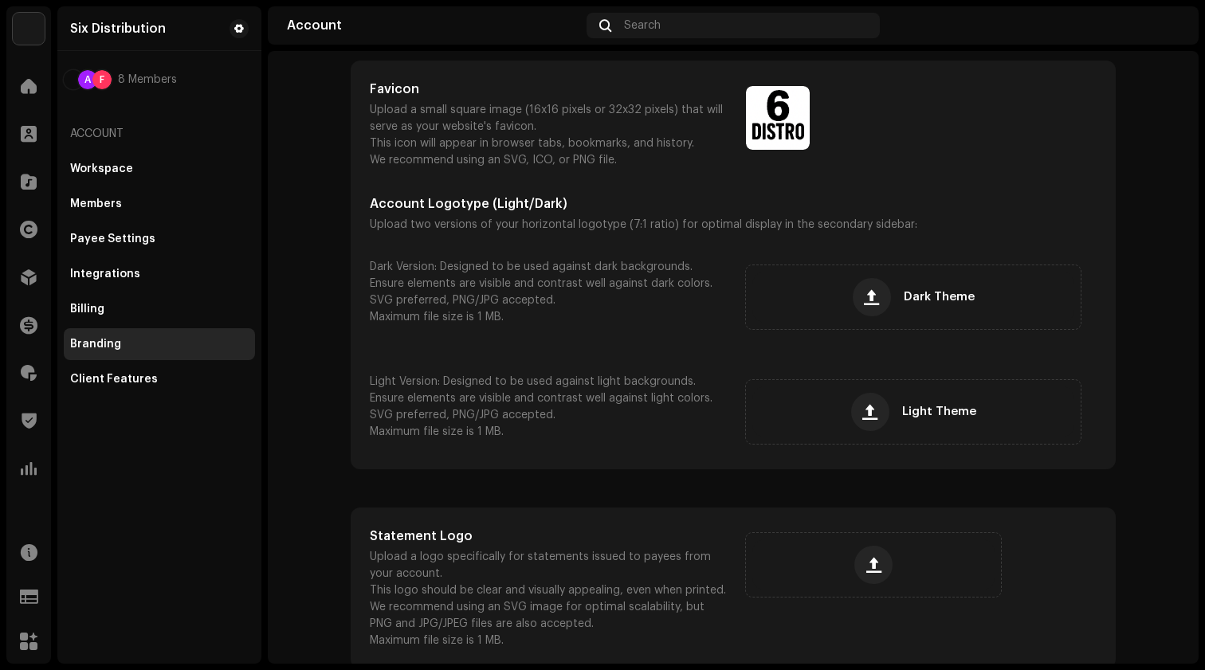
scroll to position [129, 0]
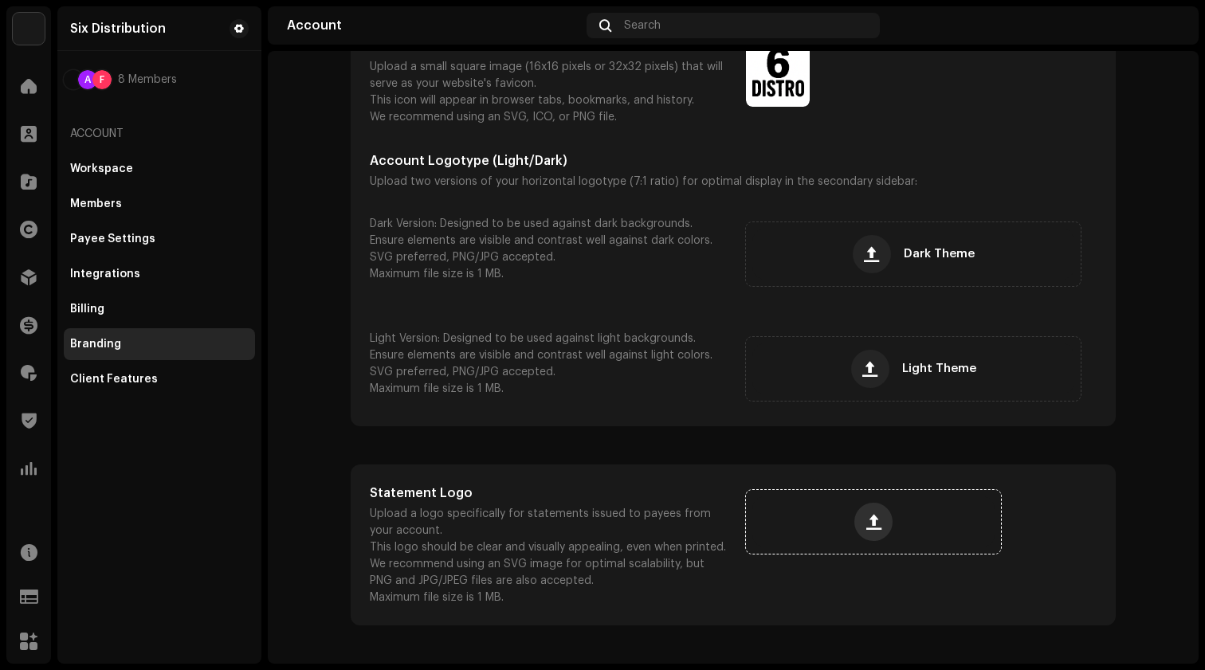
click at [885, 524] on button "button" at bounding box center [873, 522] width 38 height 38
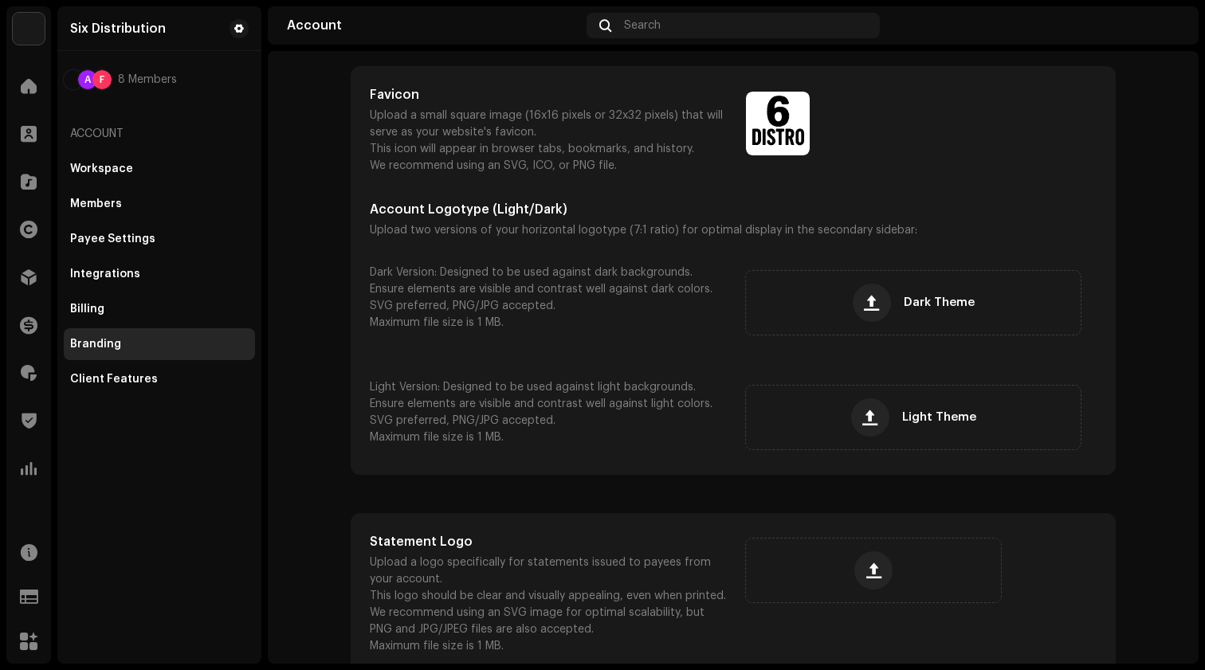
scroll to position [29, 0]
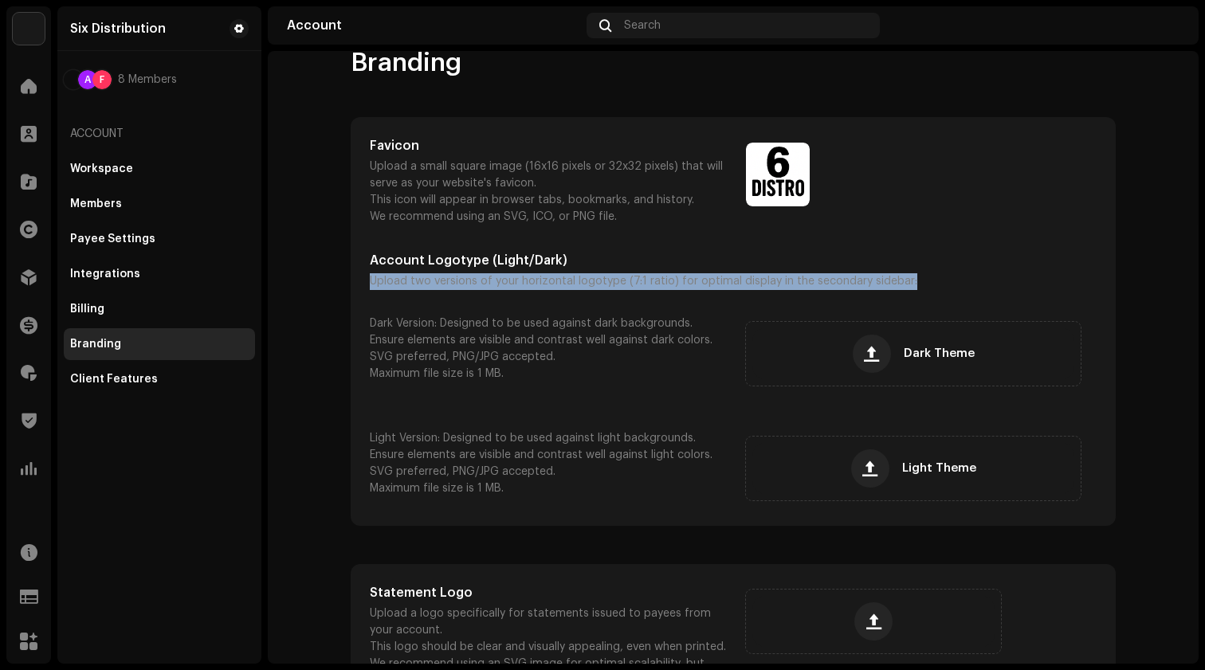
drag, startPoint x: 363, startPoint y: 281, endPoint x: 908, endPoint y: 283, distance: 544.2
click at [908, 283] on div "Favicon Upload a small square image (16x16 pixels or 32x32 pixels) that will se…" at bounding box center [732, 321] width 763 height 407
copy p "Upload two versions of your horizontal logotype (7:1 ratio) for optimal display…"
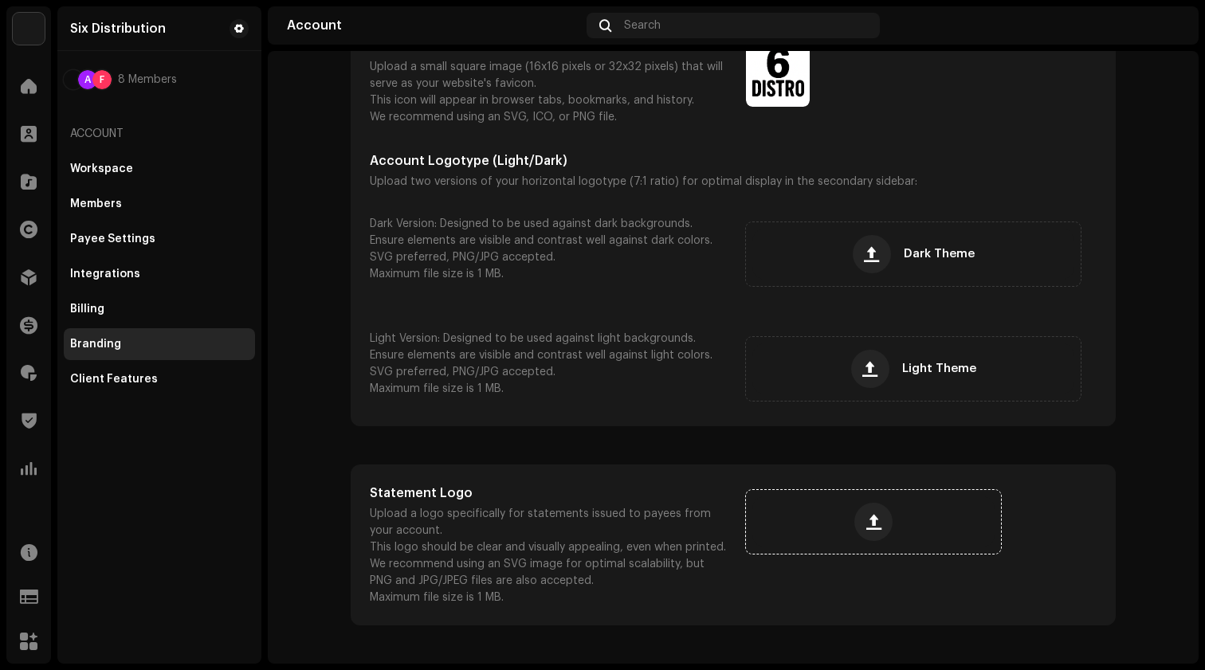
click at [831, 541] on div at bounding box center [873, 521] width 242 height 51
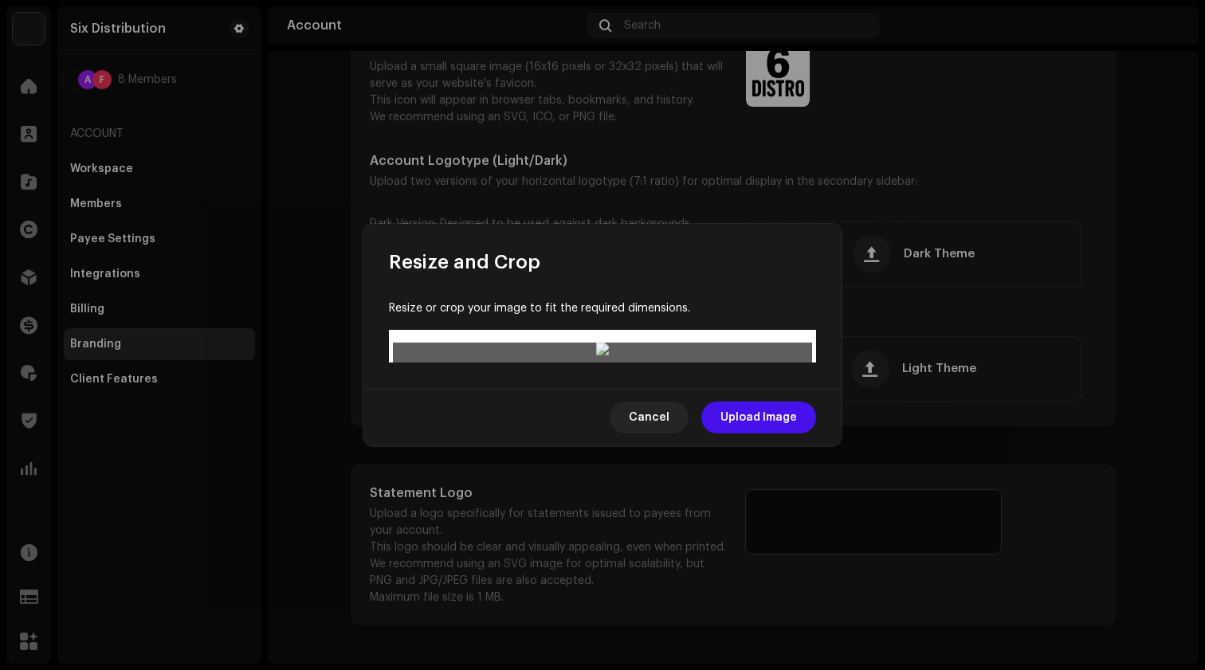
click at [679, 429] on div at bounding box center [602, 481] width 419 height 104
click at [762, 433] on span "Upload Image" at bounding box center [758, 418] width 76 height 32
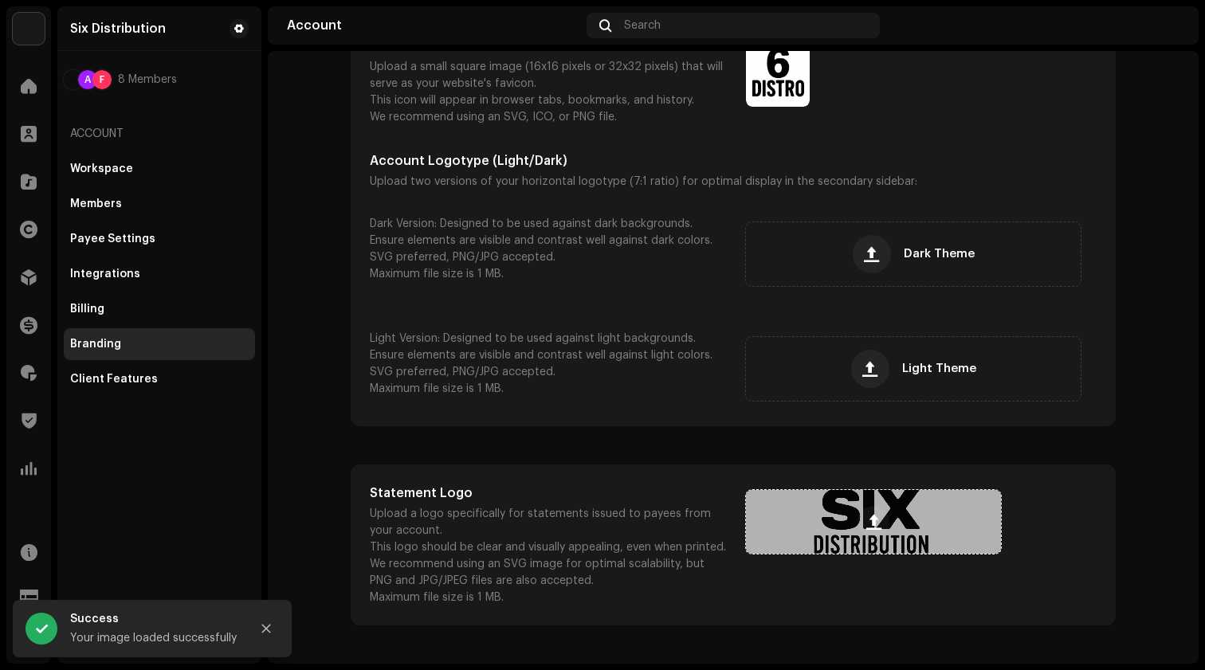
click at [948, 519] on div at bounding box center [873, 522] width 255 height 64
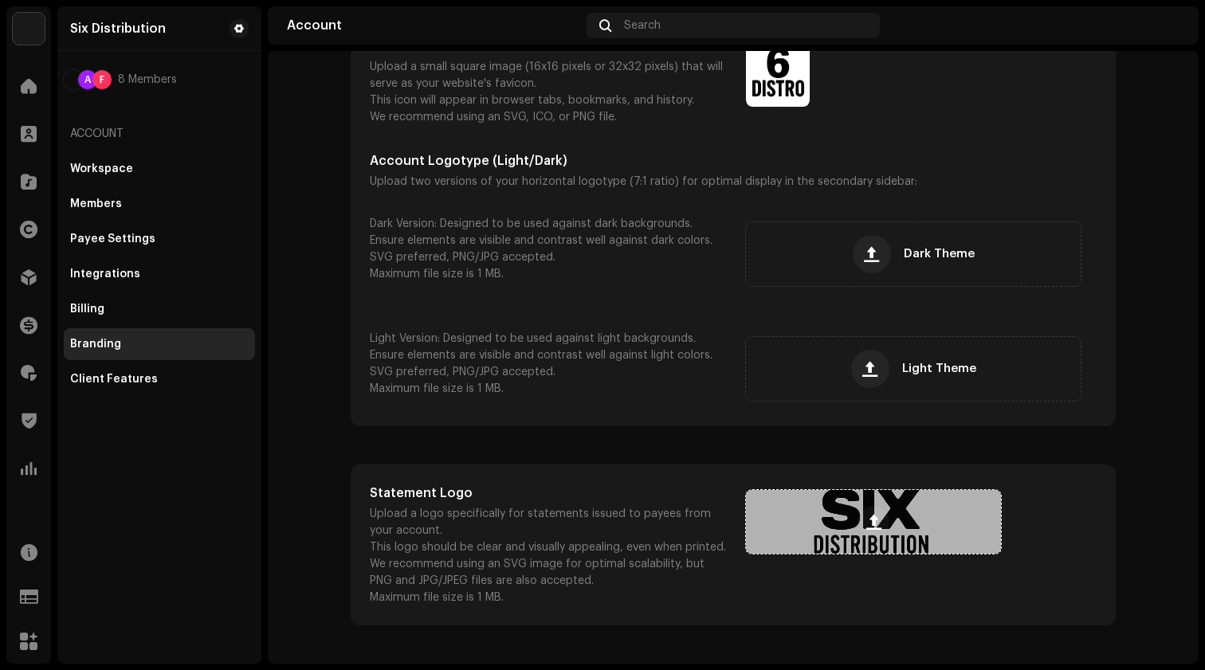
click at [953, 529] on div at bounding box center [873, 522] width 255 height 64
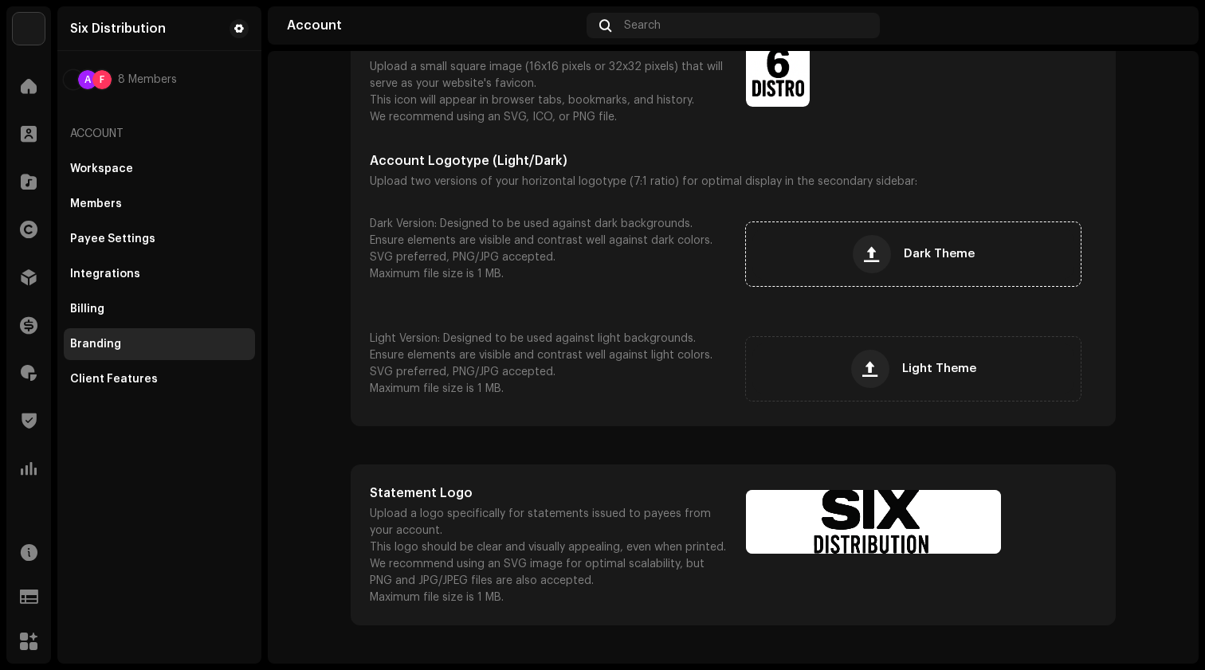
click at [914, 251] on span "Dark Theme" at bounding box center [939, 254] width 71 height 11
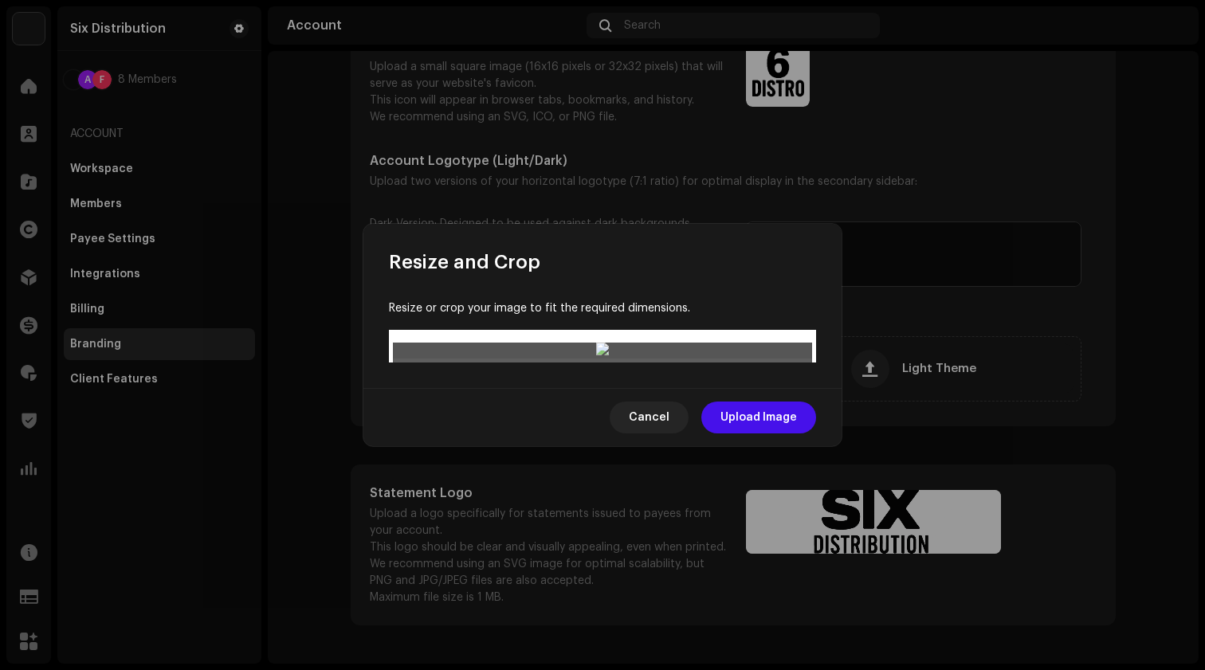
drag, startPoint x: 598, startPoint y: 315, endPoint x: 598, endPoint y: 266, distance: 48.6
click at [598, 343] on div at bounding box center [602, 351] width 419 height 16
click at [666, 433] on span "Cancel" at bounding box center [649, 418] width 41 height 32
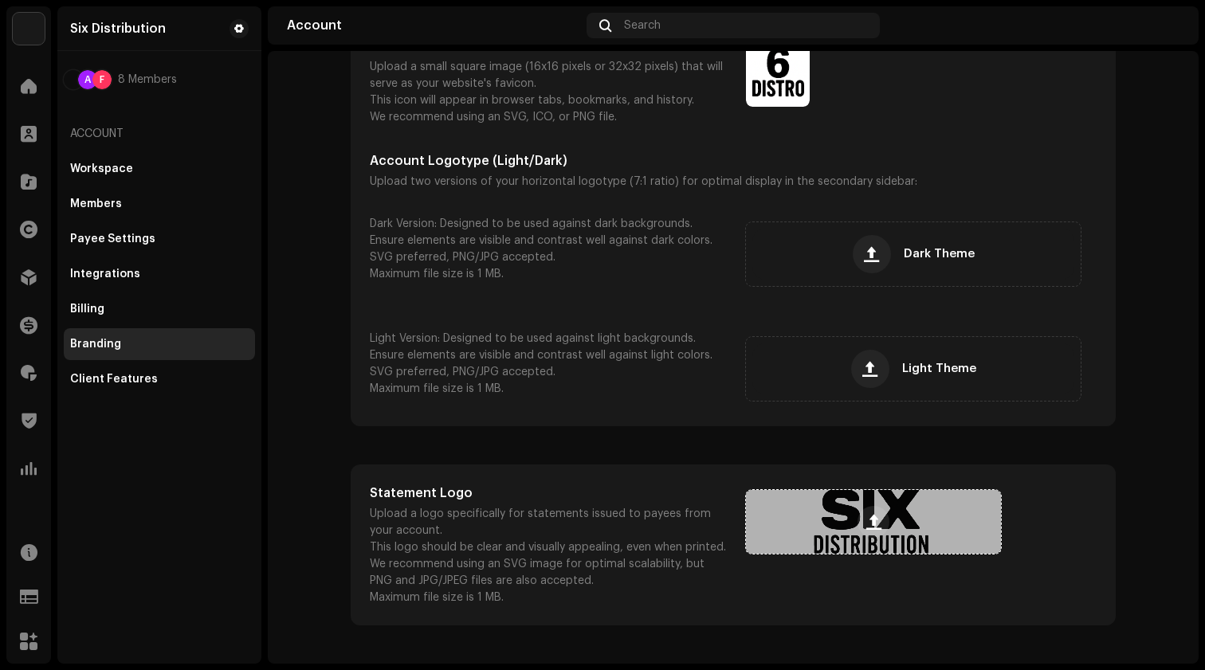
click at [872, 528] on span at bounding box center [873, 522] width 15 height 13
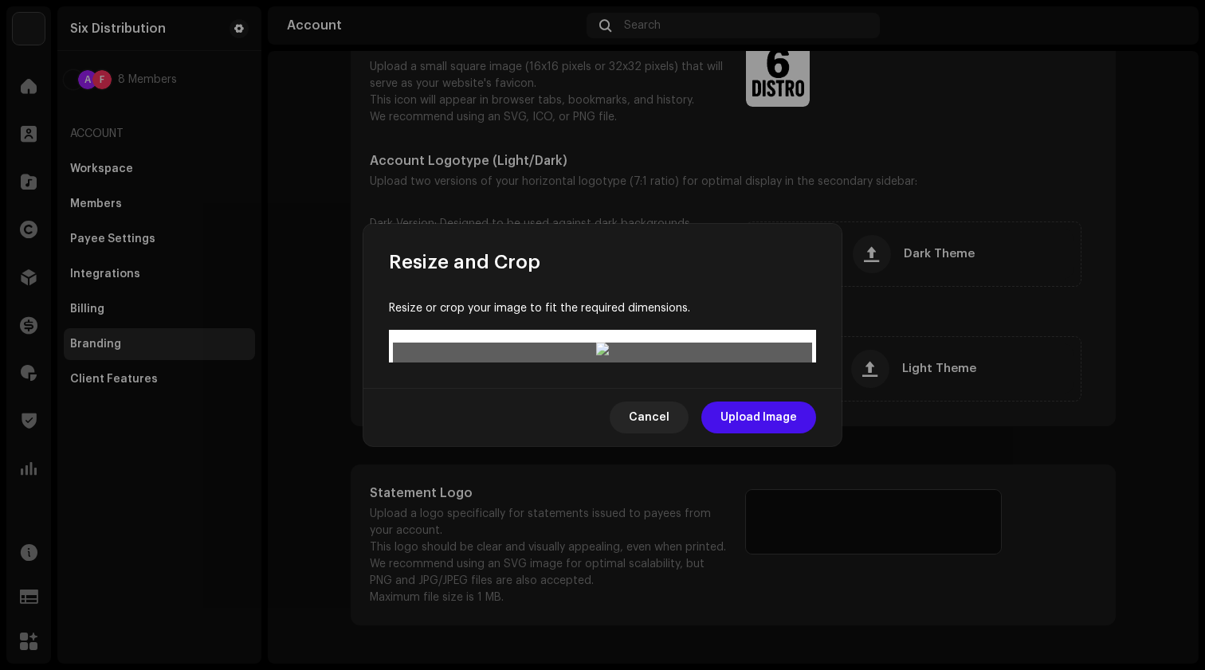
drag, startPoint x: 688, startPoint y: 333, endPoint x: 688, endPoint y: 300, distance: 32.7
click at [688, 398] on div at bounding box center [602, 450] width 419 height 104
click at [771, 433] on span "Upload Image" at bounding box center [758, 418] width 76 height 32
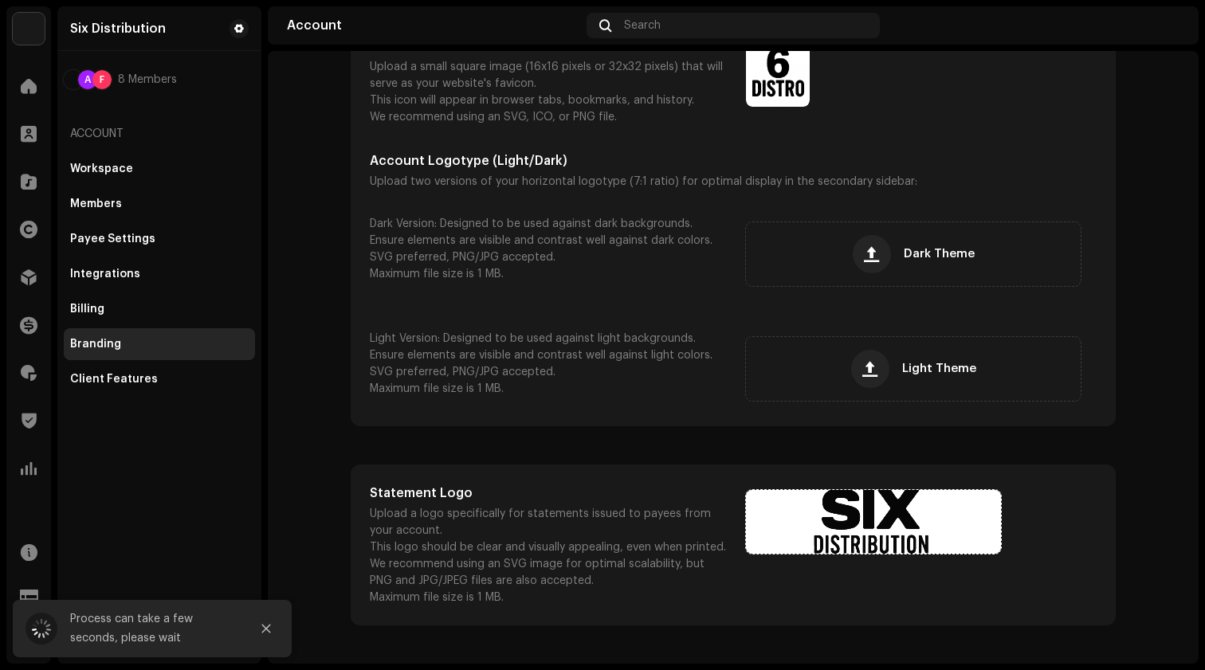
click at [978, 577] on div "Statement Logo Upload a logo specifically for statements issued to payees from …" at bounding box center [733, 545] width 727 height 123
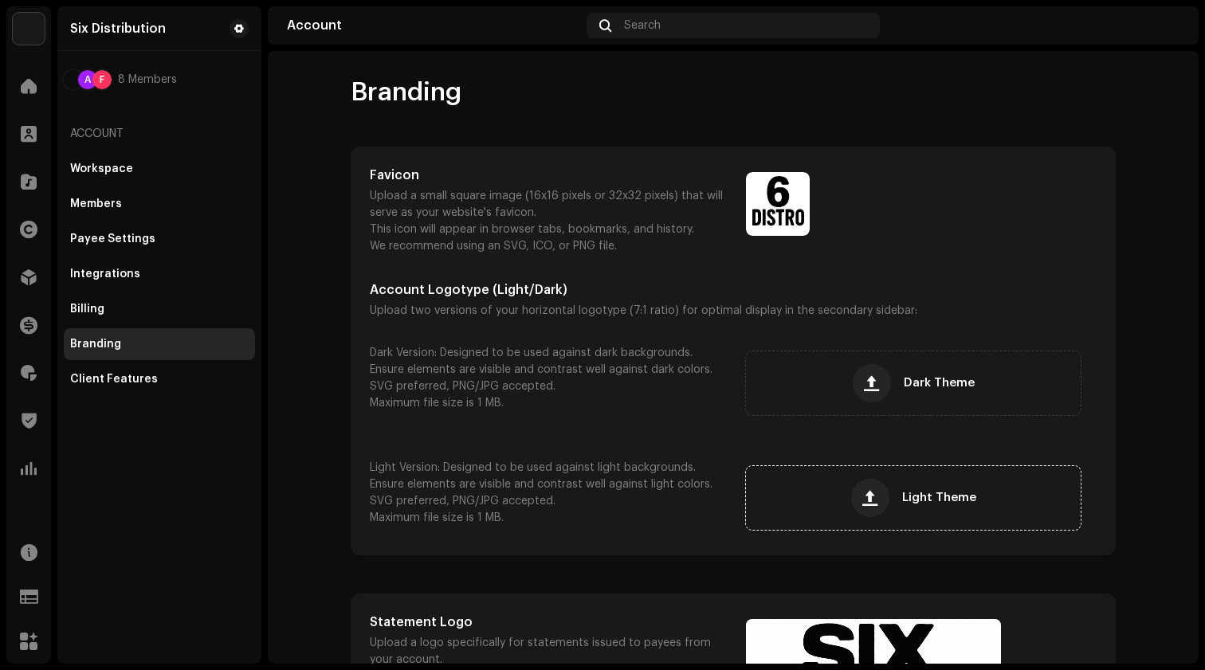
scroll to position [129, 0]
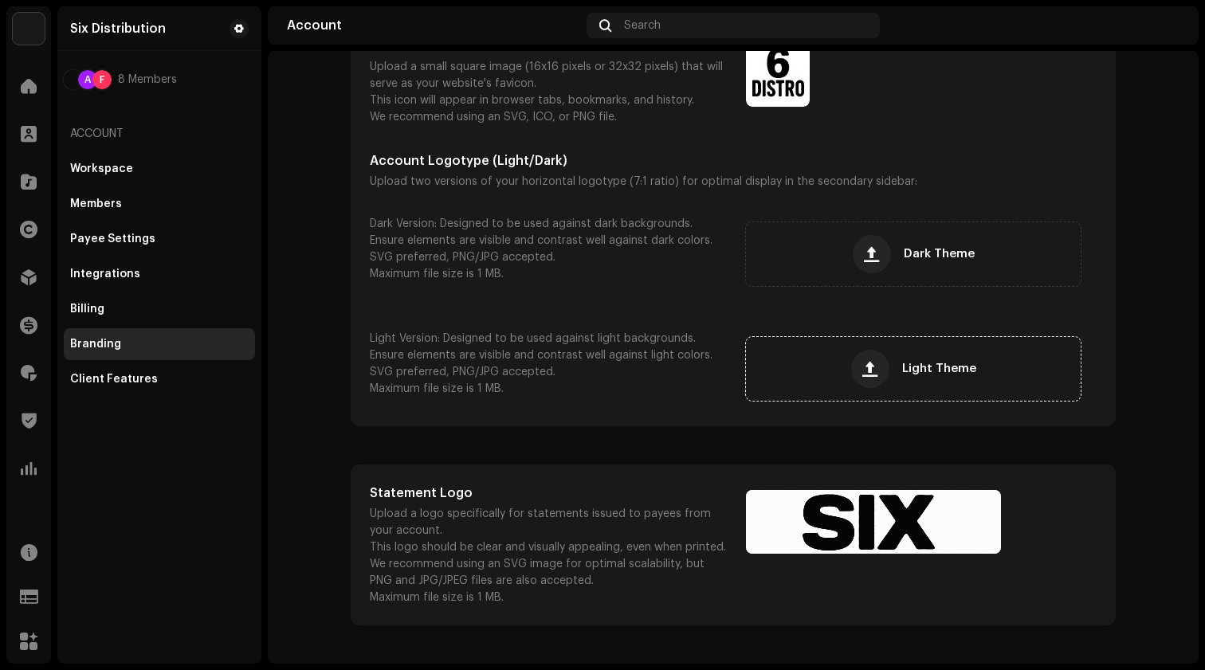
click at [920, 371] on span "Light Theme" at bounding box center [939, 368] width 74 height 11
click at [889, 364] on div "Light Theme" at bounding box center [913, 368] width 322 height 51
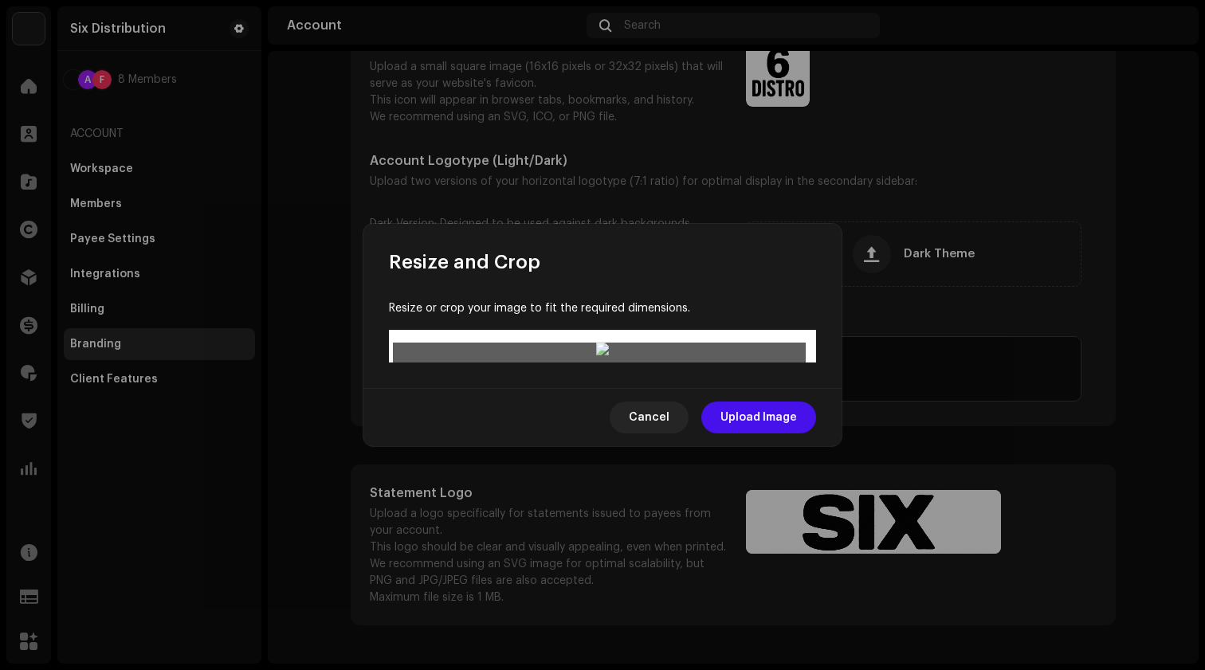
drag, startPoint x: 596, startPoint y: 326, endPoint x: 598, endPoint y: 265, distance: 61.4
click at [598, 343] on div at bounding box center [602, 351] width 419 height 16
drag, startPoint x: 596, startPoint y: 335, endPoint x: 625, endPoint y: 203, distance: 135.5
click at [625, 343] on div at bounding box center [602, 351] width 419 height 16
drag, startPoint x: 661, startPoint y: 369, endPoint x: 665, endPoint y: 425, distance: 55.9
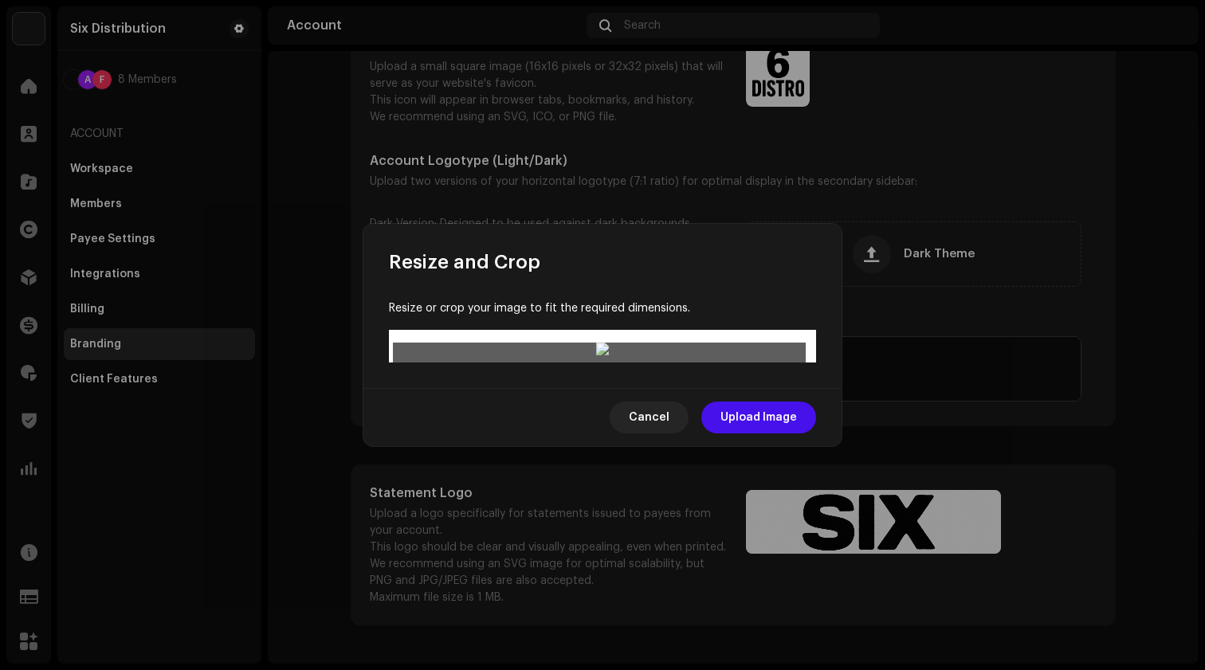
click at [665, 575] on div at bounding box center [602, 604] width 413 height 59
click at [651, 433] on span "Cancel" at bounding box center [649, 418] width 41 height 32
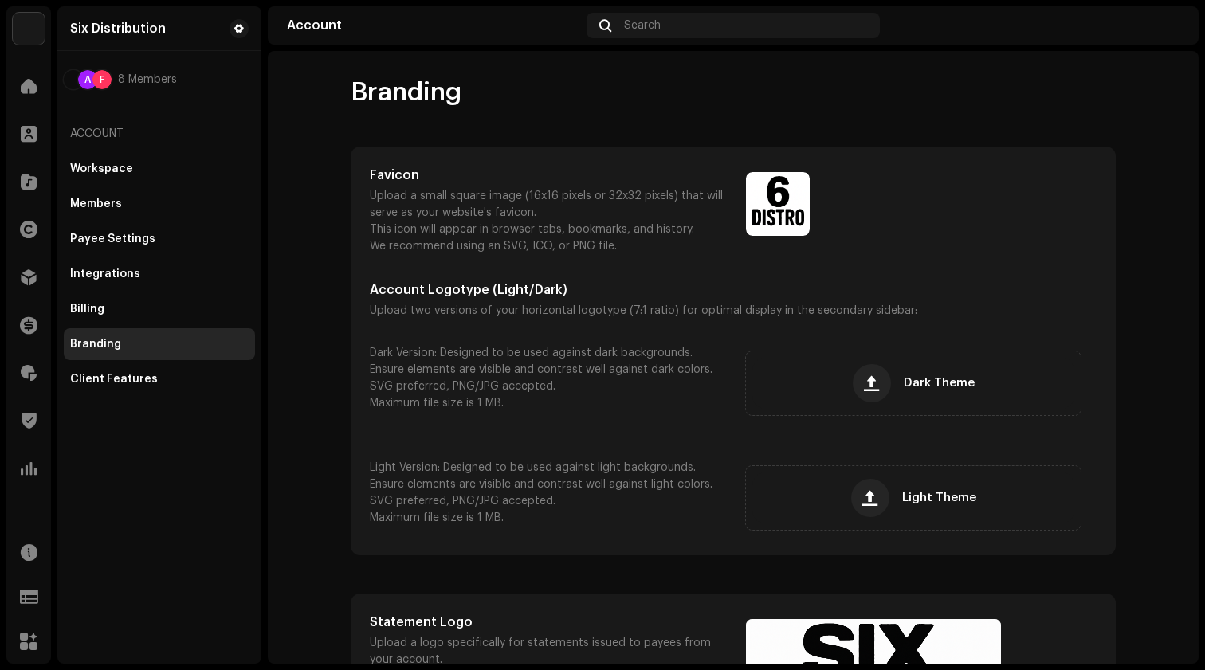
scroll to position [76, 0]
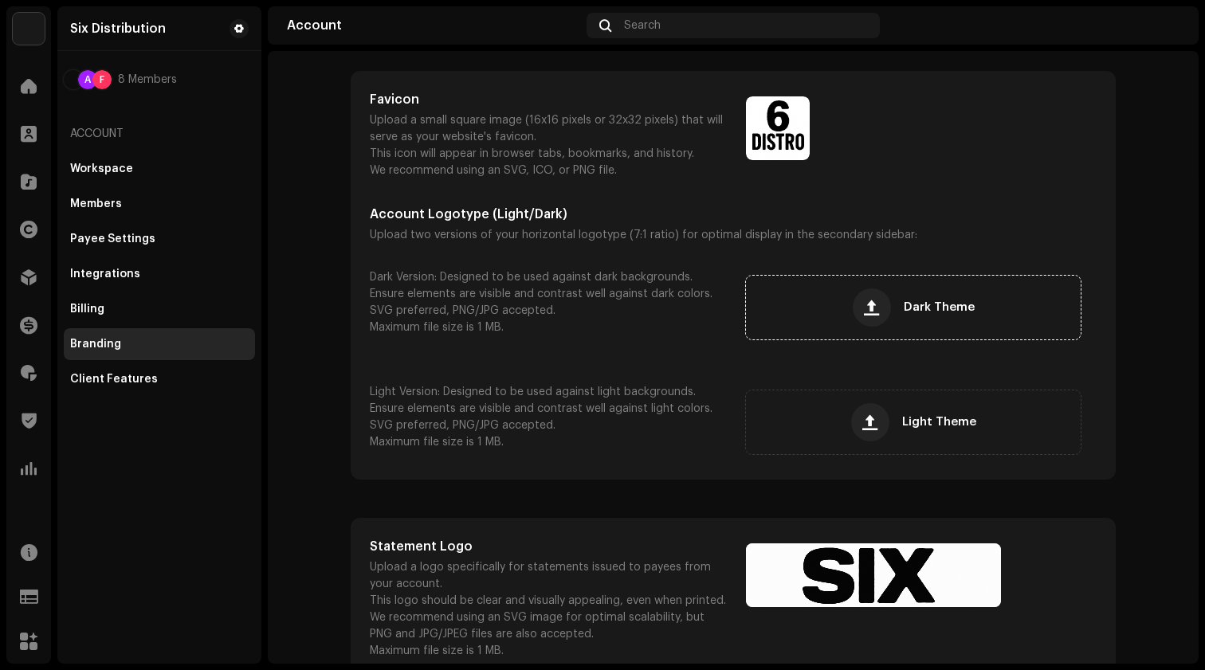
click at [922, 311] on span "Dark Theme" at bounding box center [939, 307] width 71 height 11
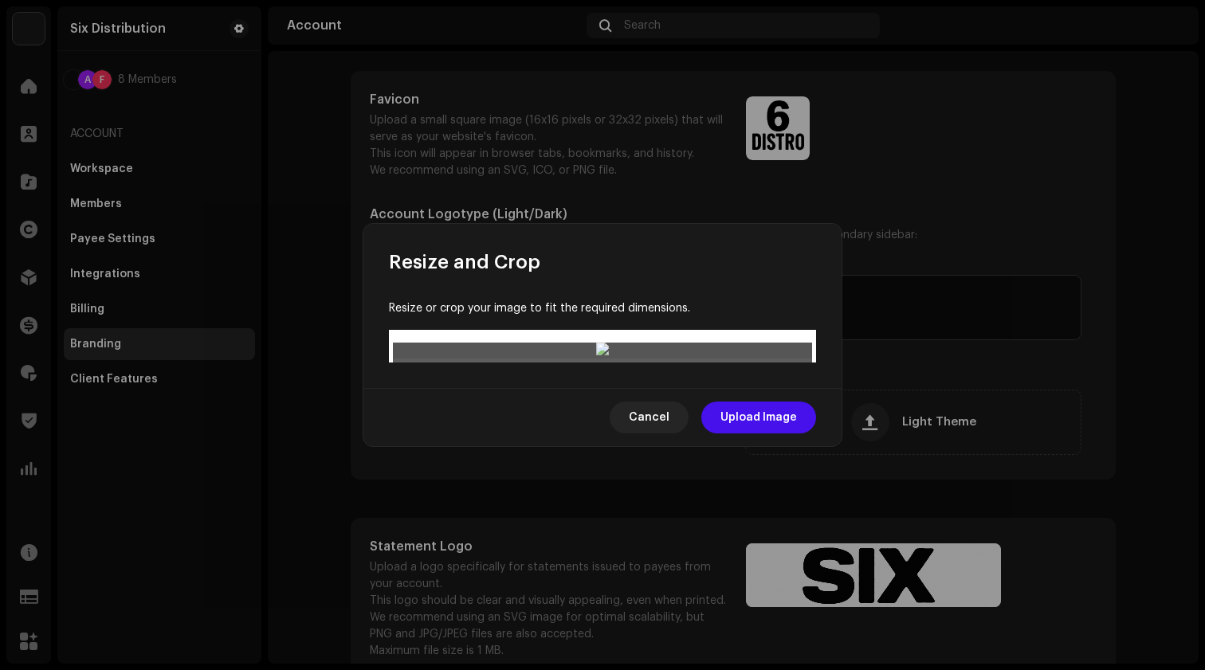
drag, startPoint x: 649, startPoint y: 355, endPoint x: 648, endPoint y: 402, distance: 47.8
click at [648, 500] on div at bounding box center [602, 530] width 419 height 60
drag, startPoint x: 599, startPoint y: 392, endPoint x: 619, endPoint y: 231, distance: 162.2
click at [619, 343] on div at bounding box center [602, 373] width 419 height 60
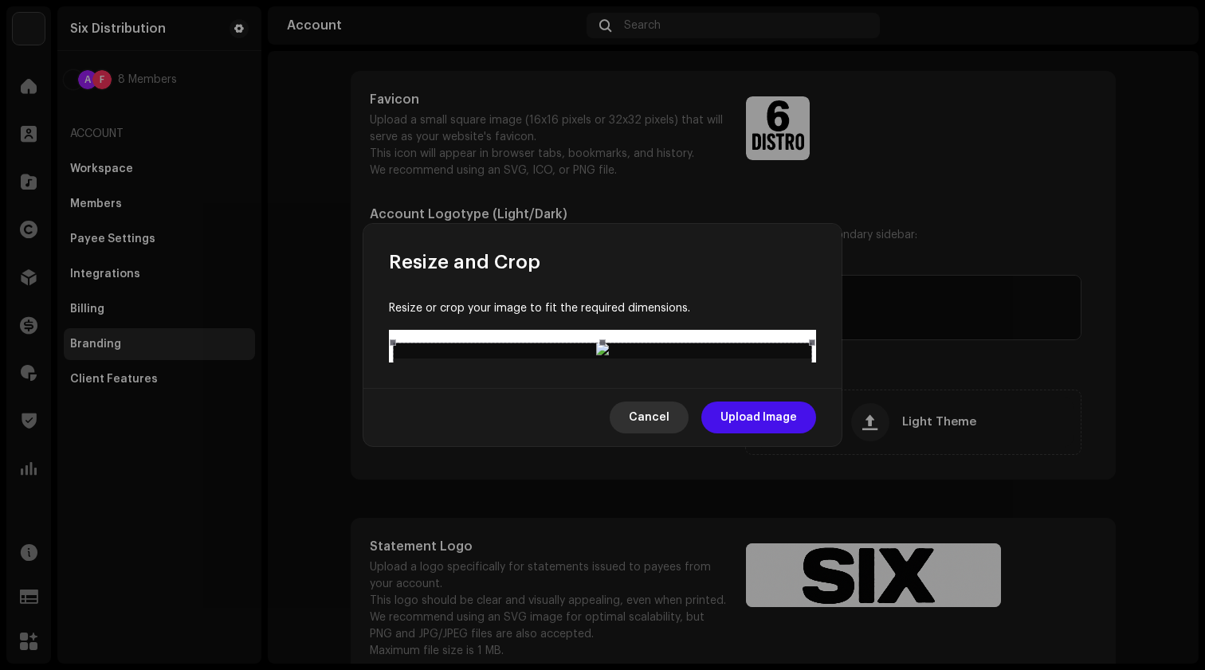
click at [657, 433] on span "Cancel" at bounding box center [649, 418] width 41 height 32
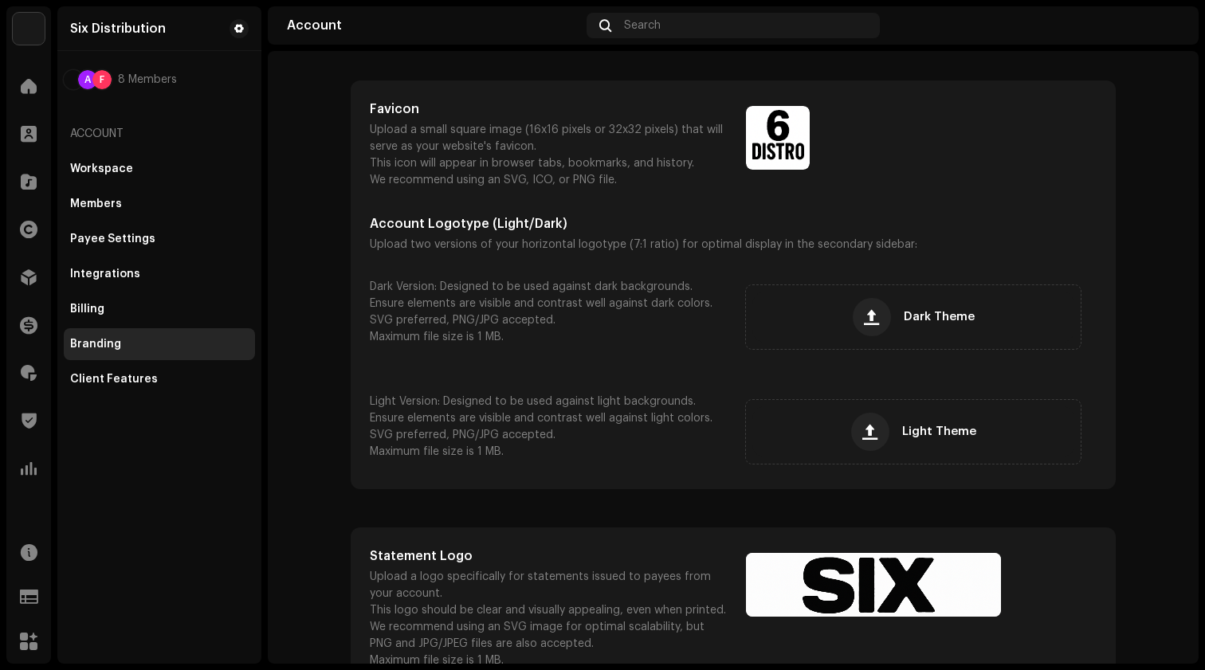
scroll to position [88, 0]
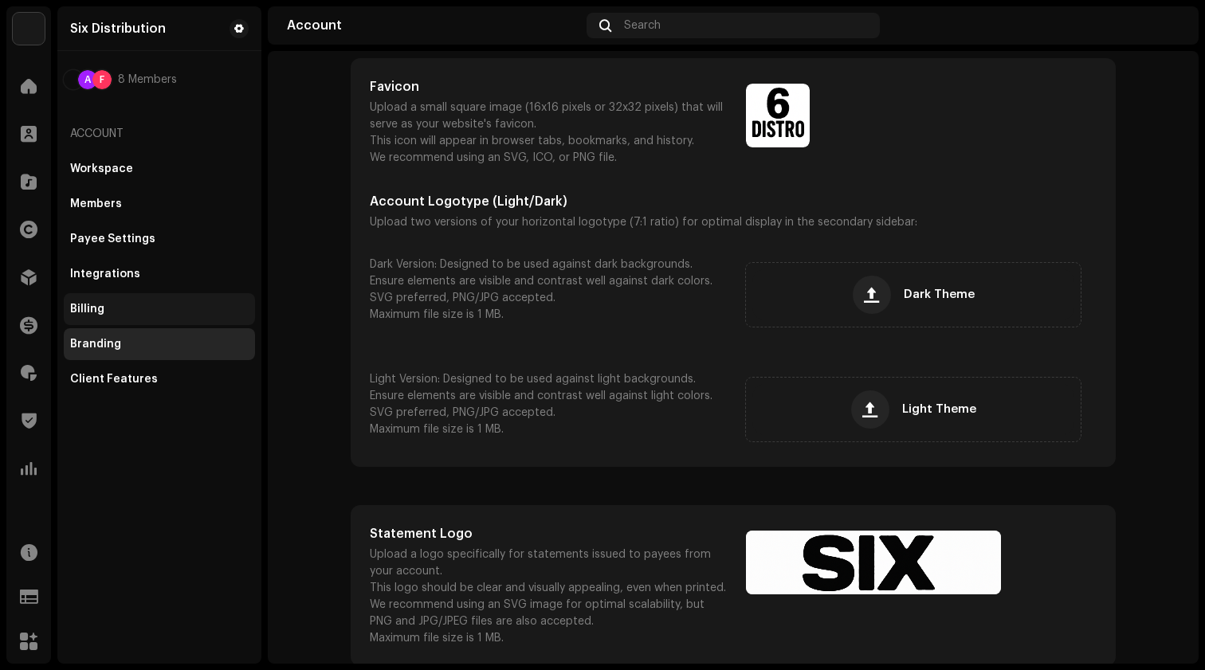
click at [117, 305] on div "Billing" at bounding box center [159, 309] width 178 height 13
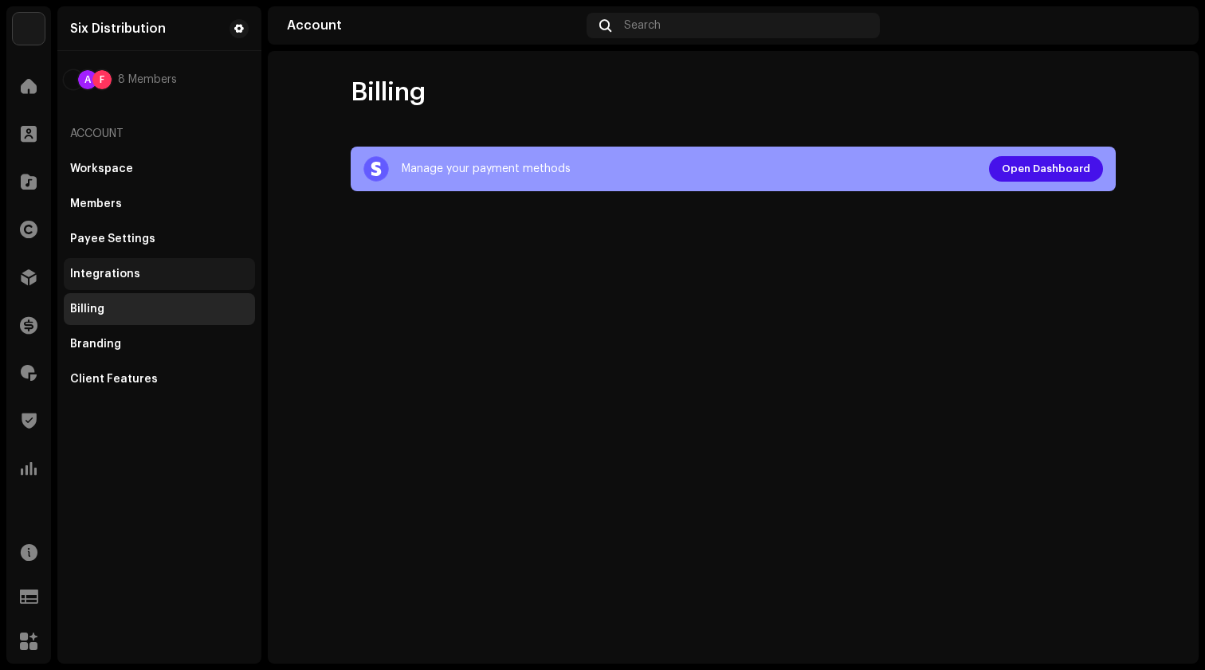
click at [138, 272] on div "Integrations" at bounding box center [159, 274] width 178 height 13
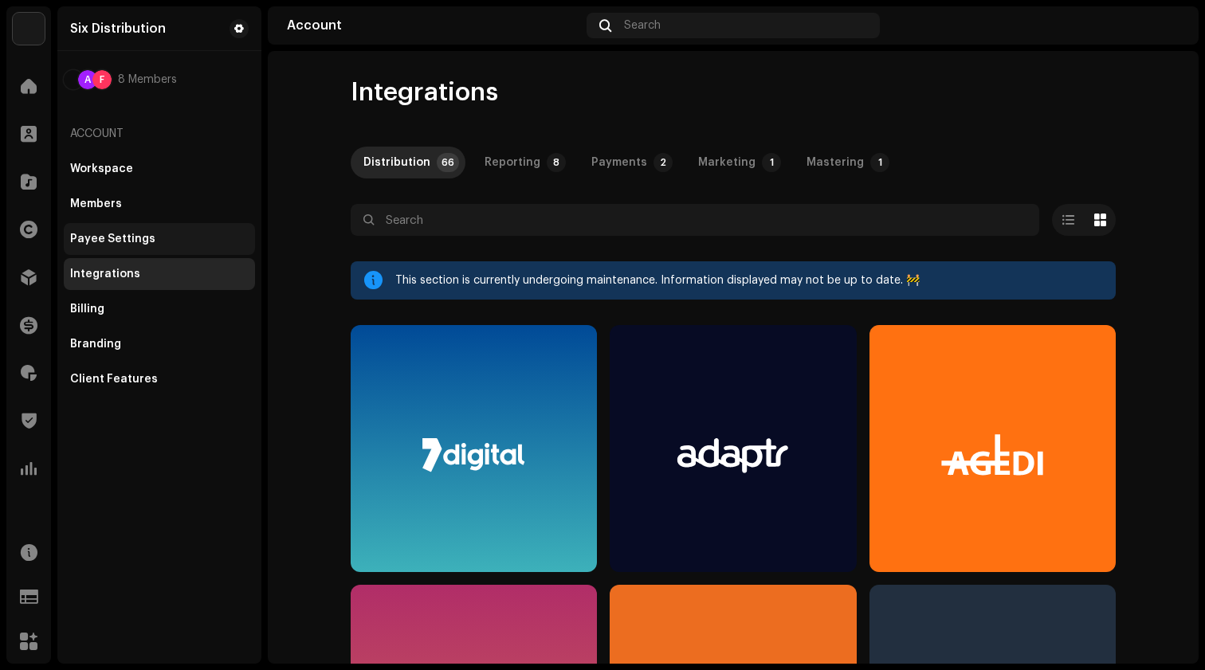
click at [143, 238] on div "Payee Settings" at bounding box center [112, 239] width 85 height 13
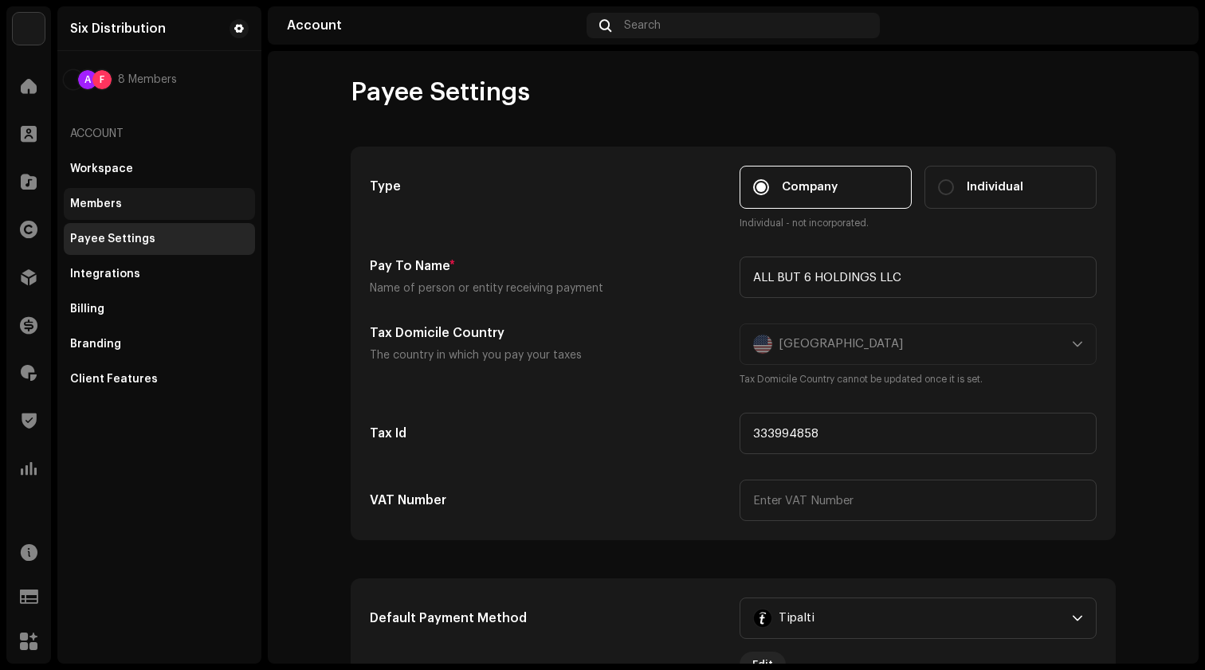
click at [94, 217] on div "Members" at bounding box center [159, 204] width 191 height 32
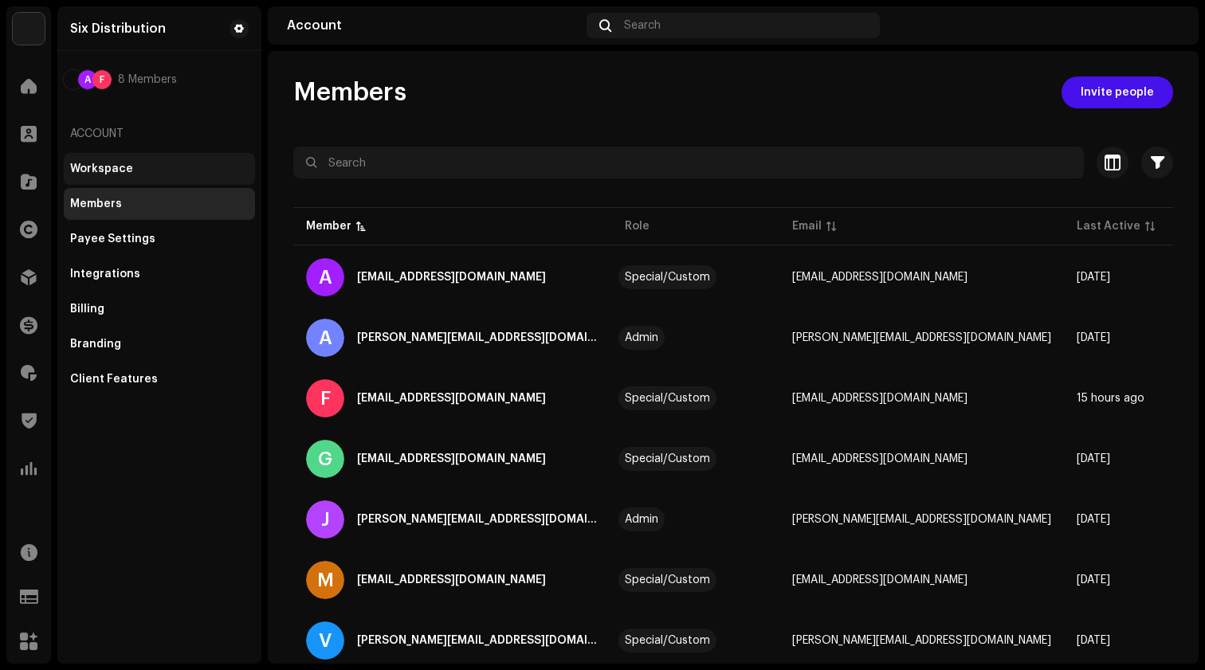
click at [142, 166] on div "Workspace" at bounding box center [159, 169] width 178 height 13
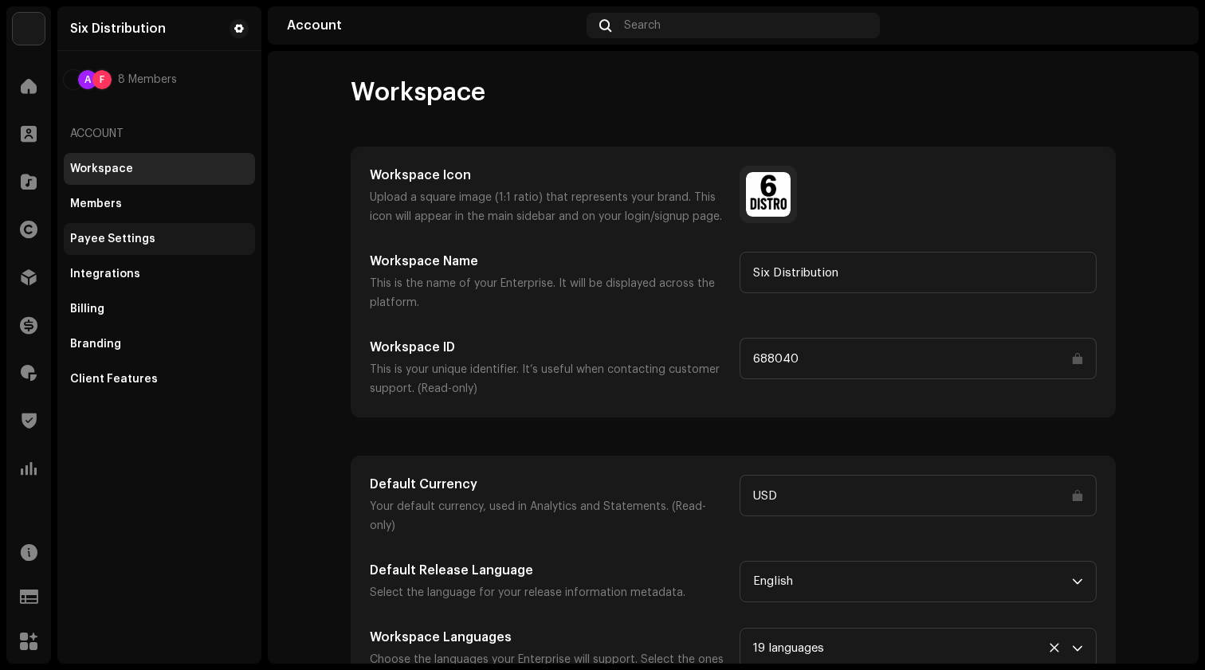
click at [132, 241] on div "Payee Settings" at bounding box center [112, 239] width 85 height 13
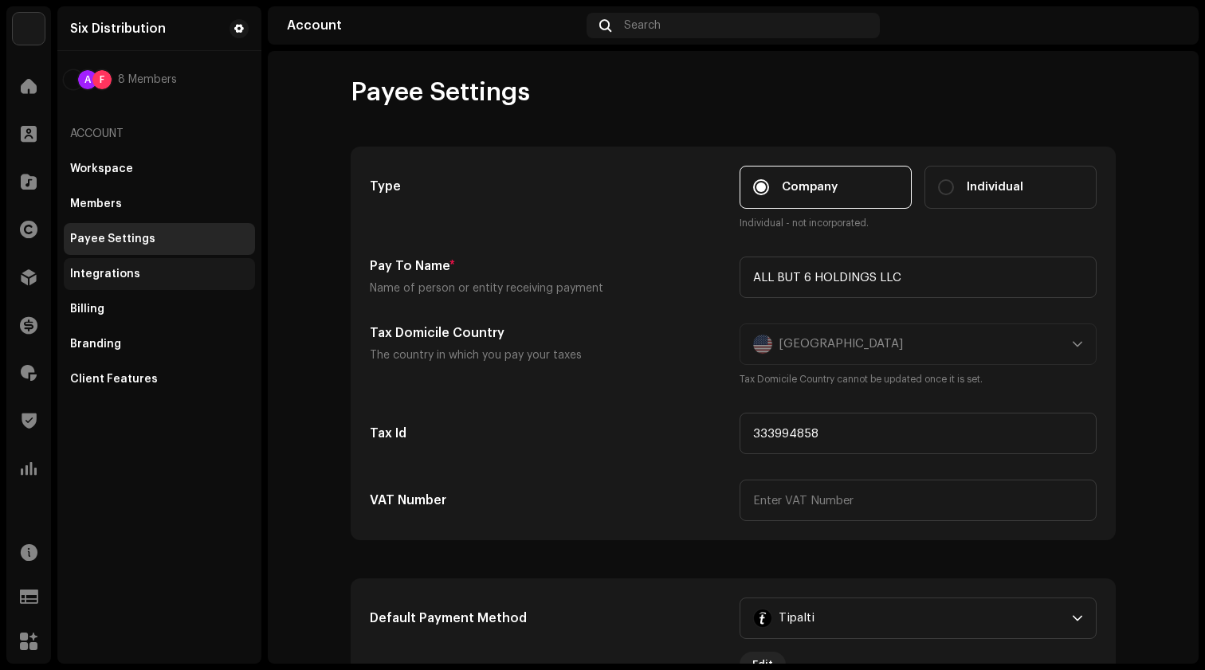
click at [129, 277] on div "Integrations" at bounding box center [105, 274] width 70 height 13
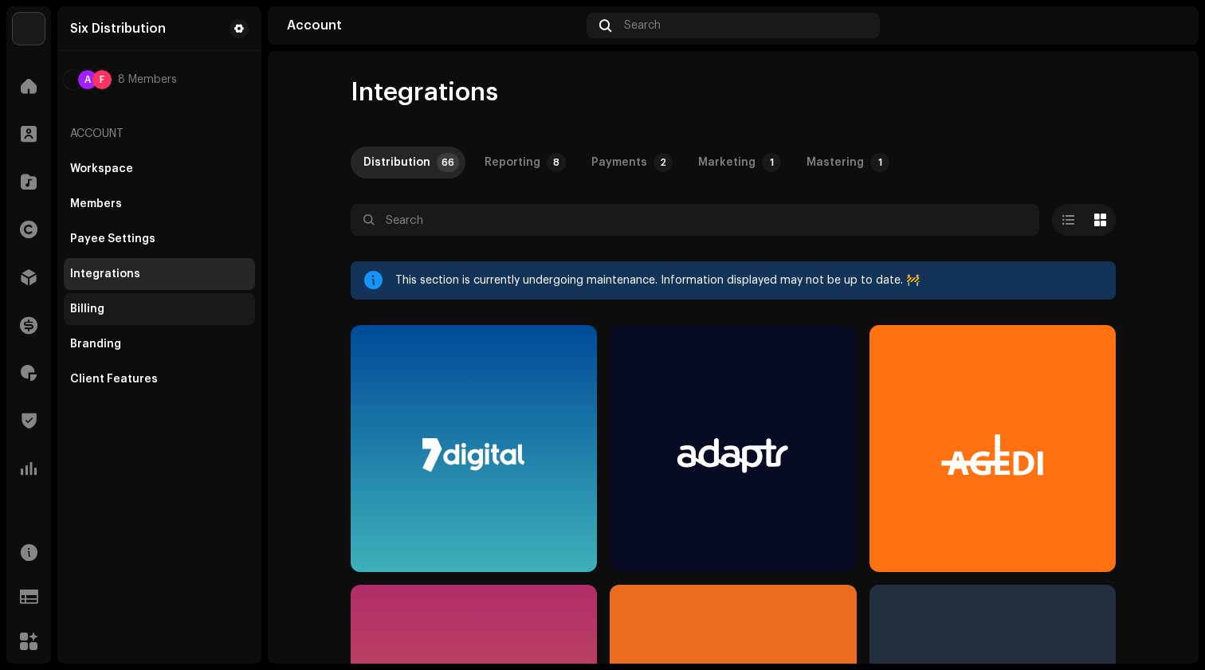
click at [151, 317] on div "Billing" at bounding box center [159, 309] width 191 height 32
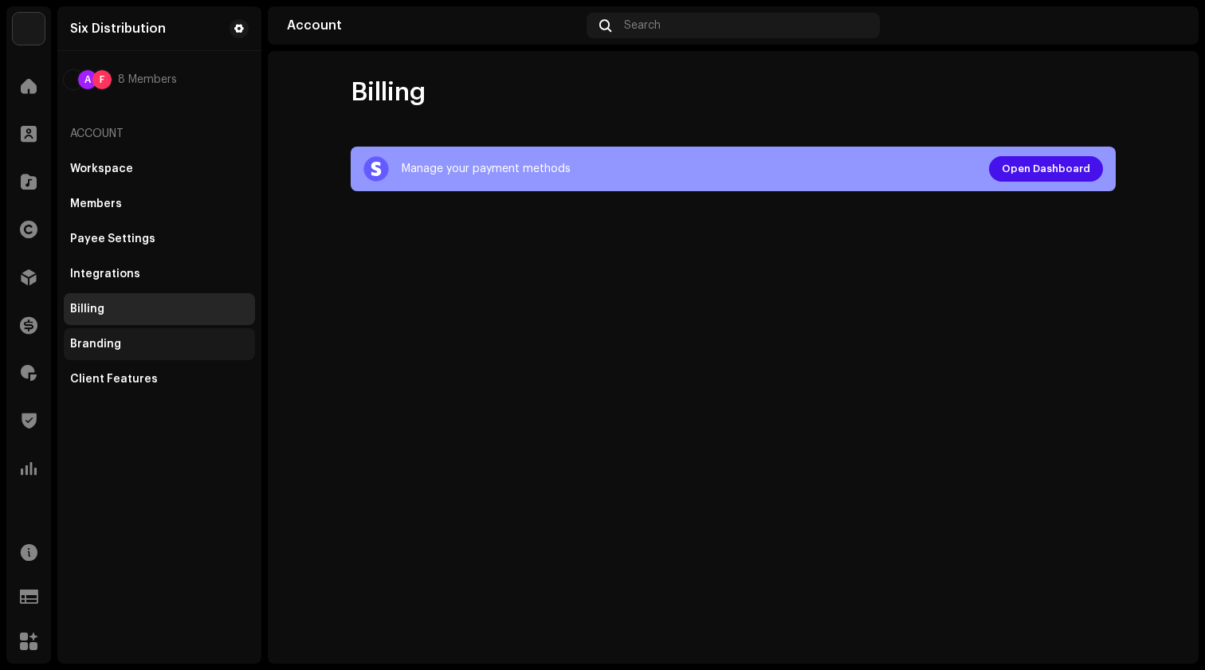
click at [141, 334] on div "Branding" at bounding box center [159, 344] width 191 height 32
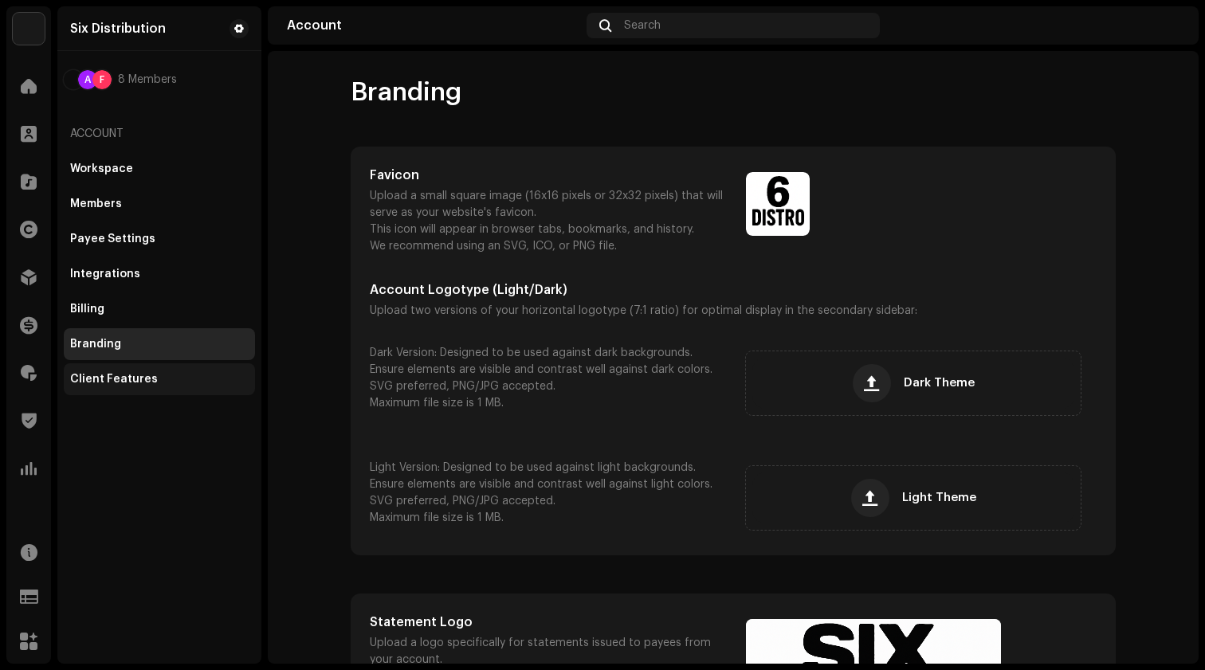
click at [177, 373] on div "Client Features" at bounding box center [159, 379] width 178 height 13
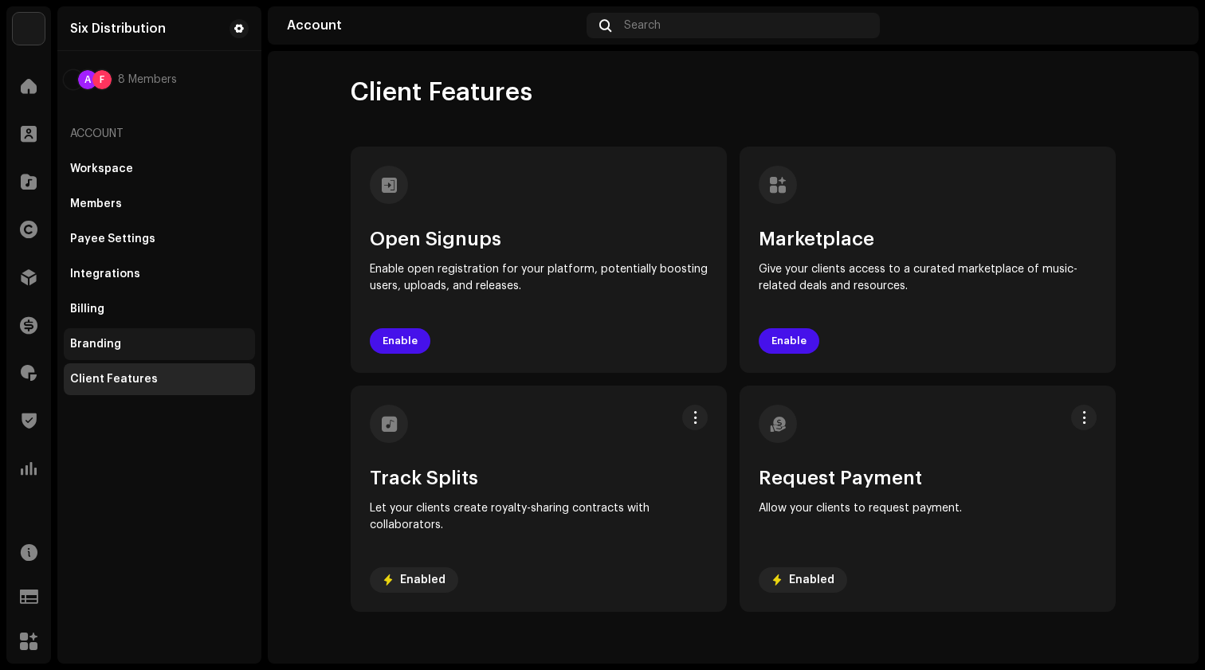
click at [147, 348] on div "Branding" at bounding box center [159, 344] width 178 height 13
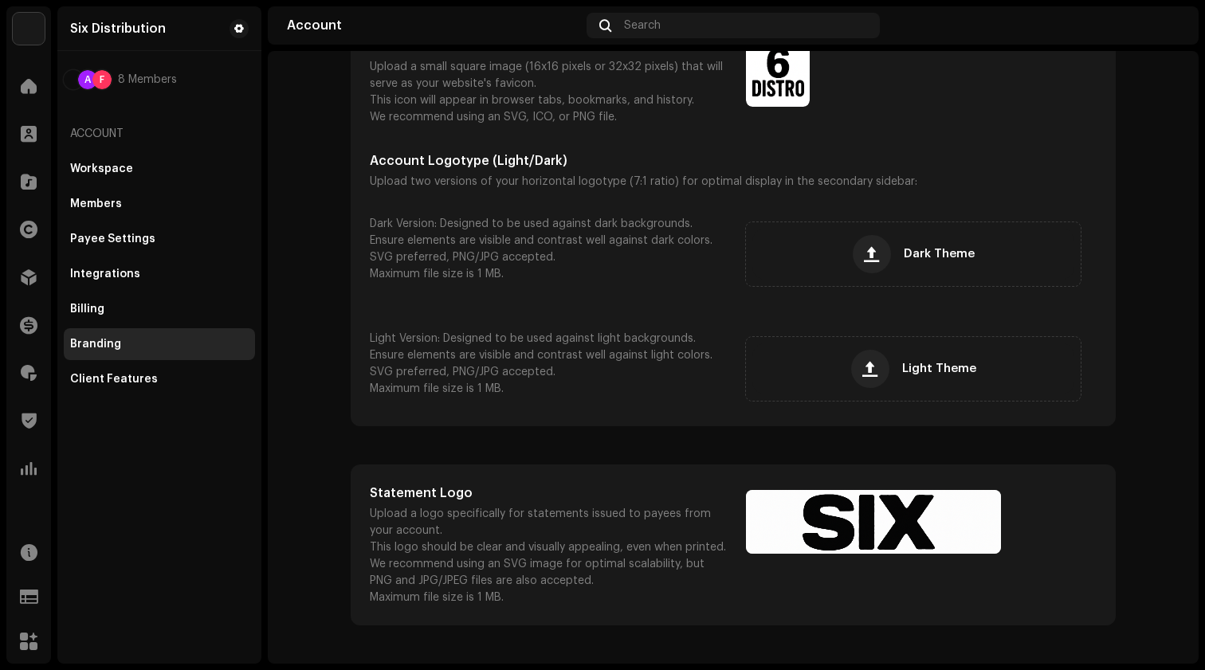
click at [508, 205] on div "Favicon Upload a small square image (16x16 pixels or 32x32 pixels) that will se…" at bounding box center [733, 222] width 727 height 370
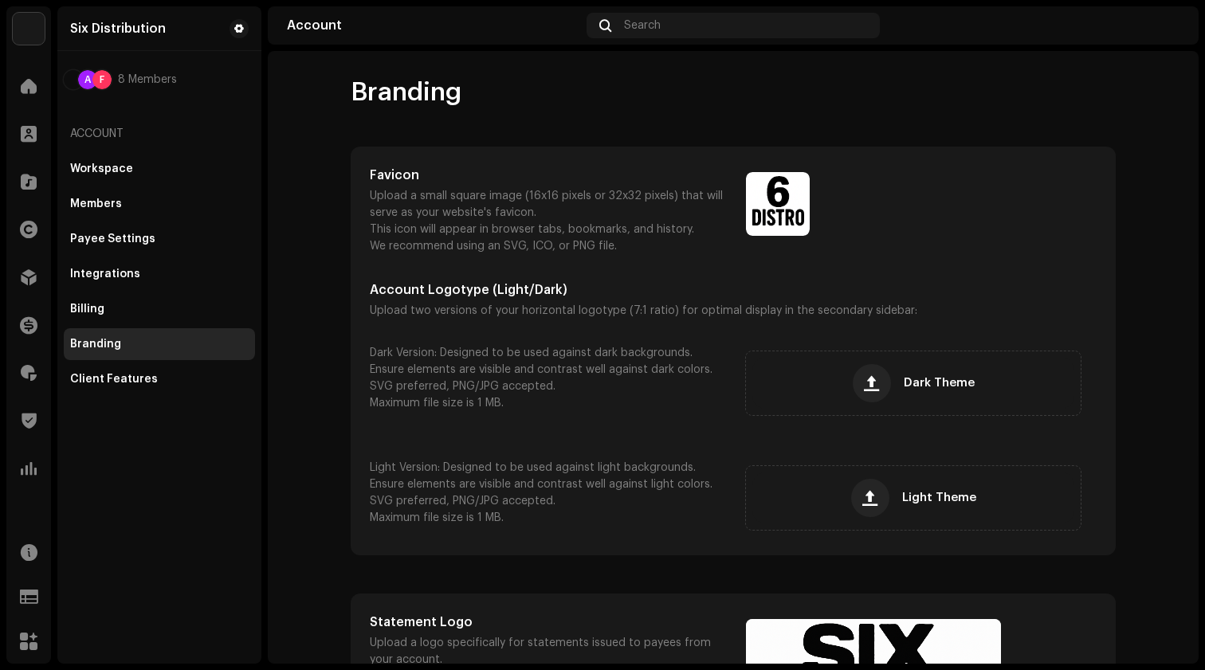
scroll to position [69, 0]
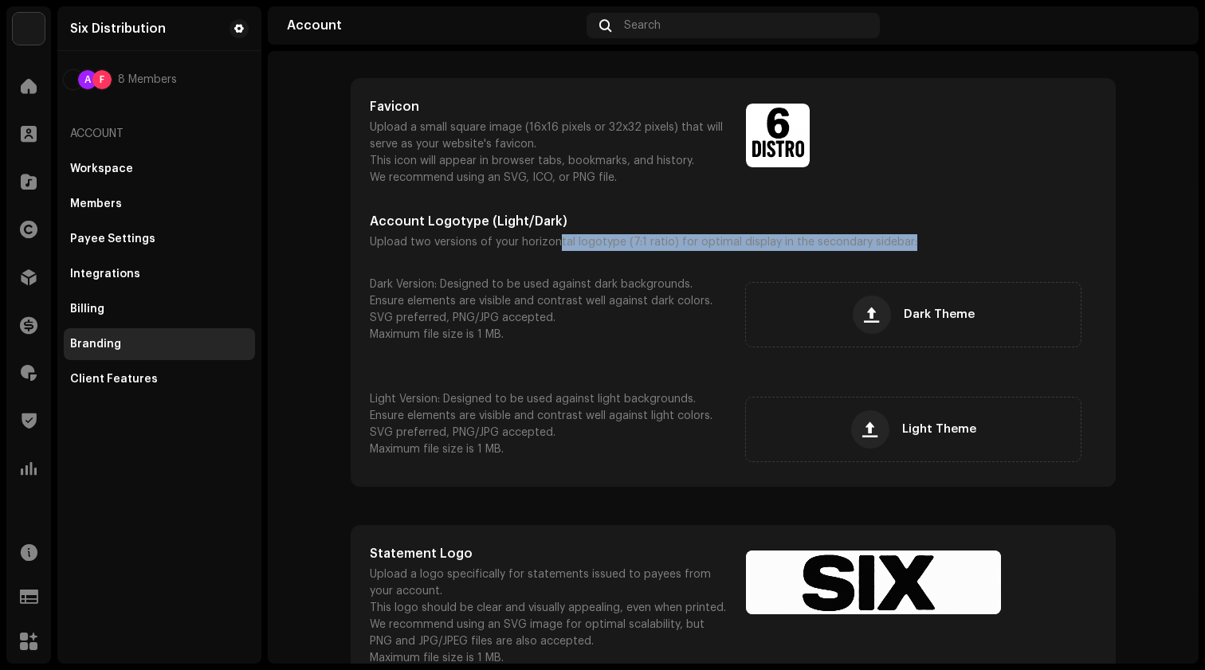
drag, startPoint x: 919, startPoint y: 246, endPoint x: 551, endPoint y: 245, distance: 368.9
click at [551, 246] on p "Upload two versions of your horizontal logotype (7:1 ratio) for optimal display…" at bounding box center [733, 242] width 727 height 17
click at [551, 245] on p "Upload two versions of your horizontal logotype (7:1 ratio) for optimal display…" at bounding box center [733, 242] width 727 height 17
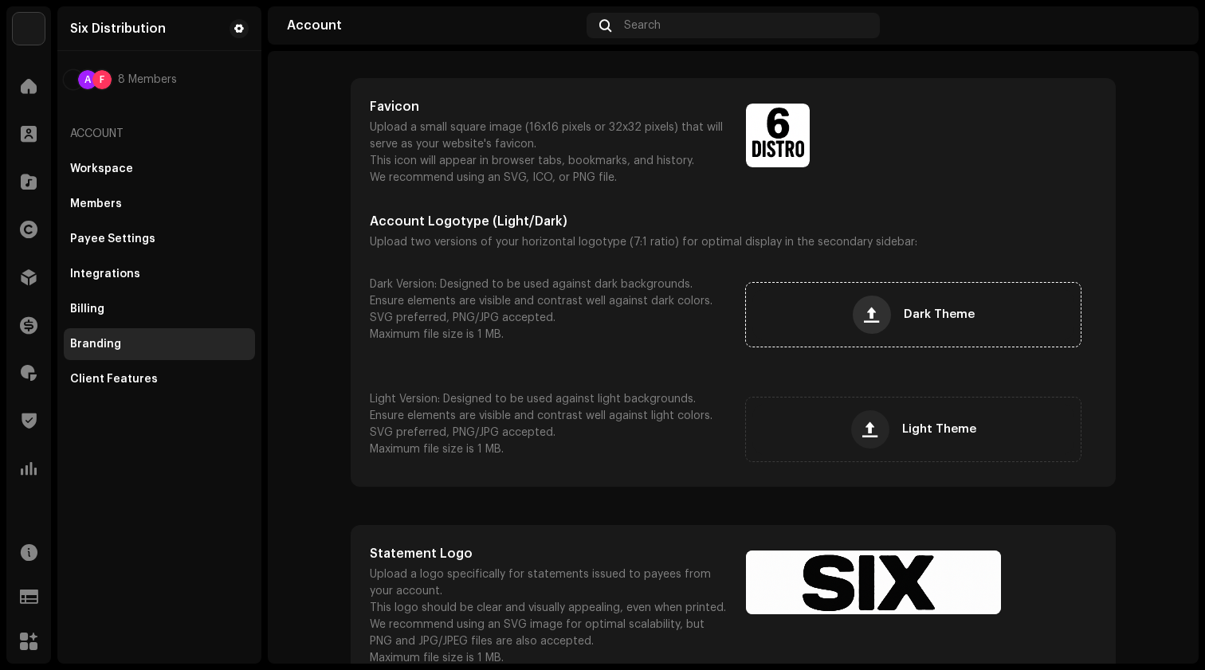
scroll to position [129, 0]
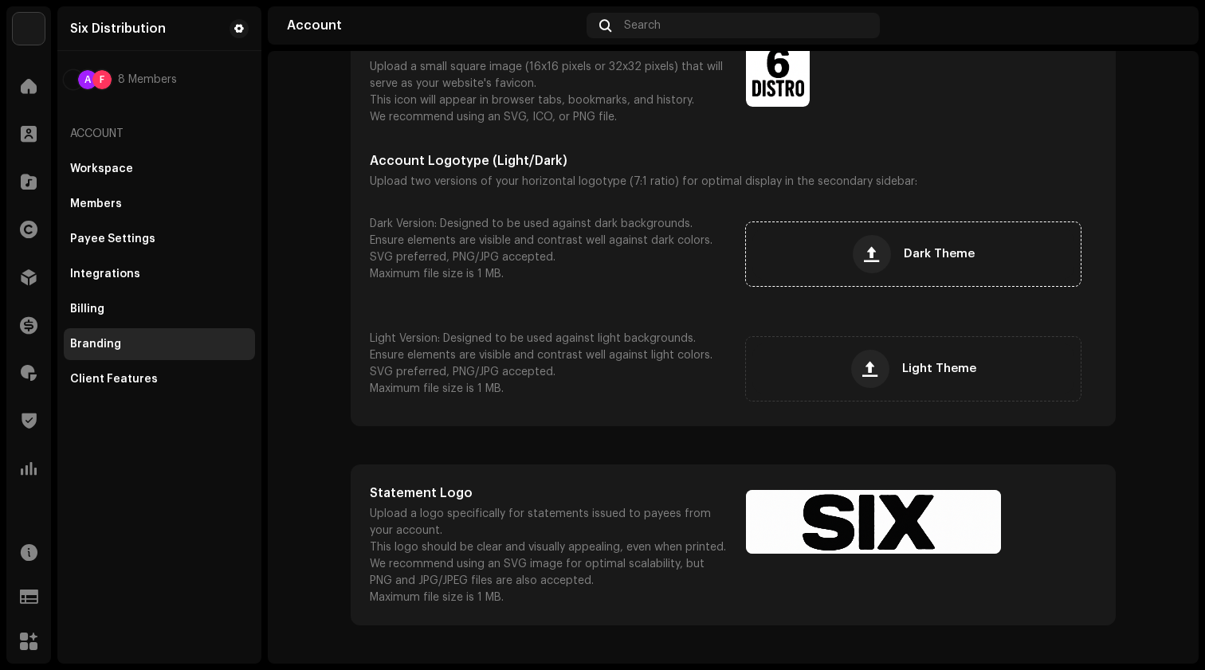
click at [922, 264] on div "Dark Theme" at bounding box center [913, 254] width 322 height 51
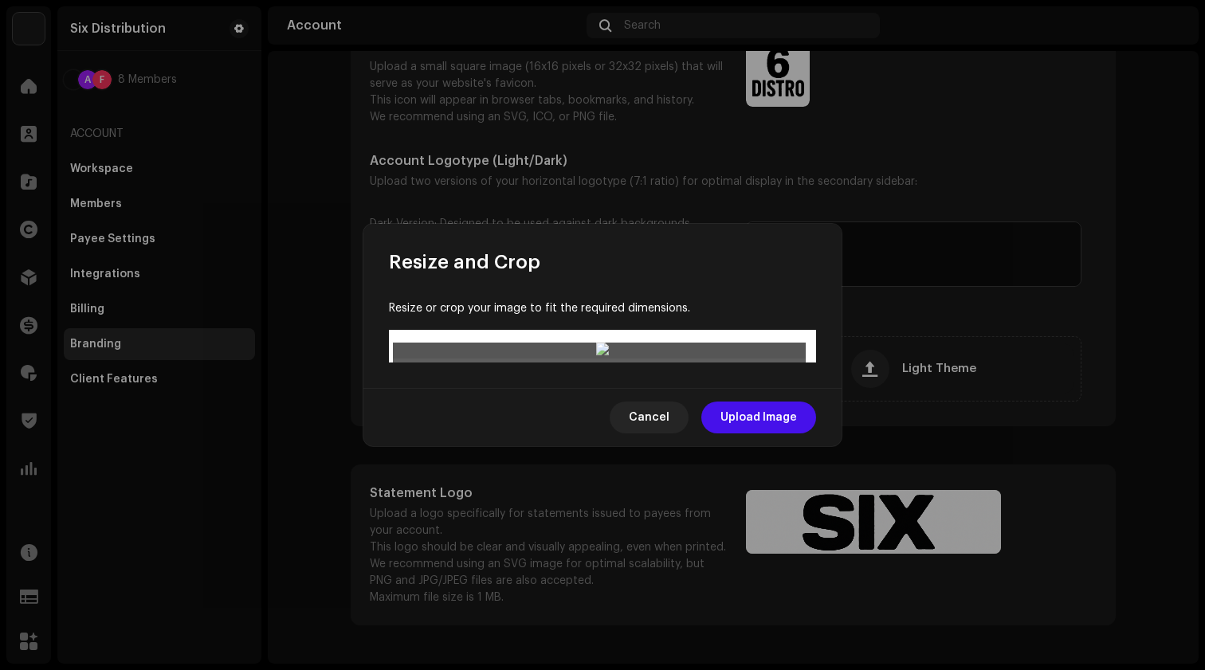
drag, startPoint x: 600, startPoint y: 330, endPoint x: 602, endPoint y: 230, distance: 99.6
click at [602, 343] on div at bounding box center [602, 351] width 419 height 16
drag, startPoint x: 632, startPoint y: 367, endPoint x: 635, endPoint y: 423, distance: 56.7
click at [635, 576] on div at bounding box center [602, 605] width 413 height 59
click at [649, 433] on span "Cancel" at bounding box center [649, 418] width 41 height 32
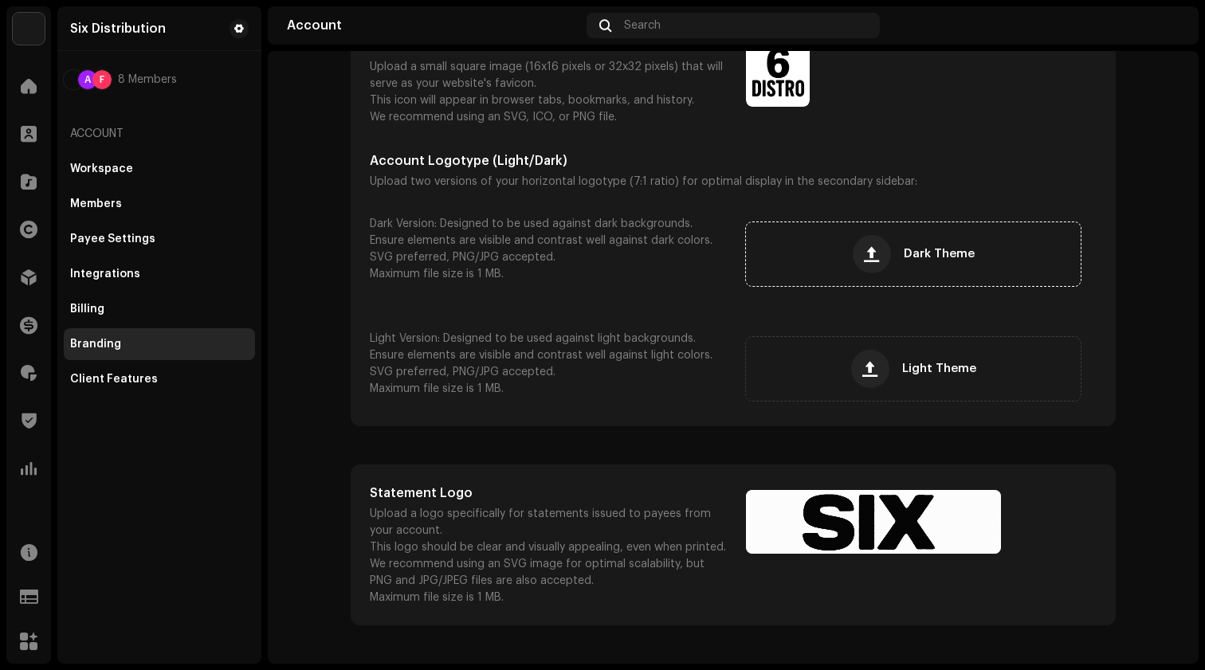
click at [935, 249] on span "Dark Theme" at bounding box center [939, 254] width 71 height 11
click at [888, 374] on div "Light Theme" at bounding box center [913, 368] width 322 height 51
click at [892, 242] on div "Dark Theme" at bounding box center [913, 254] width 322 height 51
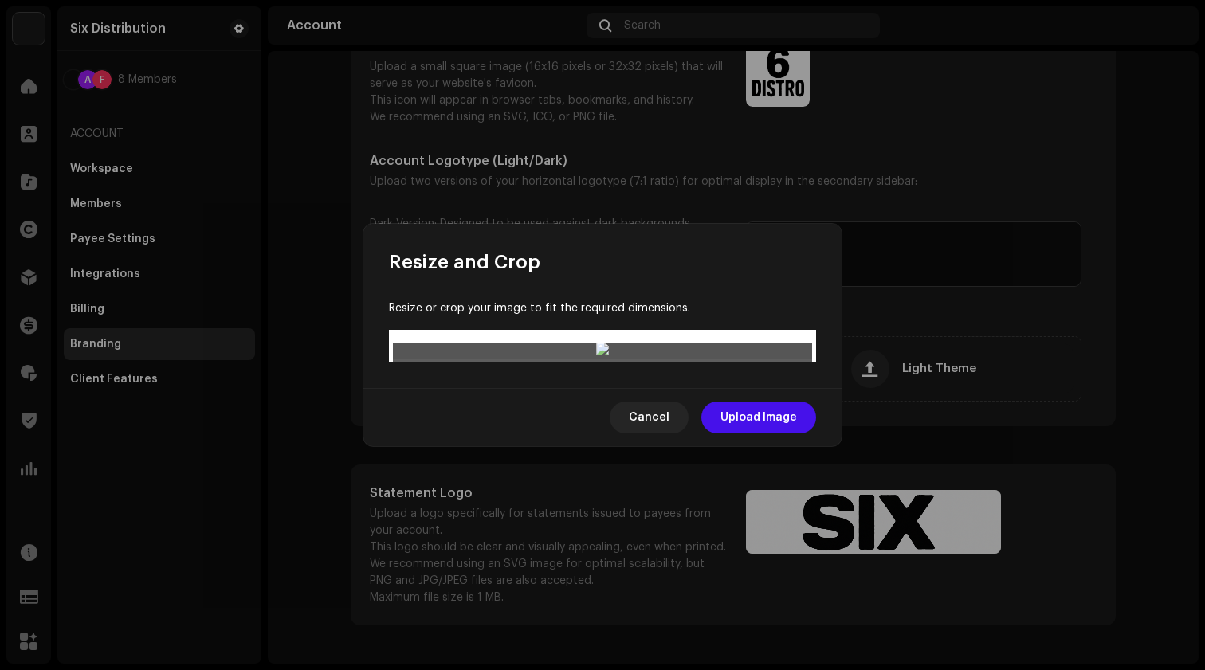
drag, startPoint x: 606, startPoint y: 320, endPoint x: 606, endPoint y: 300, distance: 19.9
click at [606, 343] on div at bounding box center [602, 351] width 419 height 16
click at [600, 454] on div at bounding box center [602, 484] width 419 height 60
click at [661, 433] on span "Cancel" at bounding box center [649, 418] width 41 height 32
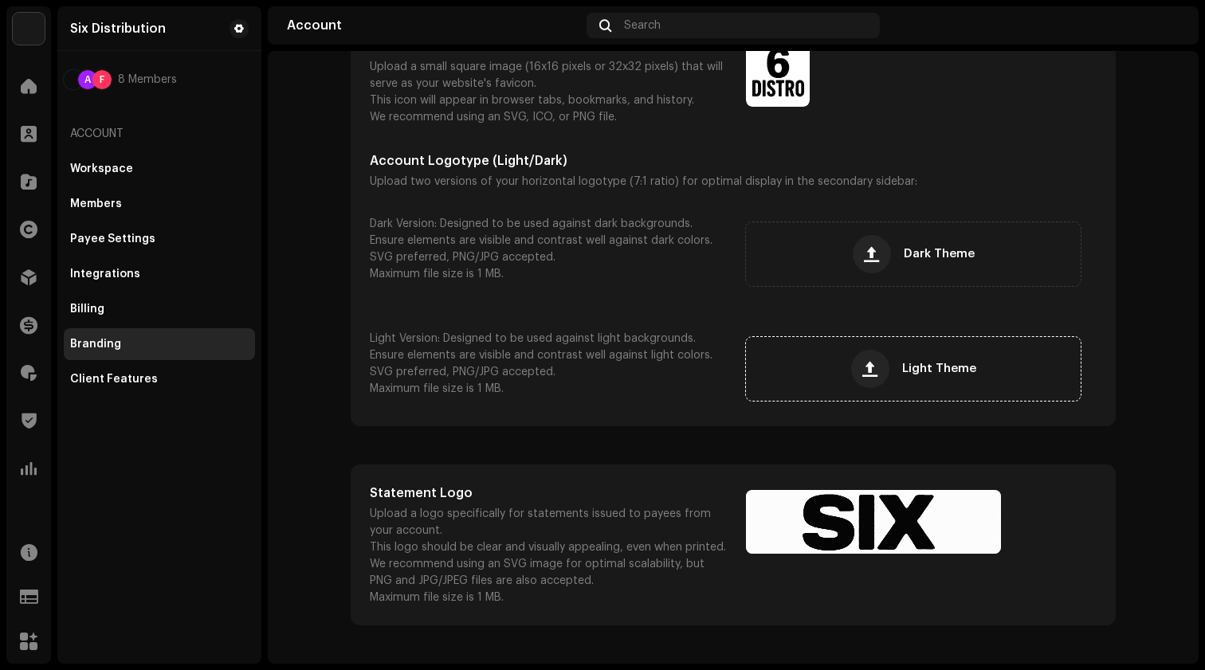
click at [936, 365] on span "Light Theme" at bounding box center [939, 368] width 74 height 11
click at [641, 222] on p "Dark Version: Designed to be used against dark backgrounds." at bounding box center [548, 224] width 357 height 17
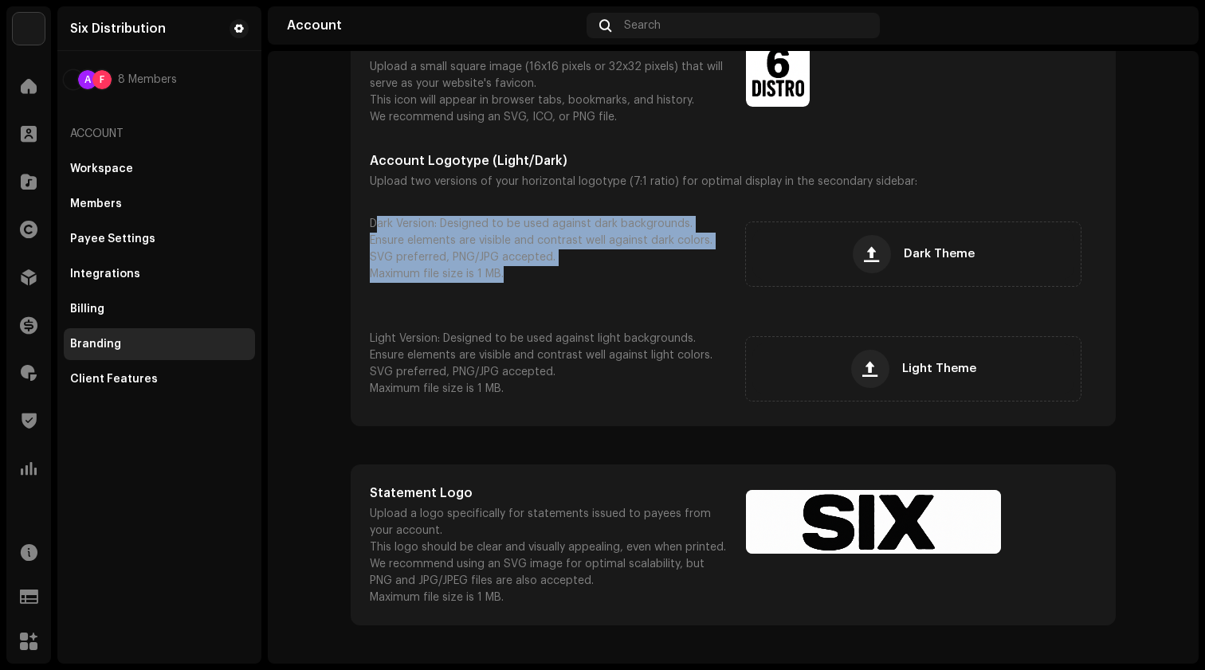
drag, startPoint x: 370, startPoint y: 223, endPoint x: 545, endPoint y: 303, distance: 191.8
click at [545, 302] on div "Dark Version: Designed to be used against dark backgrounds. Ensure elements are…" at bounding box center [548, 260] width 357 height 89
click at [545, 303] on div "Dark Version: Designed to be used against dark backgrounds. Ensure elements are…" at bounding box center [548, 260] width 357 height 89
drag, startPoint x: 364, startPoint y: 222, endPoint x: 583, endPoint y: 332, distance: 245.5
click at [578, 329] on div "Favicon Upload a small square image (16x16 pixels or 32x32 pixels) that will se…" at bounding box center [733, 222] width 727 height 370
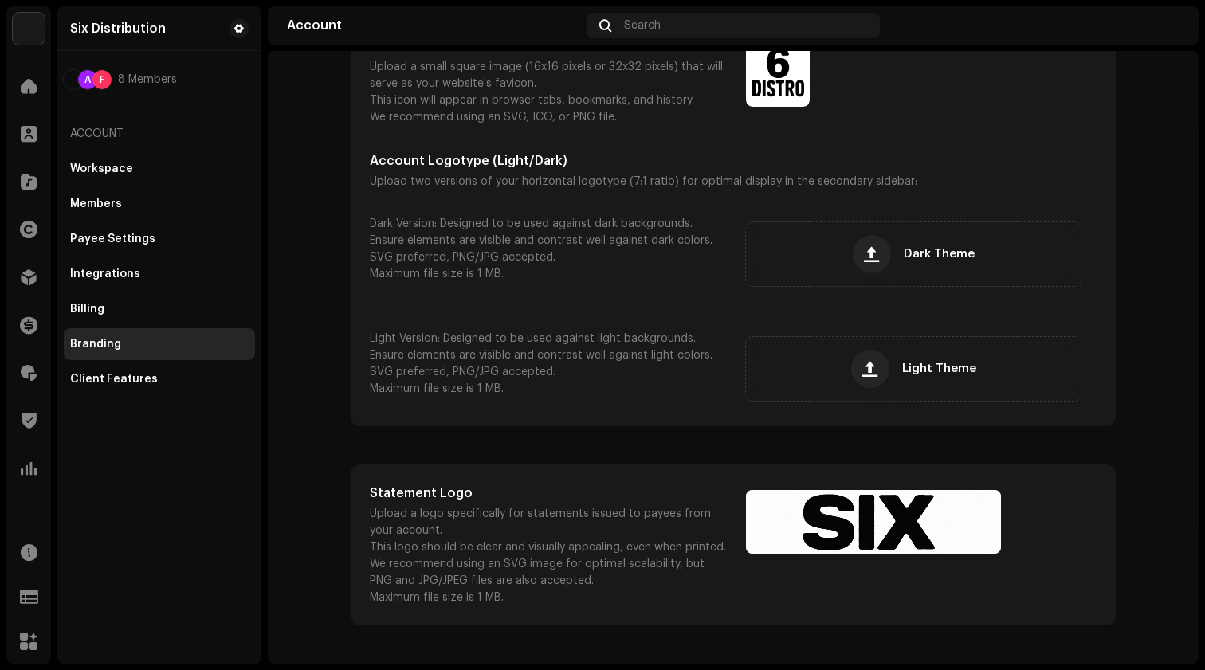
click at [583, 332] on p "Light Version: Designed to be used against light backgrounds." at bounding box center [548, 339] width 357 height 17
click at [892, 263] on div "Dark Theme" at bounding box center [913, 254] width 322 height 51
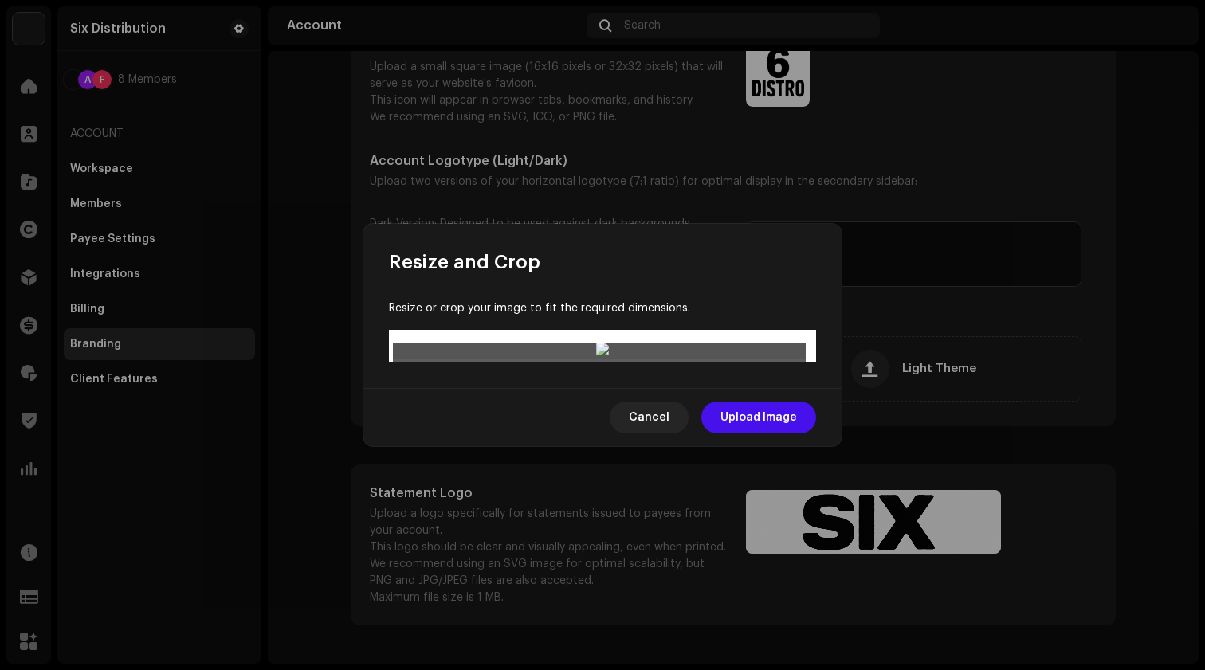
click at [661, 517] on div at bounding box center [602, 546] width 413 height 59
click at [768, 433] on span "Upload Image" at bounding box center [758, 418] width 76 height 32
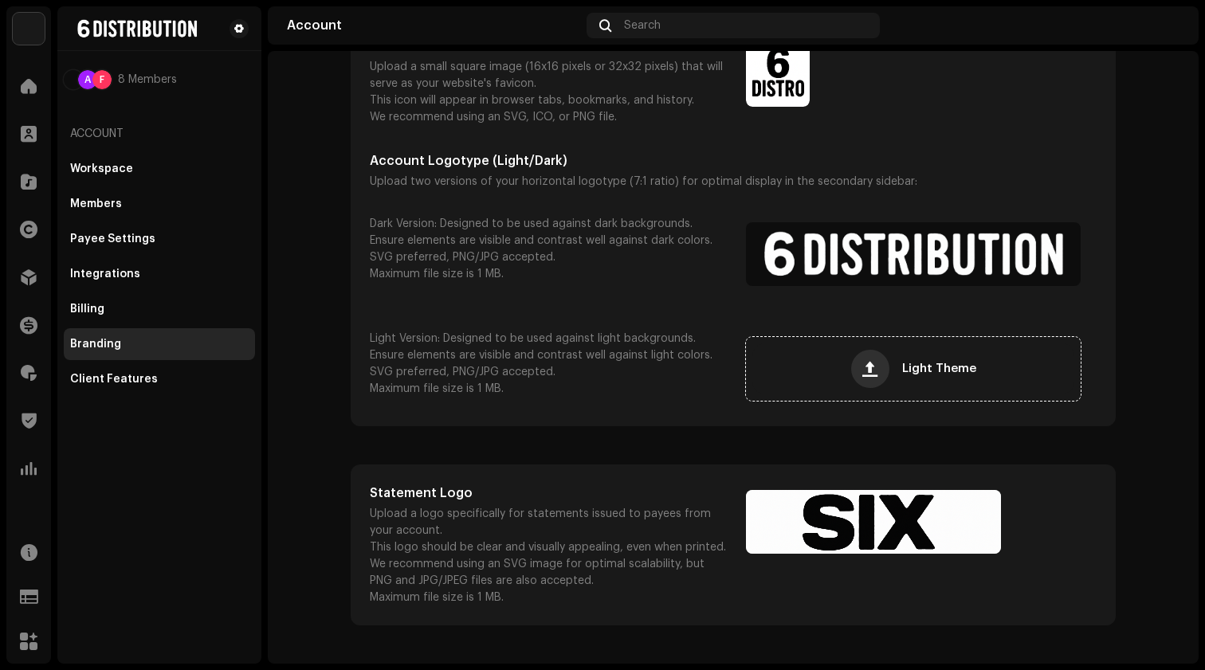
click at [880, 374] on button "button" at bounding box center [870, 369] width 38 height 38
click at [884, 366] on button "button" at bounding box center [870, 369] width 38 height 38
click at [872, 359] on button "button" at bounding box center [870, 369] width 38 height 38
click at [851, 374] on button "button" at bounding box center [870, 369] width 38 height 38
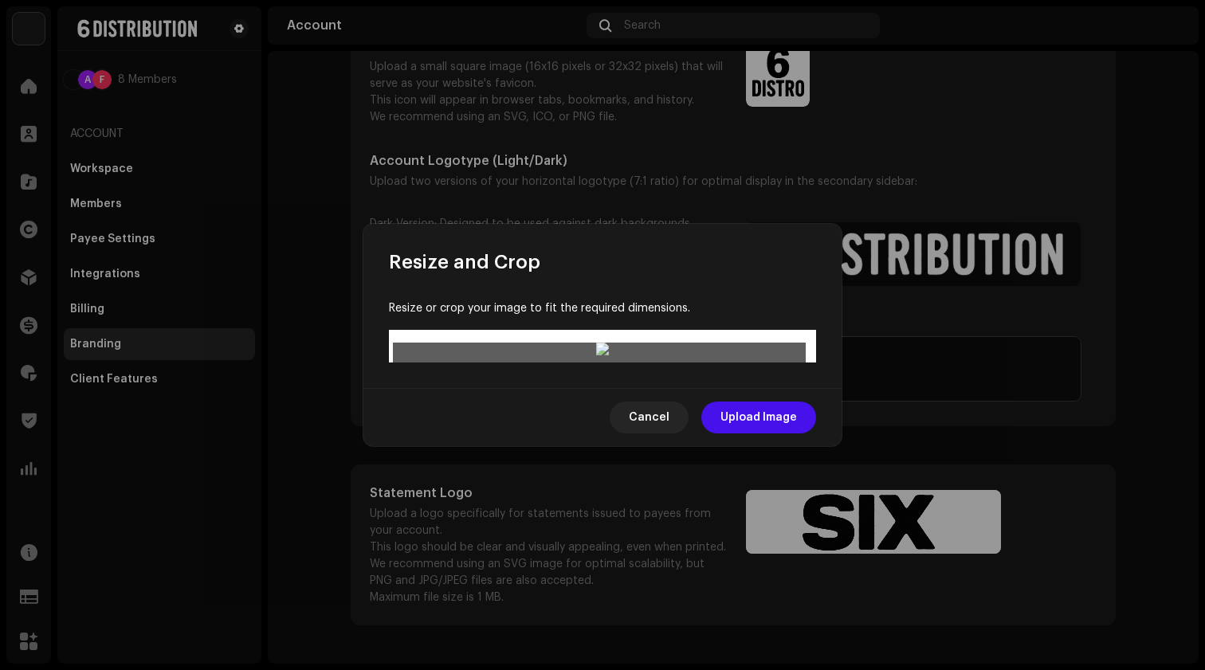
drag, startPoint x: 595, startPoint y: 331, endPoint x: 598, endPoint y: 317, distance: 13.8
click at [598, 343] on div at bounding box center [602, 351] width 419 height 16
click at [595, 516] on div at bounding box center [602, 545] width 413 height 59
click at [760, 433] on span "Upload Image" at bounding box center [758, 418] width 76 height 32
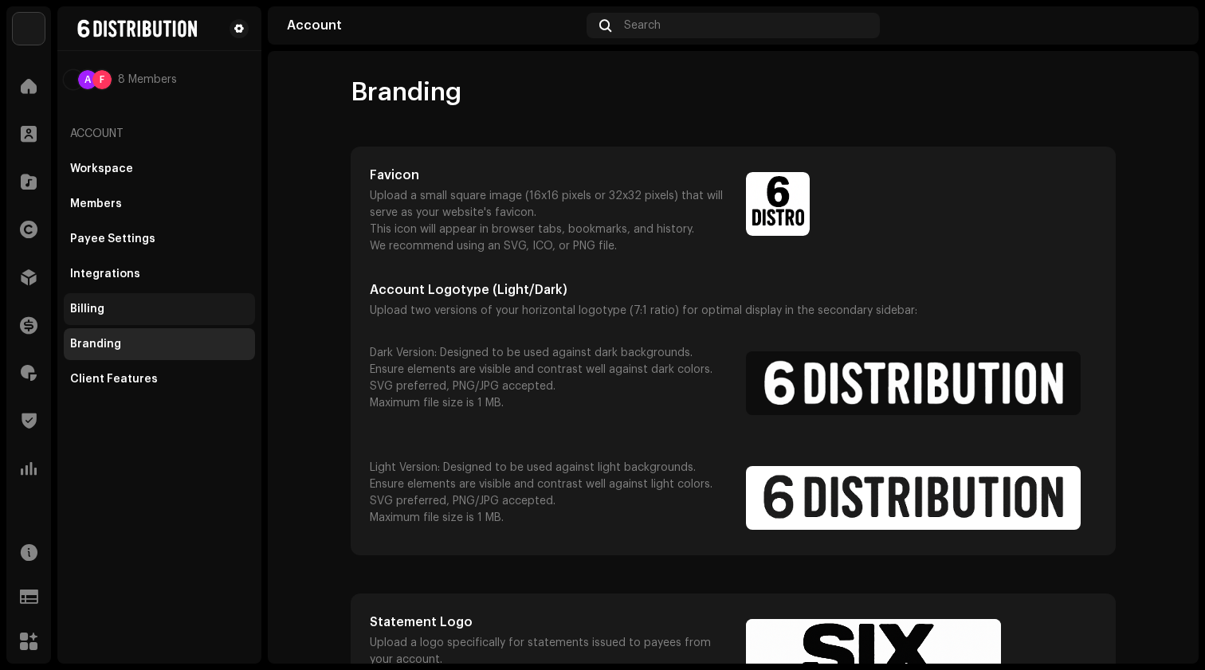
click at [100, 314] on div "Billing" at bounding box center [87, 309] width 34 height 13
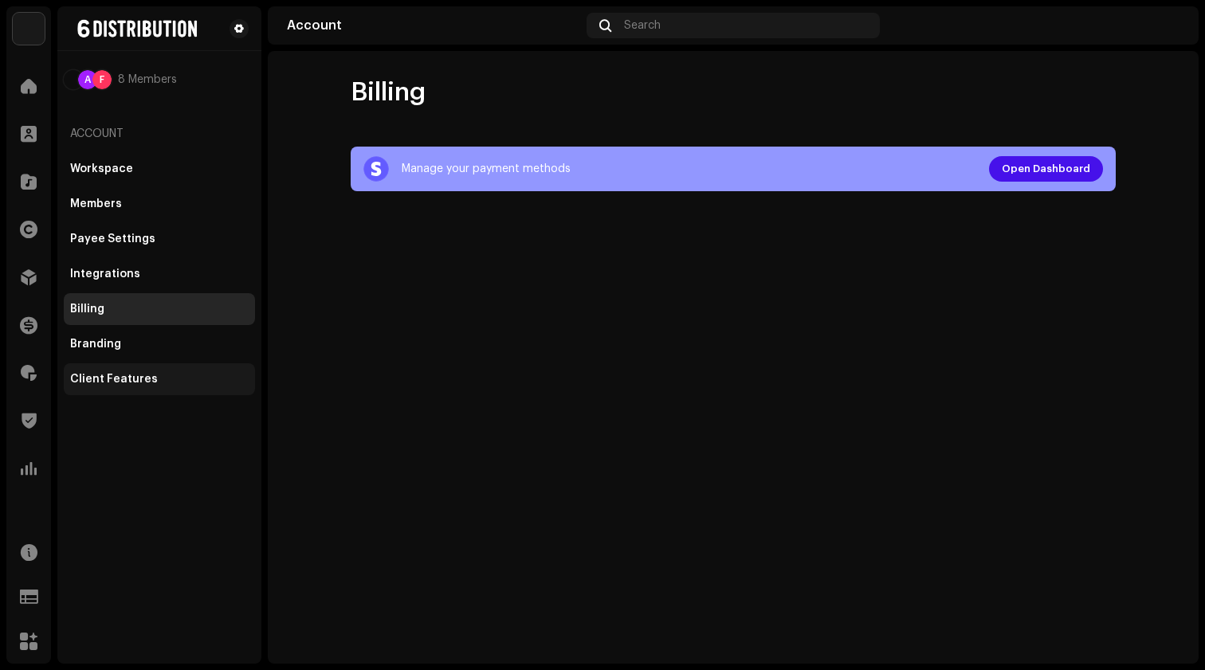
click at [165, 375] on div "Client Features" at bounding box center [159, 379] width 178 height 13
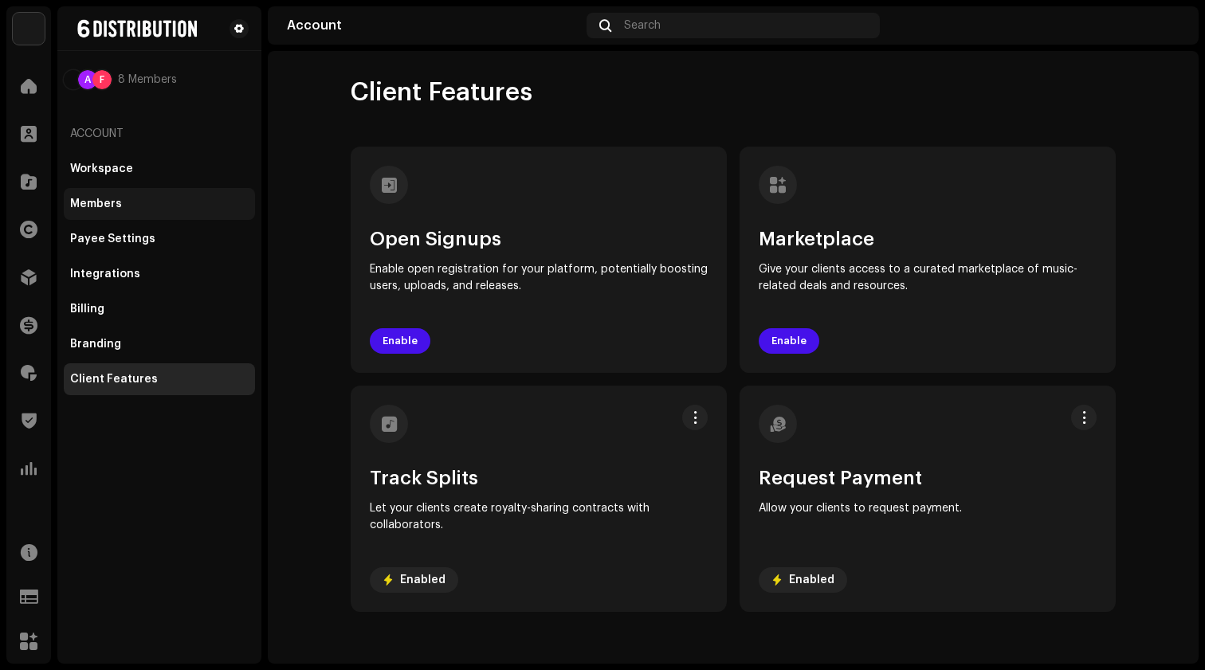
click at [118, 192] on div "Members" at bounding box center [159, 204] width 191 height 32
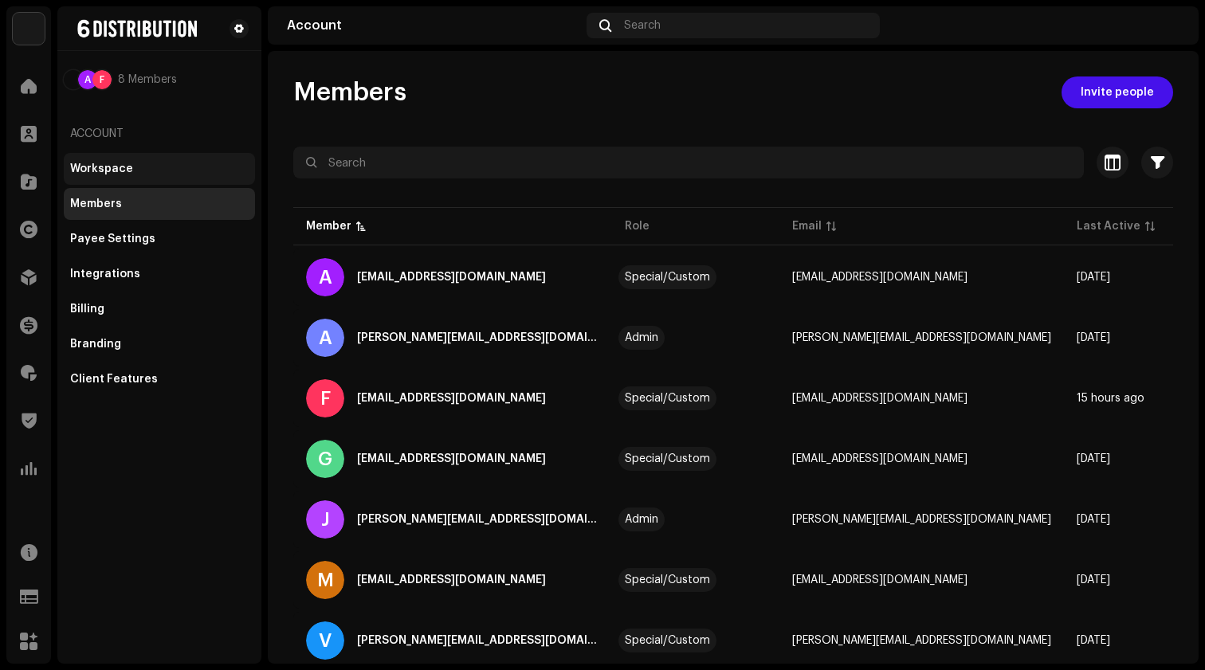
click at [117, 177] on div "Workspace" at bounding box center [159, 169] width 191 height 32
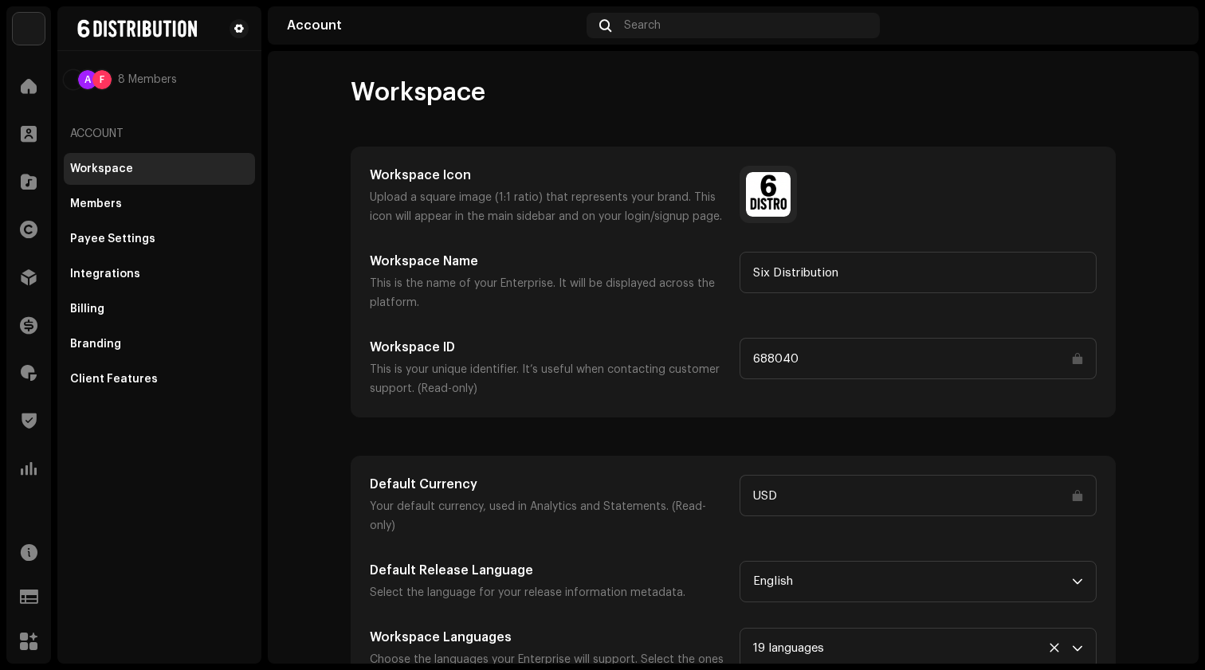
scroll to position [25, 0]
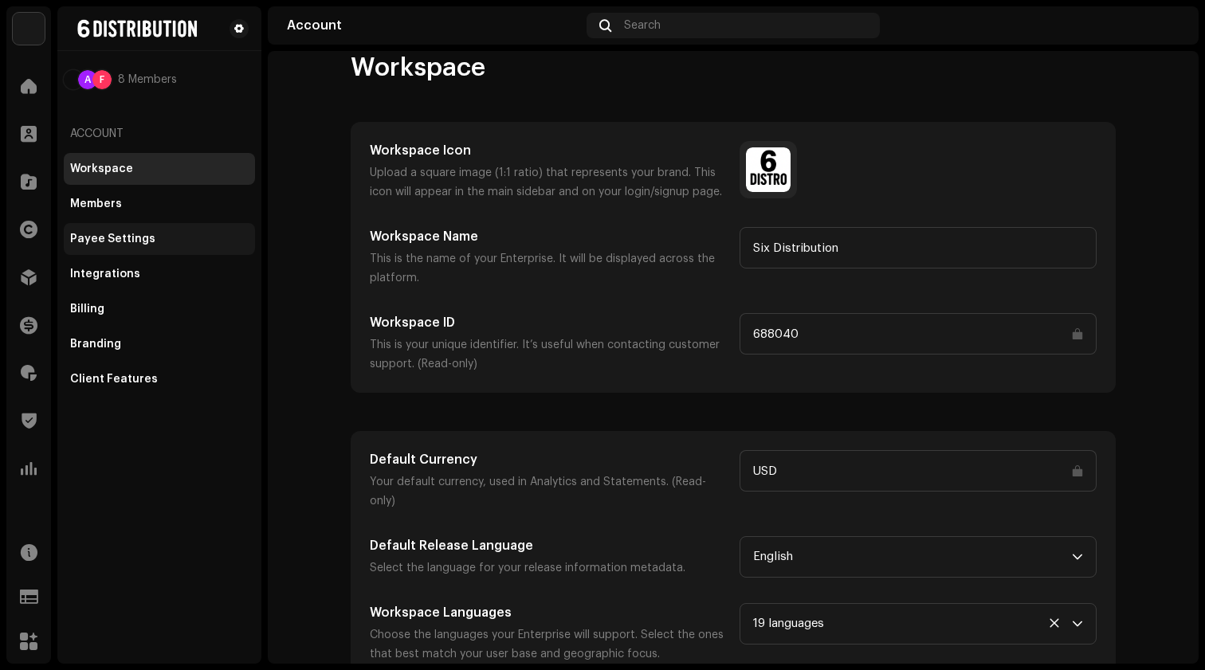
click at [129, 235] on div "Payee Settings" at bounding box center [112, 239] width 85 height 13
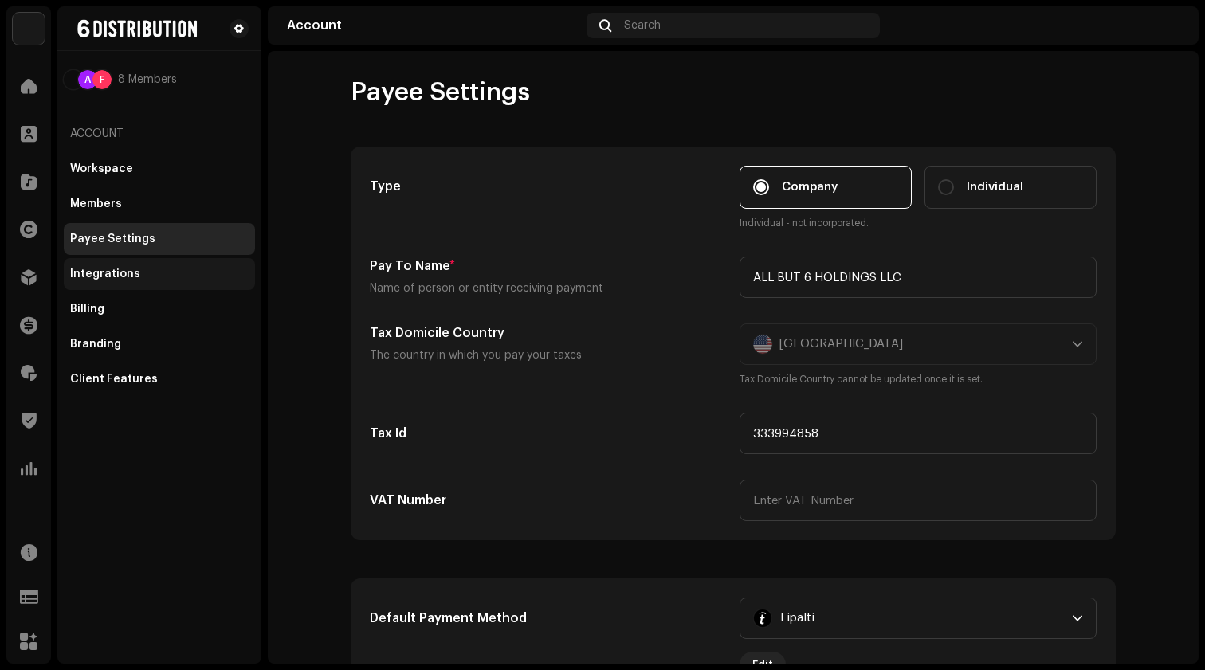
click at [120, 275] on div "Integrations" at bounding box center [105, 274] width 70 height 13
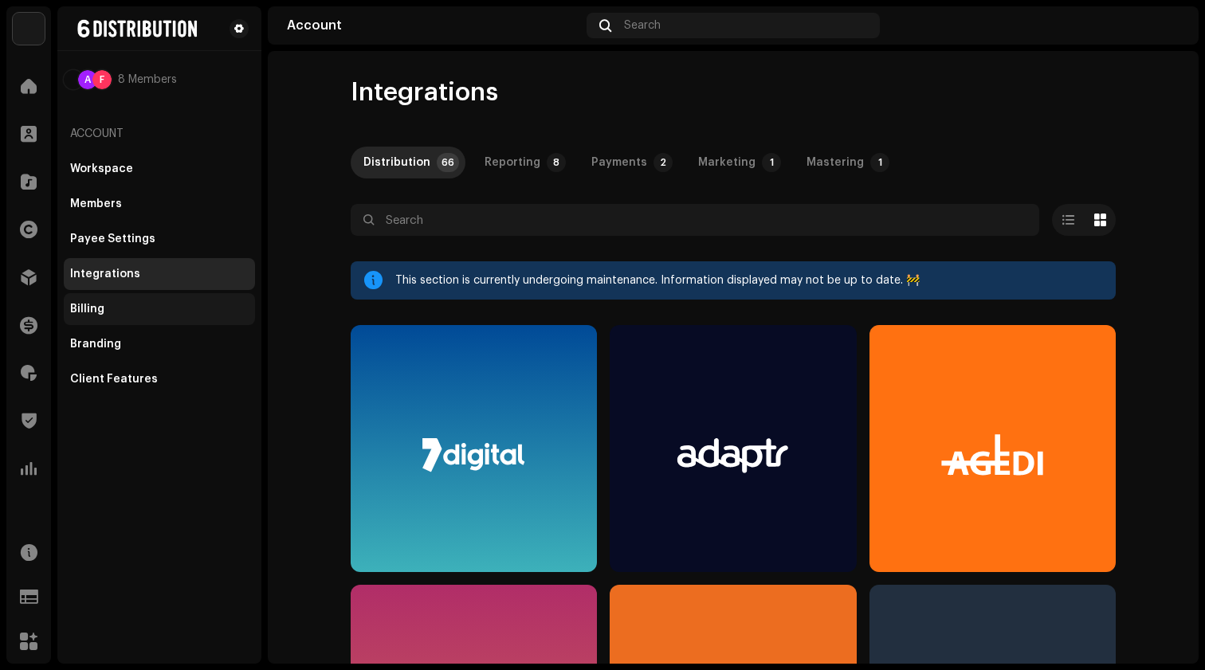
click at [108, 309] on div "Billing" at bounding box center [159, 309] width 178 height 13
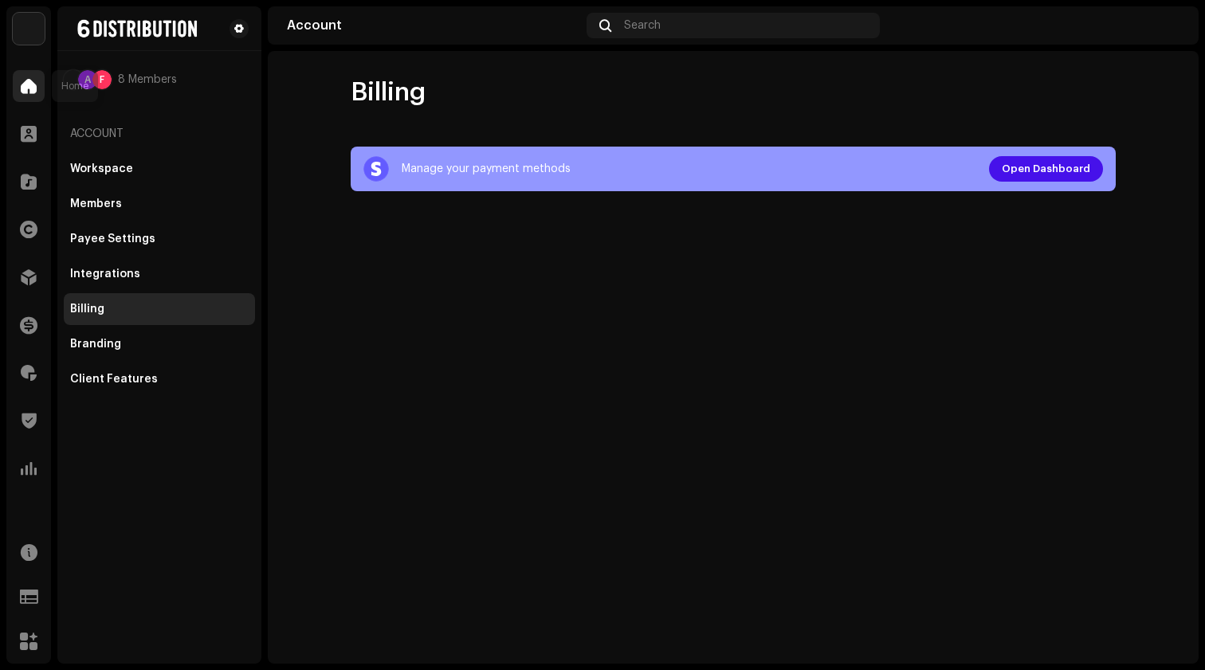
click at [27, 83] on span at bounding box center [29, 86] width 16 height 13
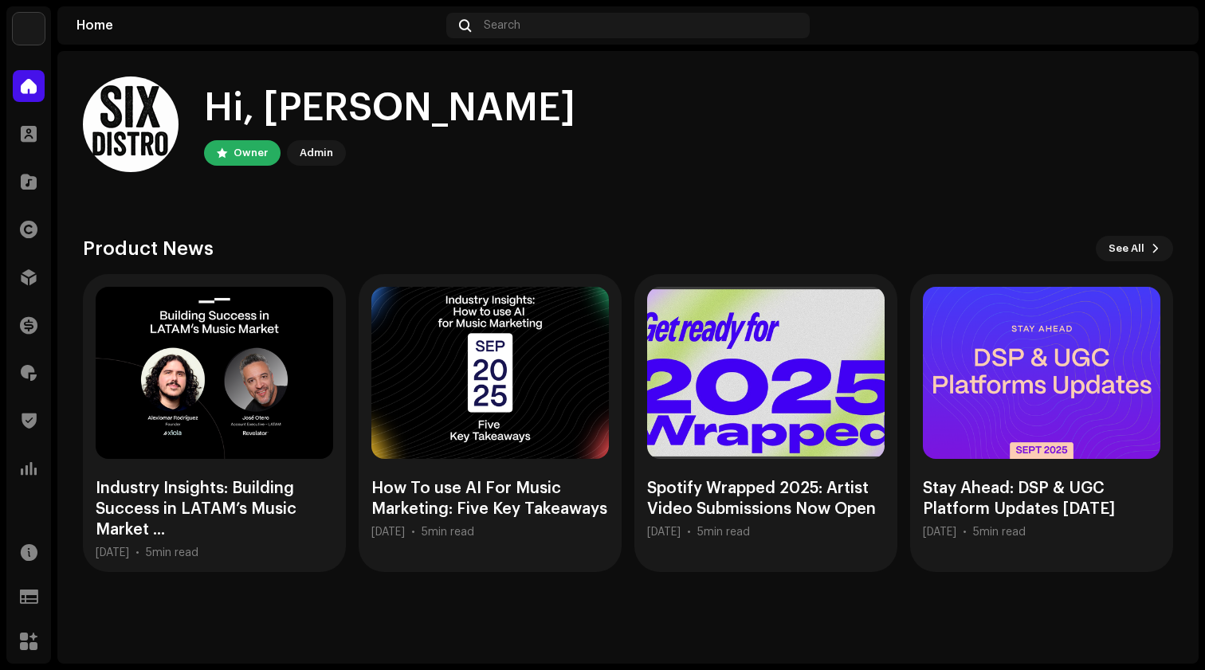
click at [25, 33] on img at bounding box center [29, 29] width 32 height 32
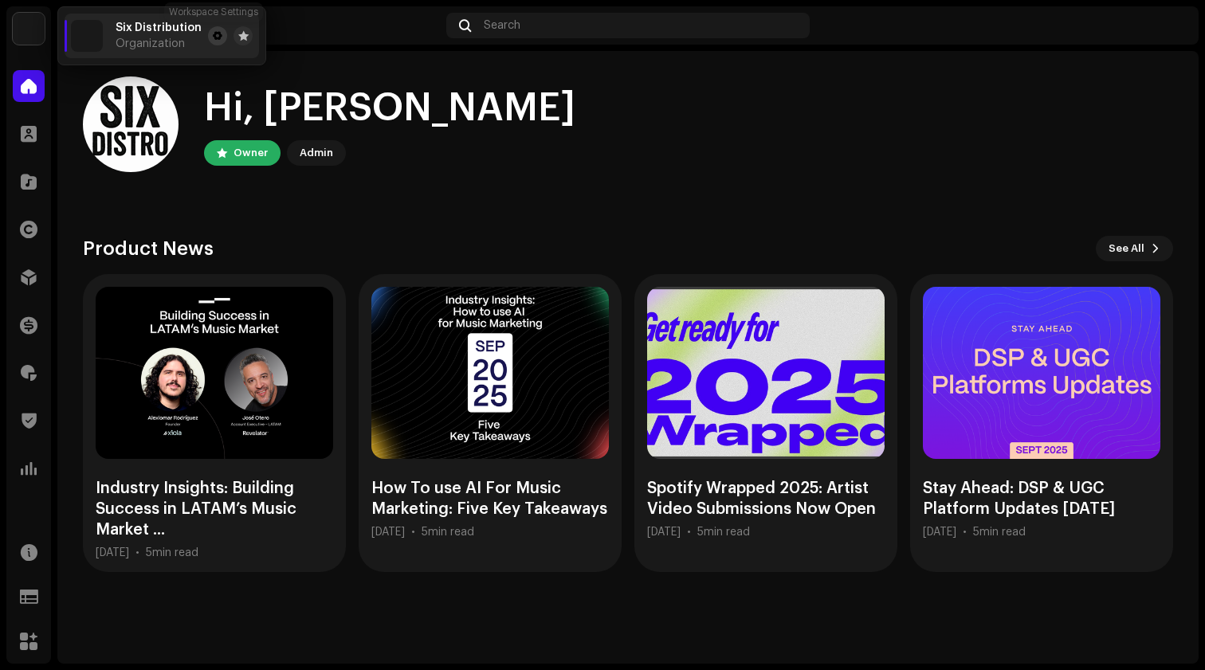
click at [218, 41] on button at bounding box center [217, 35] width 19 height 19
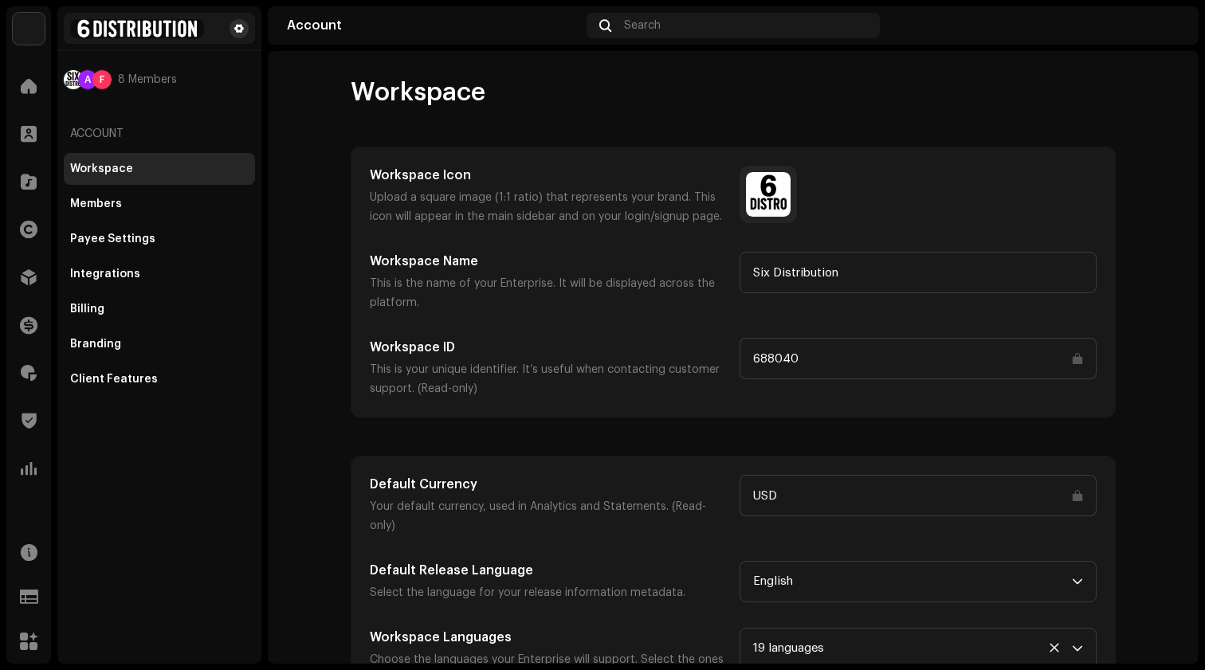
click at [241, 25] on span at bounding box center [239, 28] width 10 height 13
click at [241, 28] on span at bounding box center [239, 28] width 10 height 13
click at [1175, 21] on img at bounding box center [1166, 25] width 25 height 25
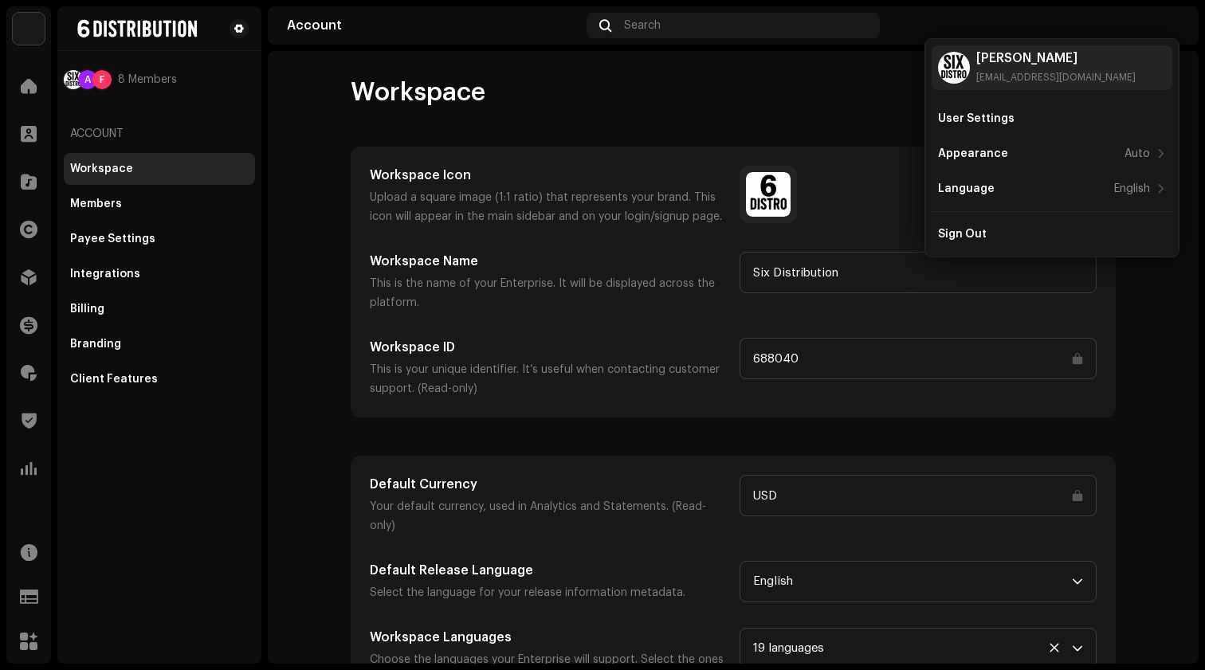
click at [325, 141] on div "Workspace Workspace Icon Upload a square image (1:1 ratio) that represents your…" at bounding box center [733, 391] width 816 height 631
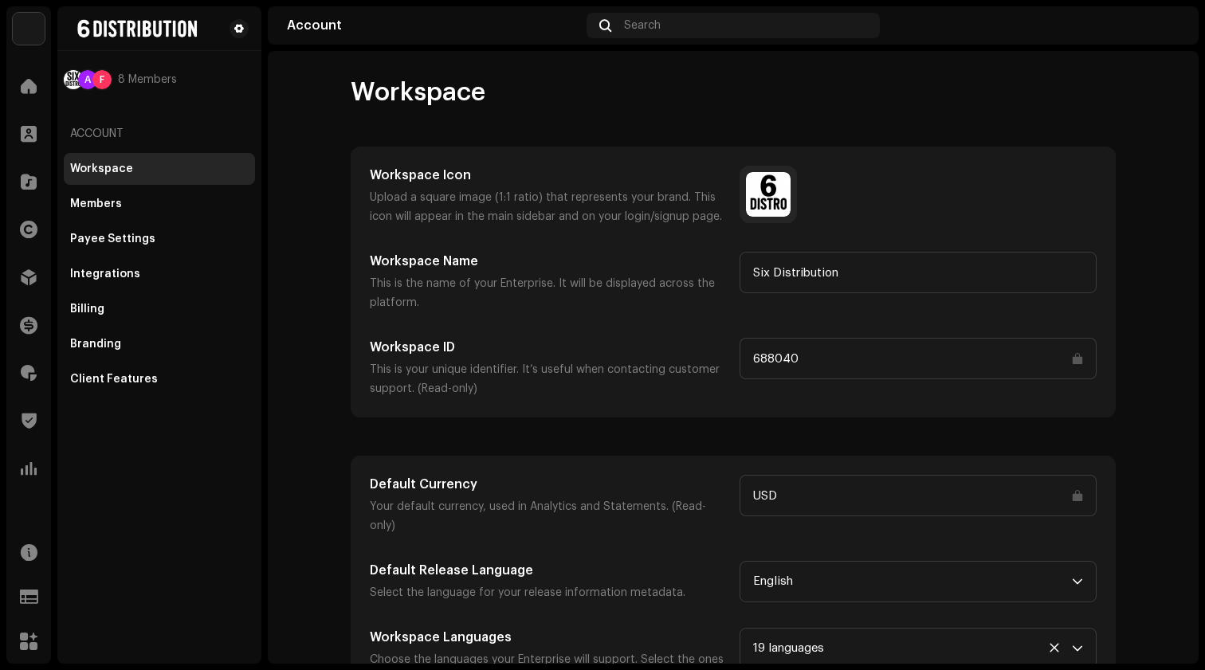
click at [85, 126] on div "Account" at bounding box center [159, 134] width 191 height 38
click at [89, 131] on div "Account" at bounding box center [159, 134] width 191 height 38
click at [109, 203] on div "Members" at bounding box center [96, 204] width 52 height 13
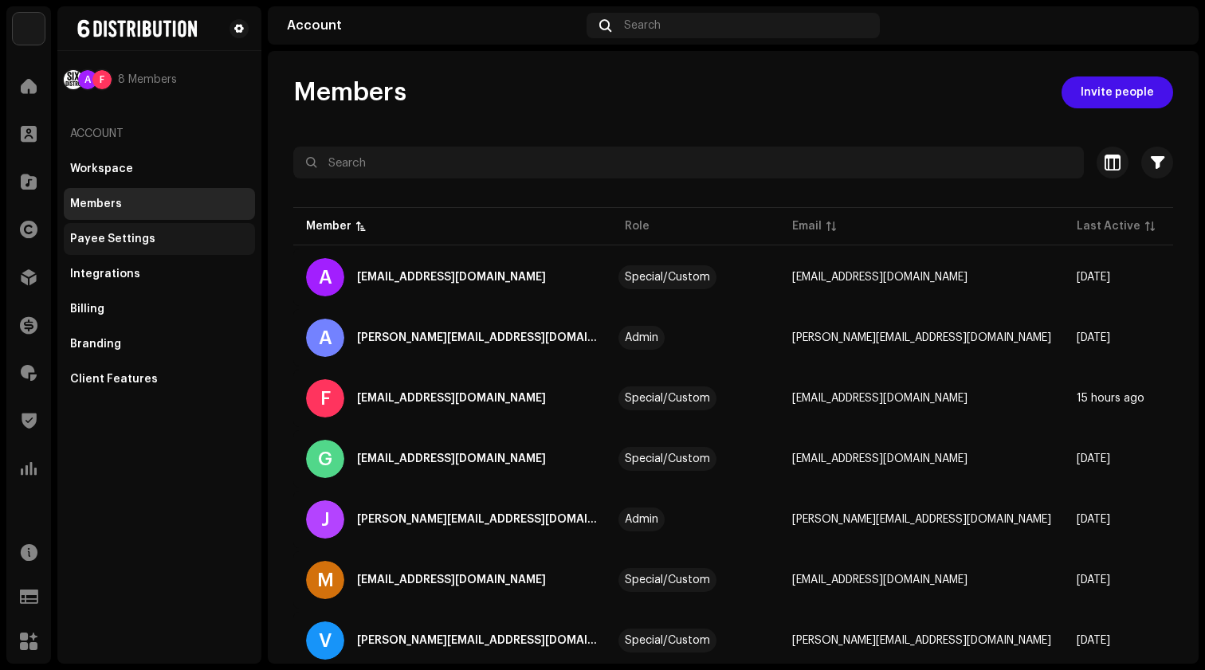
click at [112, 237] on div "Payee Settings" at bounding box center [112, 239] width 85 height 13
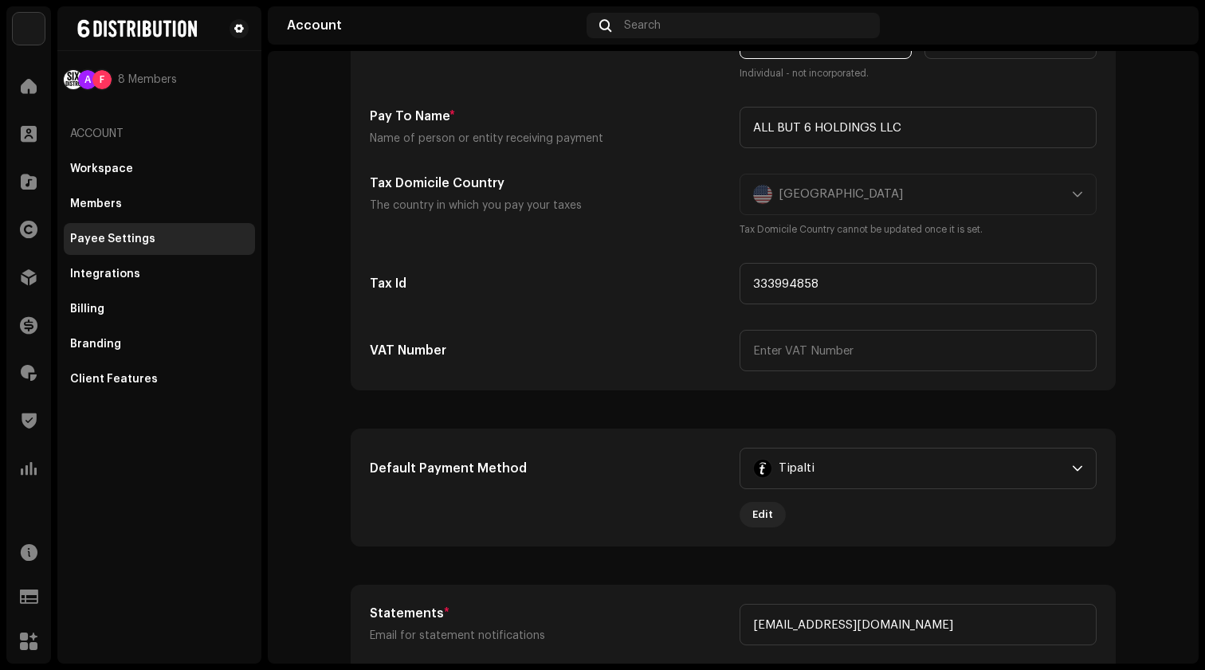
scroll to position [692, 0]
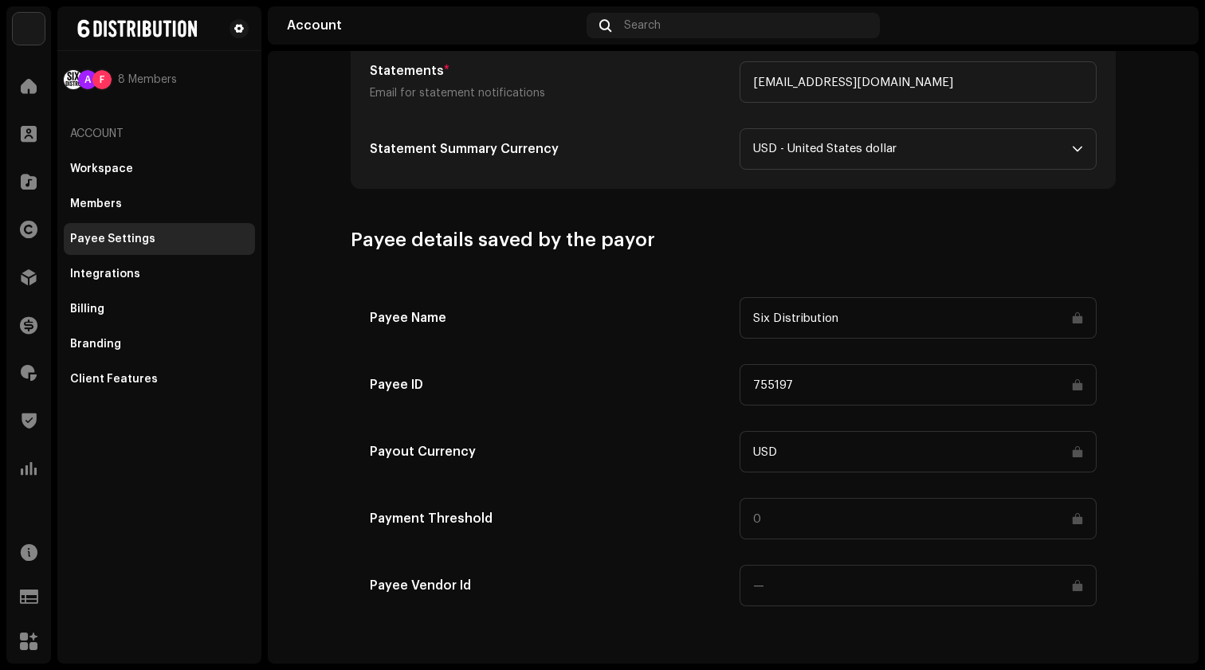
click at [831, 523] on input at bounding box center [917, 518] width 357 height 41
click at [763, 519] on input at bounding box center [917, 518] width 357 height 41
click at [748, 516] on input at bounding box center [917, 518] width 357 height 41
click at [776, 319] on input "Six Distribution" at bounding box center [917, 317] width 357 height 41
click at [892, 305] on input "Six Distribution" at bounding box center [917, 317] width 357 height 41
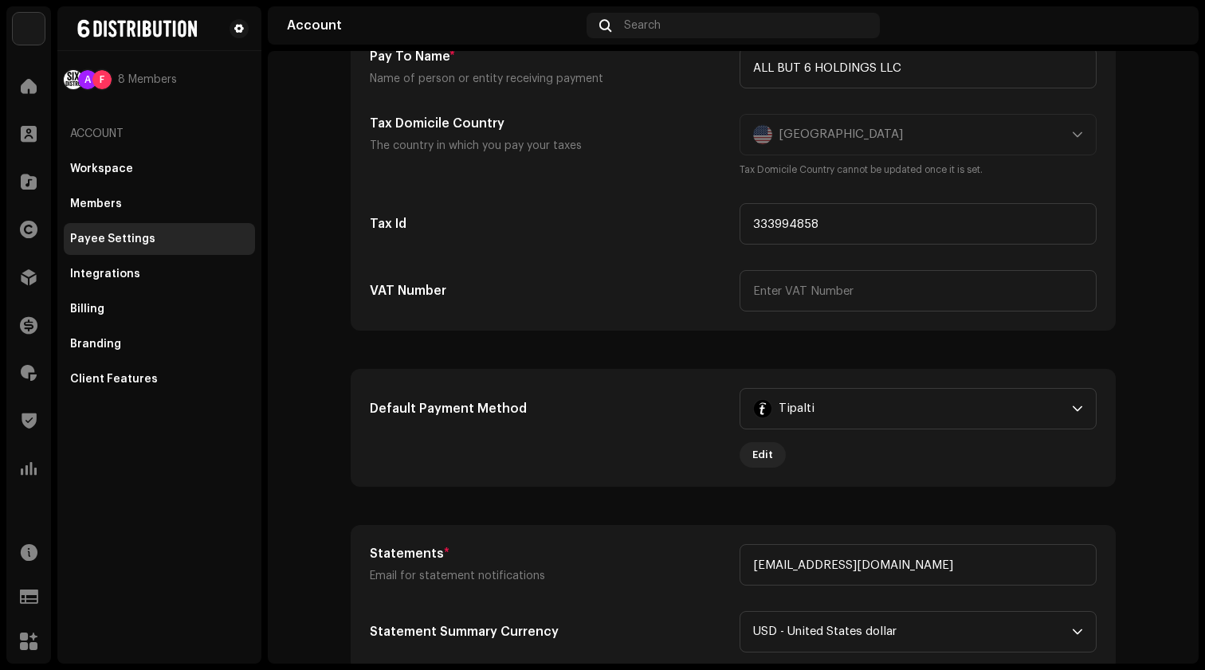
scroll to position [211, 0]
click at [838, 406] on div "Tipalti" at bounding box center [909, 407] width 312 height 40
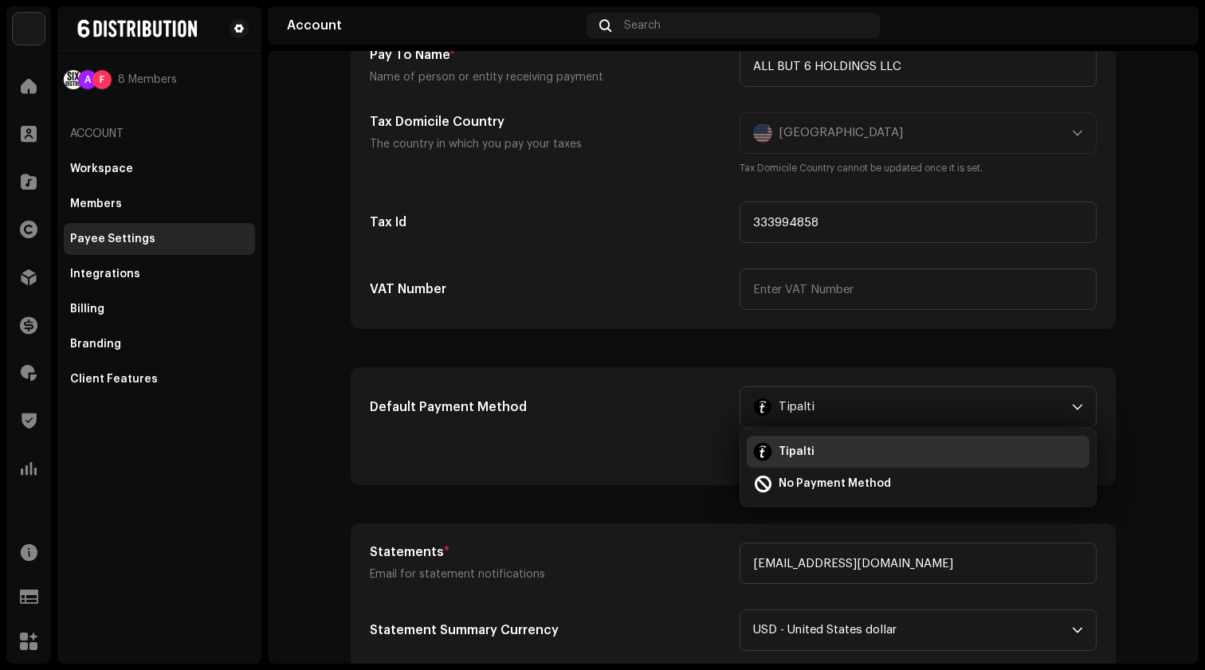
click at [702, 412] on h5 "Default Payment Method" at bounding box center [548, 407] width 357 height 19
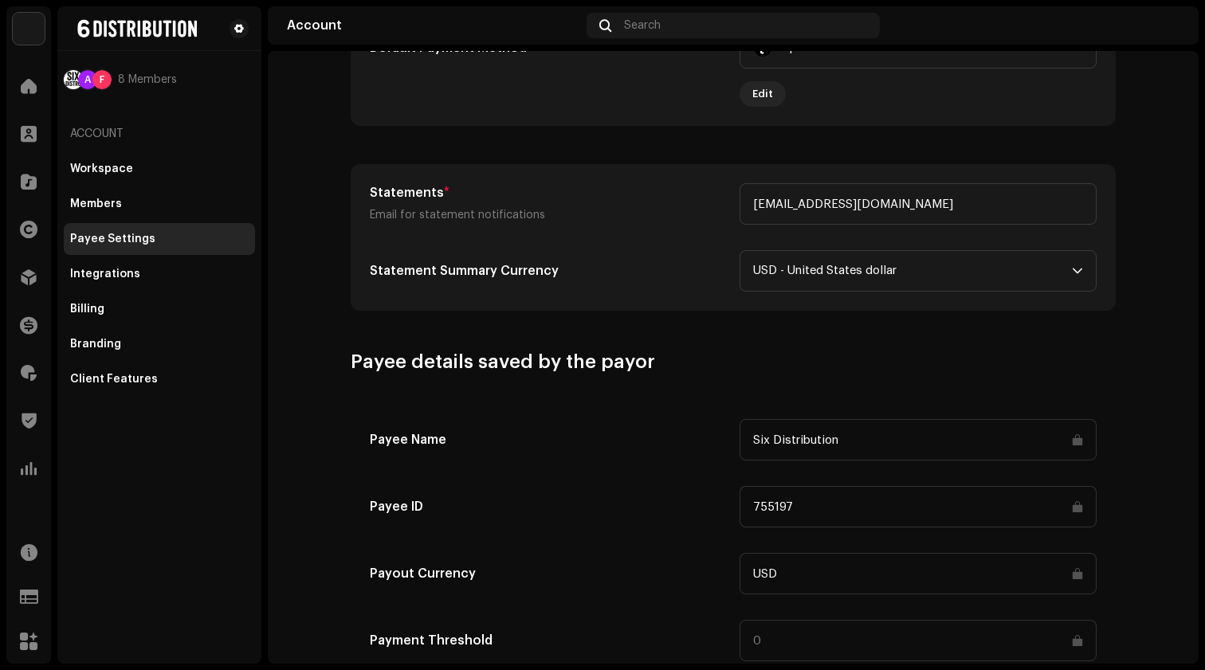
scroll to position [692, 0]
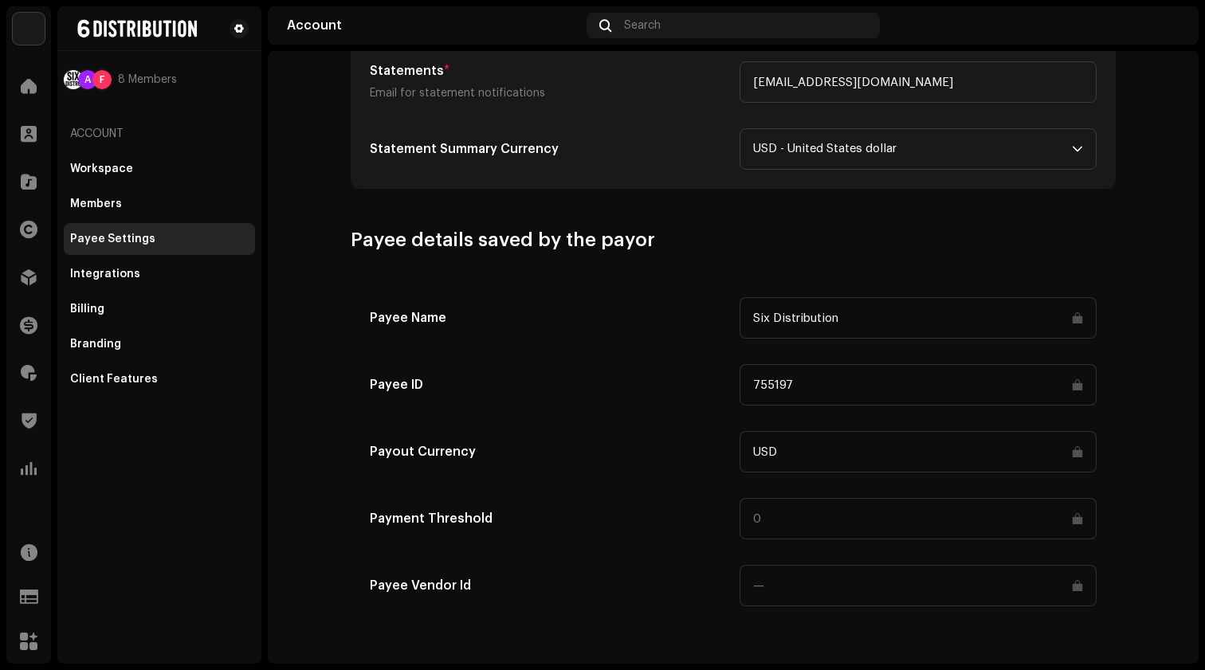
click at [872, 526] on input at bounding box center [917, 518] width 357 height 41
